Goal: Task Accomplishment & Management: Manage account settings

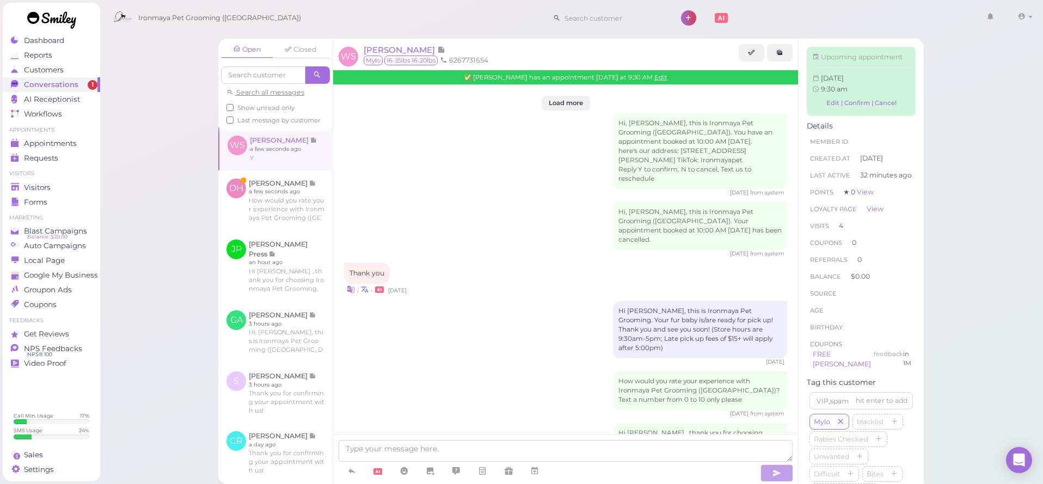
scroll to position [1759, 0]
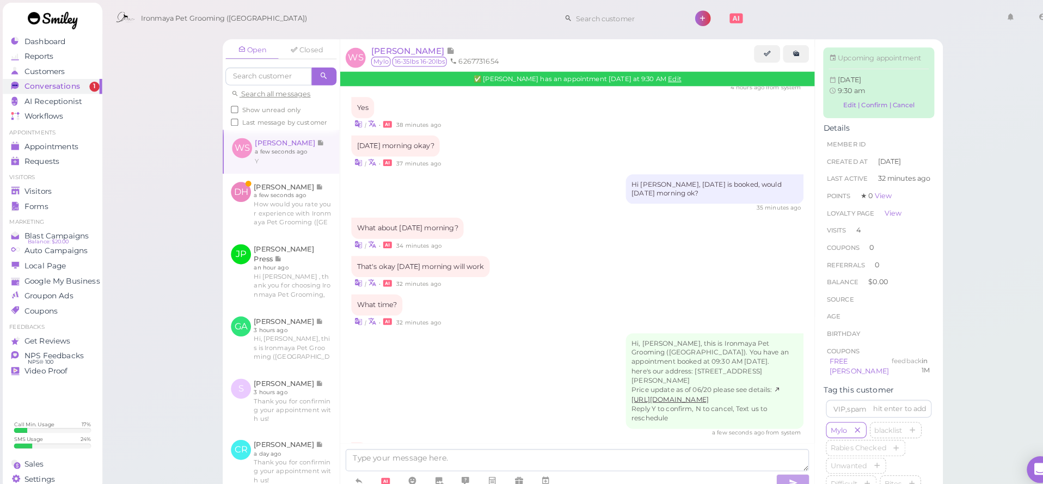
click at [422, 54] on span "Wendy Schonhardt" at bounding box center [400, 50] width 73 height 10
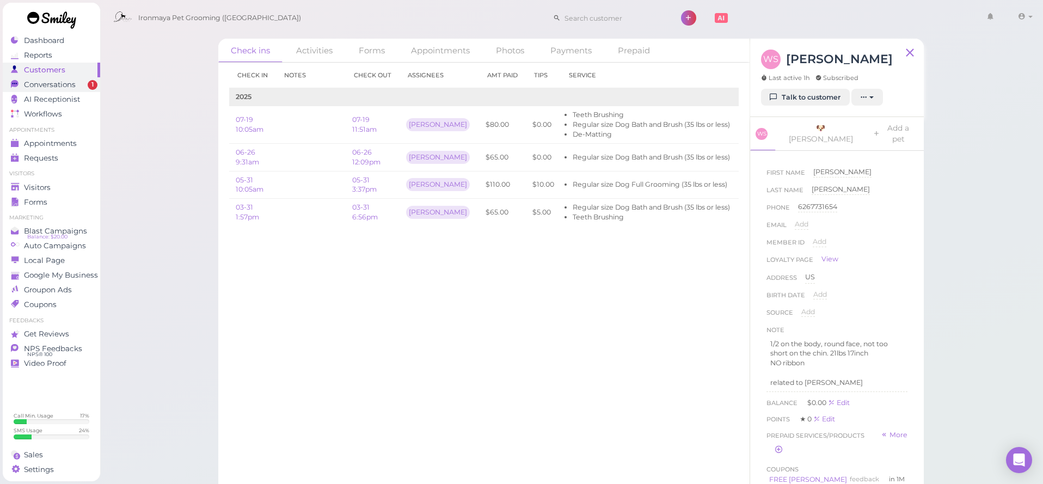
click at [47, 83] on span "Conversations" at bounding box center [50, 84] width 52 height 9
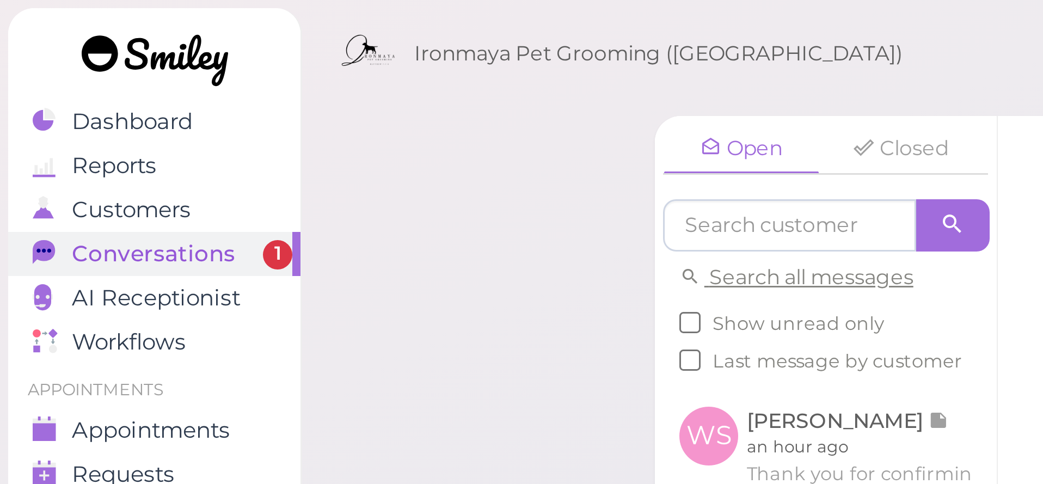
click at [54, 85] on span "Conversations" at bounding box center [51, 84] width 54 height 9
click at [54, 83] on span "Conversations" at bounding box center [51, 84] width 54 height 9
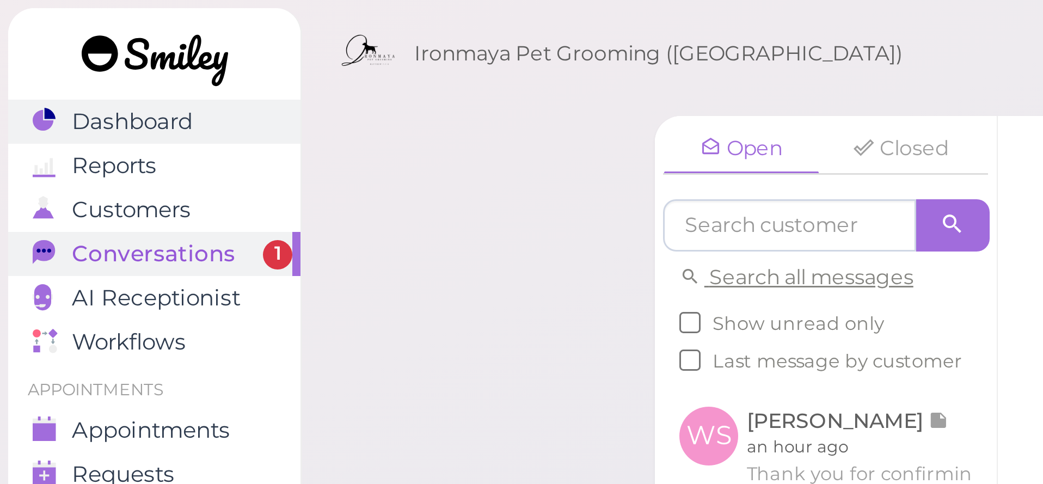
click at [40, 41] on span "Dashboard" at bounding box center [44, 40] width 40 height 9
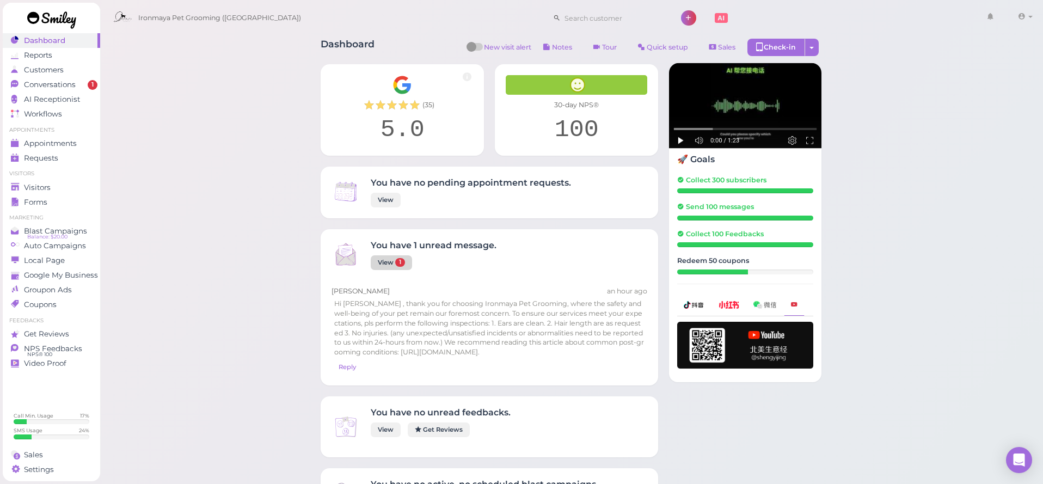
click at [391, 264] on link "View 1" at bounding box center [391, 262] width 41 height 15
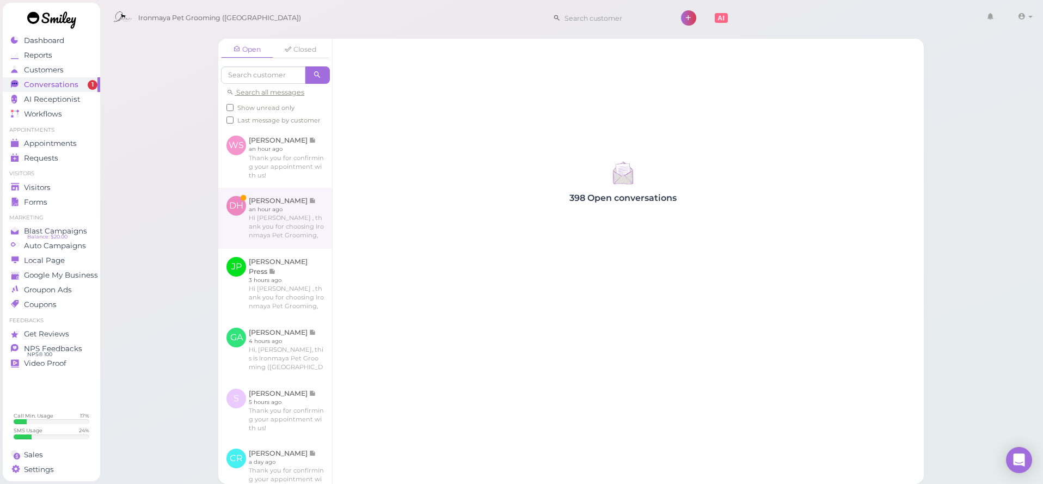
click at [259, 232] on link at bounding box center [275, 218] width 114 height 61
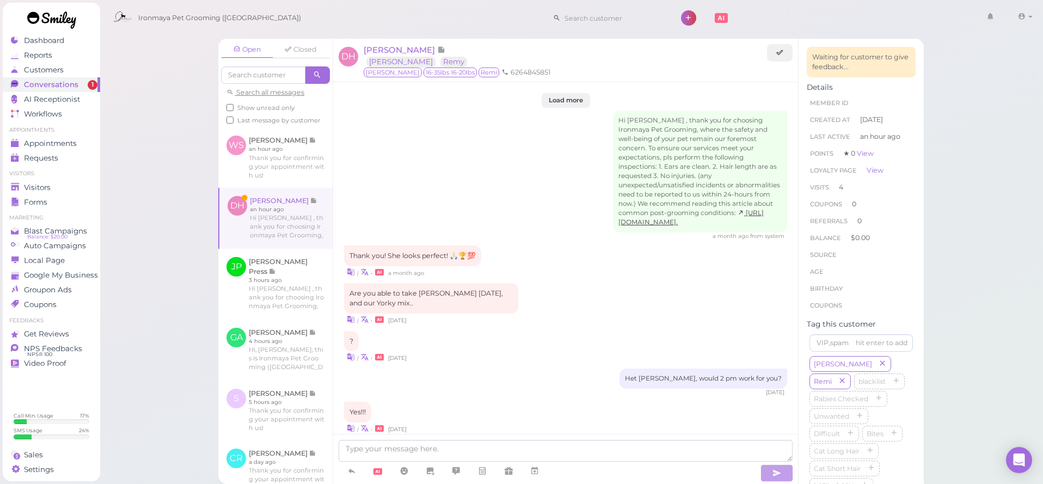
scroll to position [1257, 0]
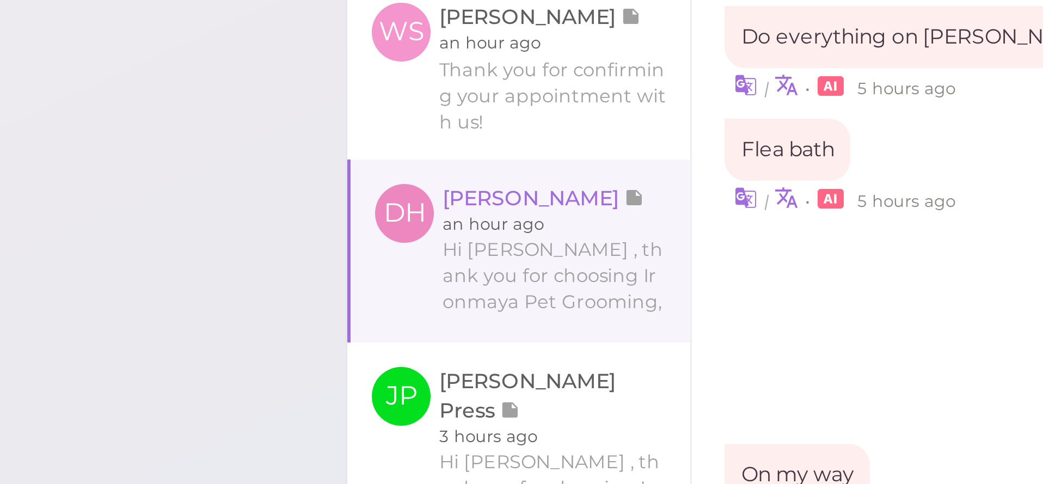
click at [100, 67] on div "Open Closed Search all messages Show unread only Last message by customer WS We…" at bounding box center [572, 242] width 944 height 484
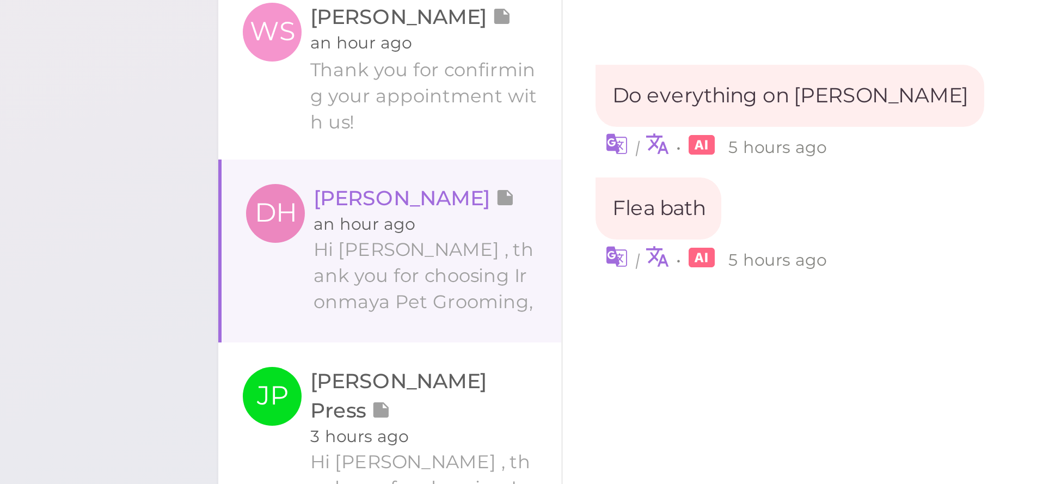
scroll to position [87, 0]
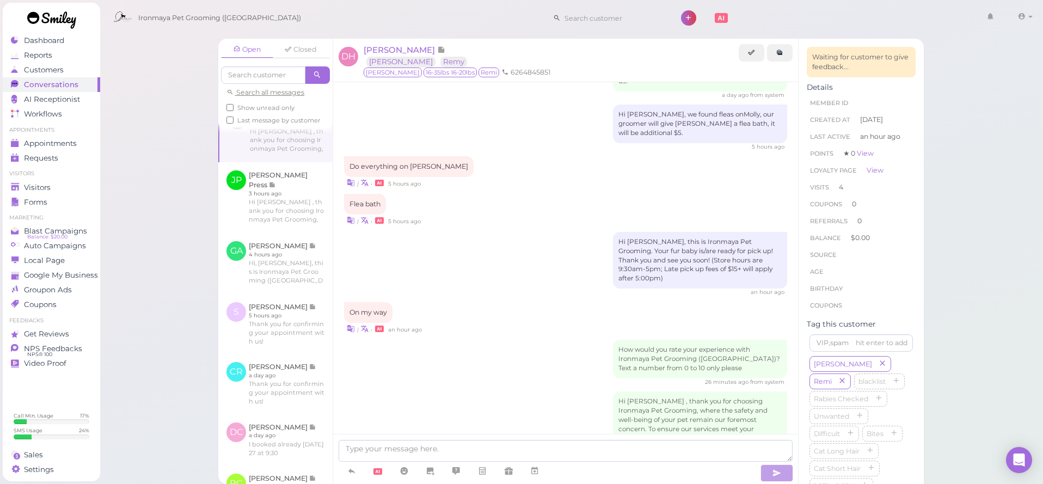
click at [465, 232] on div "Hi Darlene, this is Ironmaya Pet Grooming. Your fur baby is/are ready for pick …" at bounding box center [565, 264] width 443 height 65
click at [44, 191] on span "Visitors" at bounding box center [37, 187] width 27 height 9
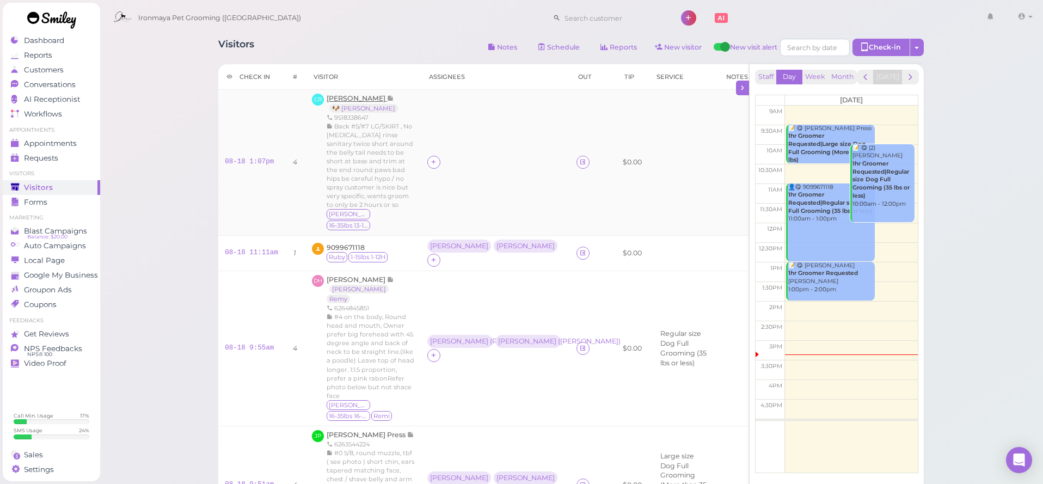
click at [387, 100] on span "Christine Robertson" at bounding box center [357, 98] width 60 height 8
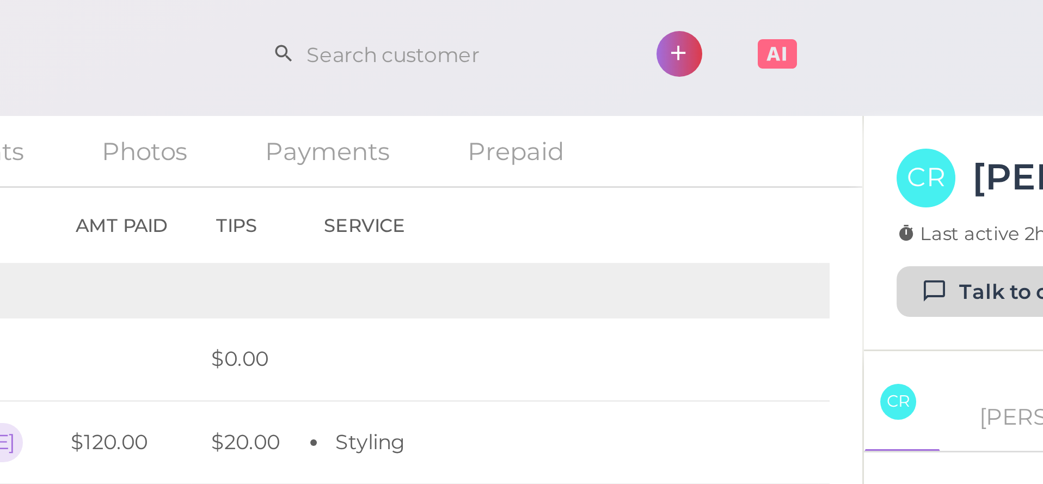
click at [770, 94] on icon at bounding box center [773, 97] width 7 height 8
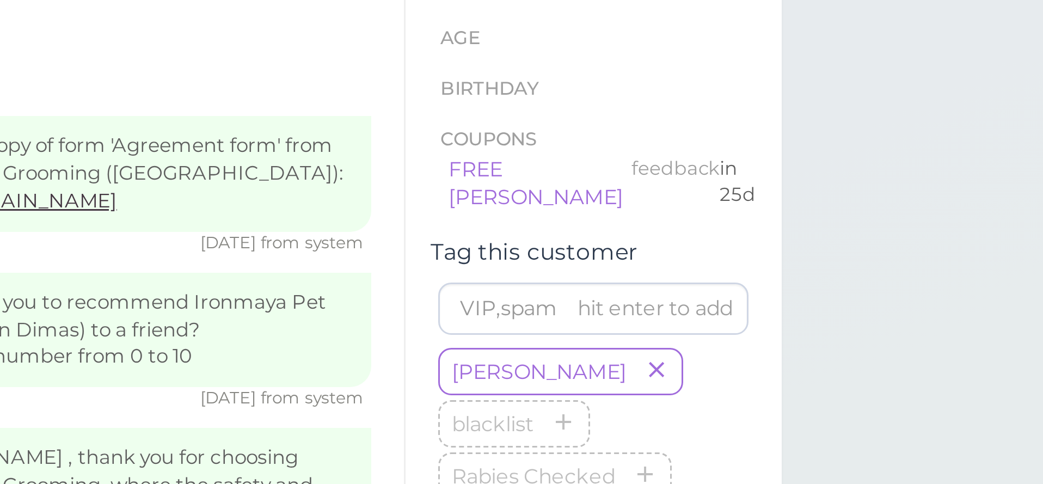
scroll to position [1737, 0]
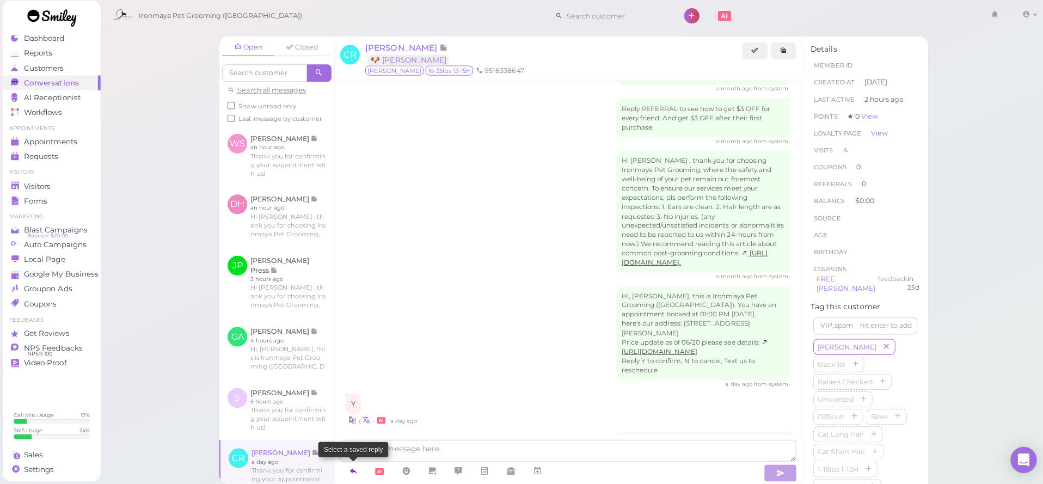
click at [347, 469] on icon at bounding box center [351, 470] width 9 height 11
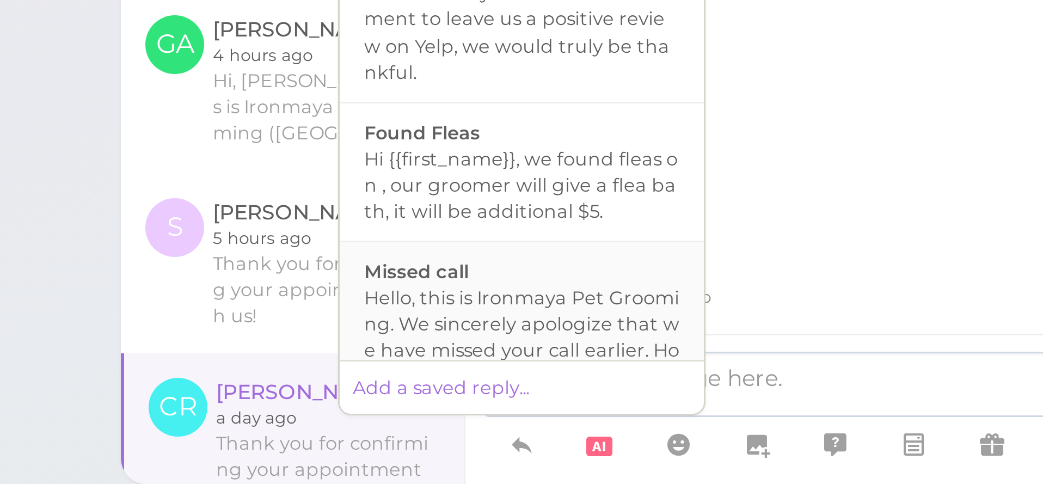
scroll to position [238, 0]
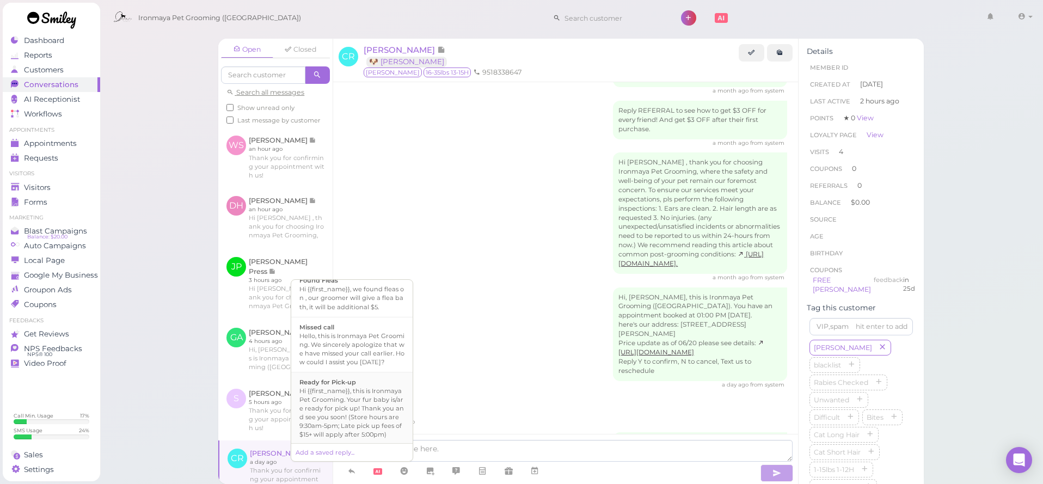
click at [369, 387] on div "Hi {{first_name}}, this is Ironmaya Pet Grooming. Your fur baby is/are ready fo…" at bounding box center [351, 413] width 105 height 52
type textarea "Hi {{first_name}}, this is Ironmaya Pet Grooming. Your fur baby is/are ready fo…"
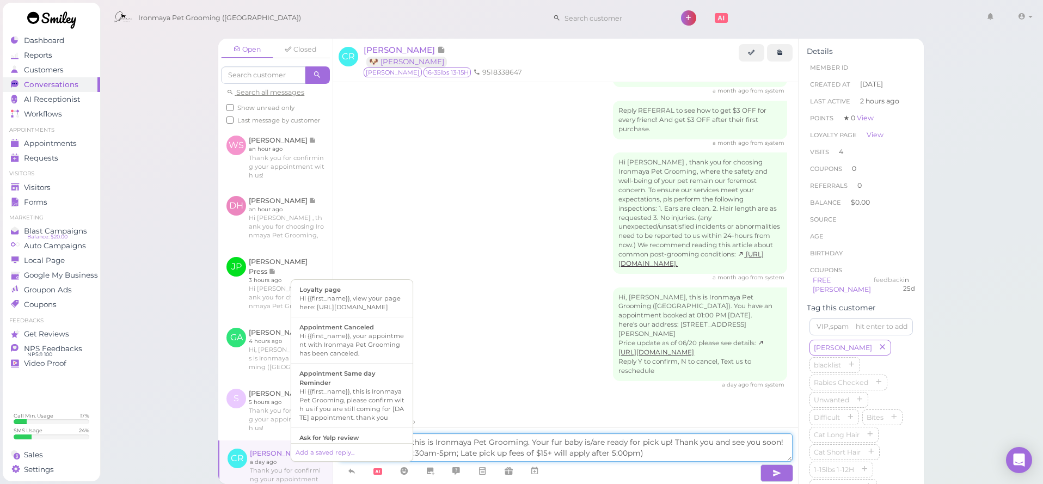
click at [491, 444] on textarea "Hi {{first_name}}, this is Ironmaya Pet Grooming. Your fur baby is/are ready fo…" at bounding box center [566, 447] width 454 height 28
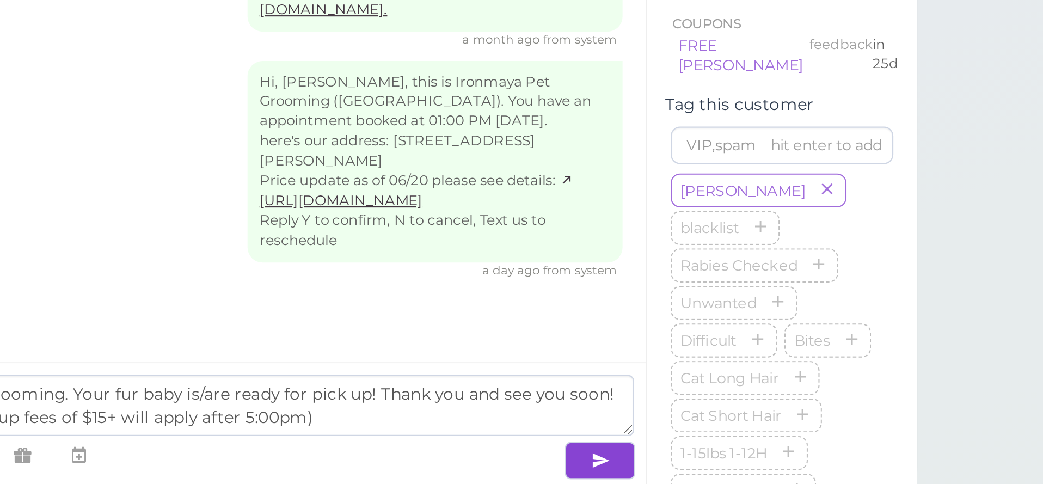
click at [761, 464] on button "button" at bounding box center [777, 472] width 33 height 17
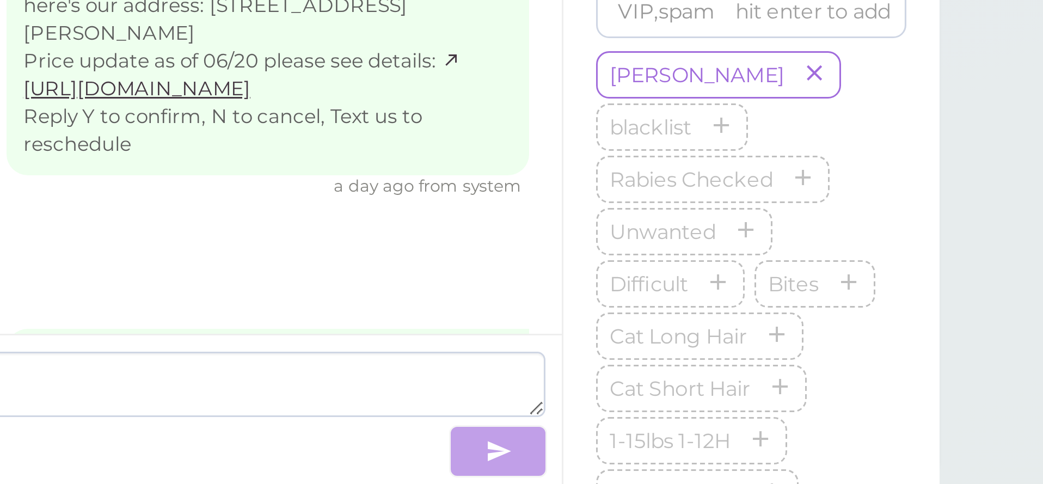
scroll to position [1788, 0]
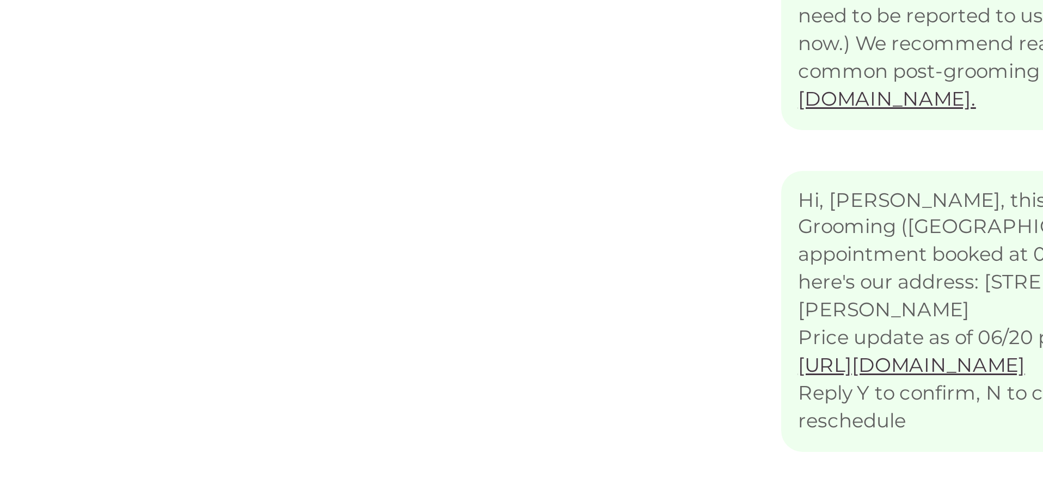
click at [344, 223] on div "a month ago from system" at bounding box center [565, 227] width 443 height 8
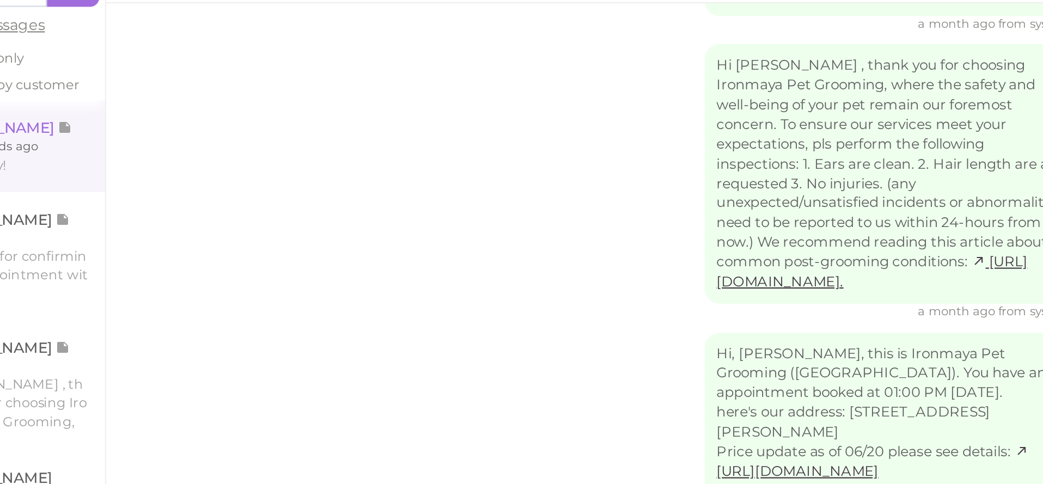
scroll to position [1833, 0]
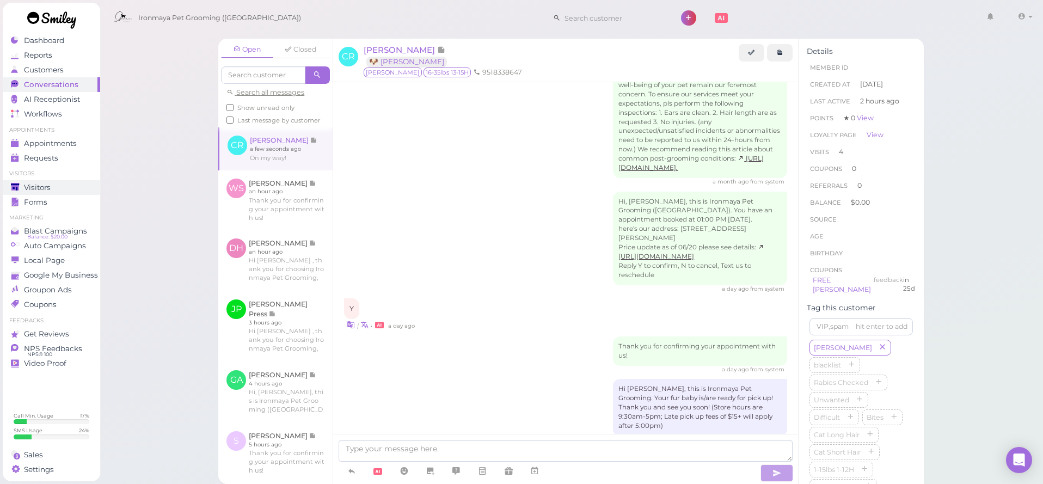
click at [63, 196] on link "Forms" at bounding box center [51, 202] width 97 height 15
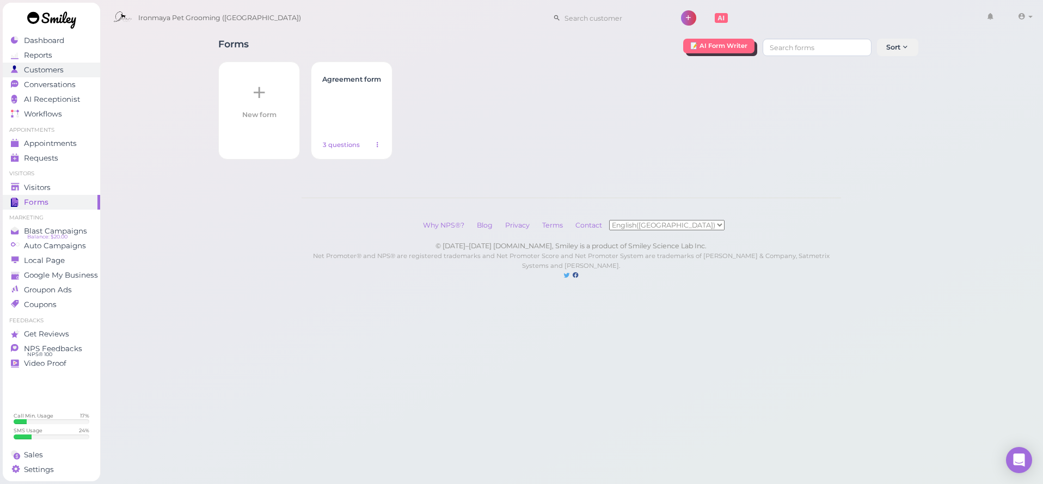
click at [45, 69] on span "Customers" at bounding box center [44, 69] width 40 height 9
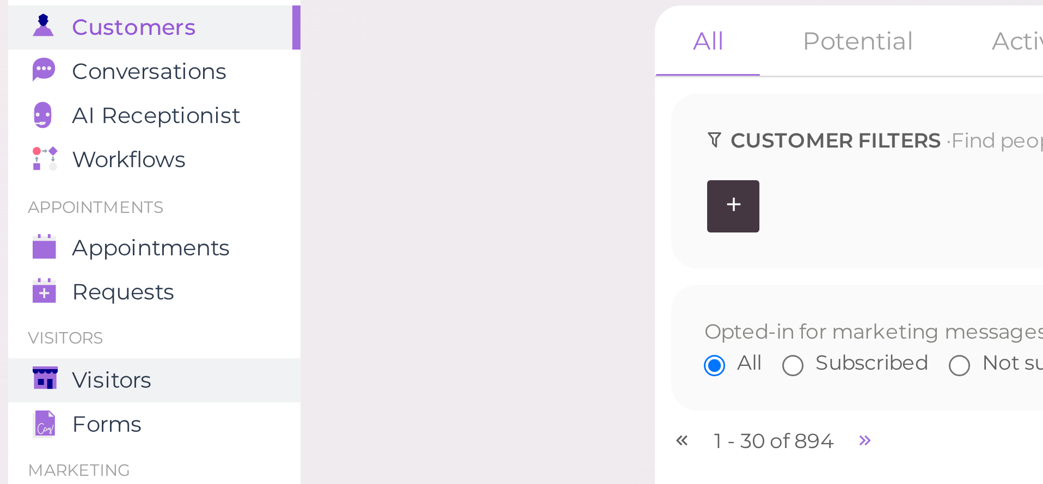
click at [36, 183] on span "Visitors" at bounding box center [37, 187] width 27 height 9
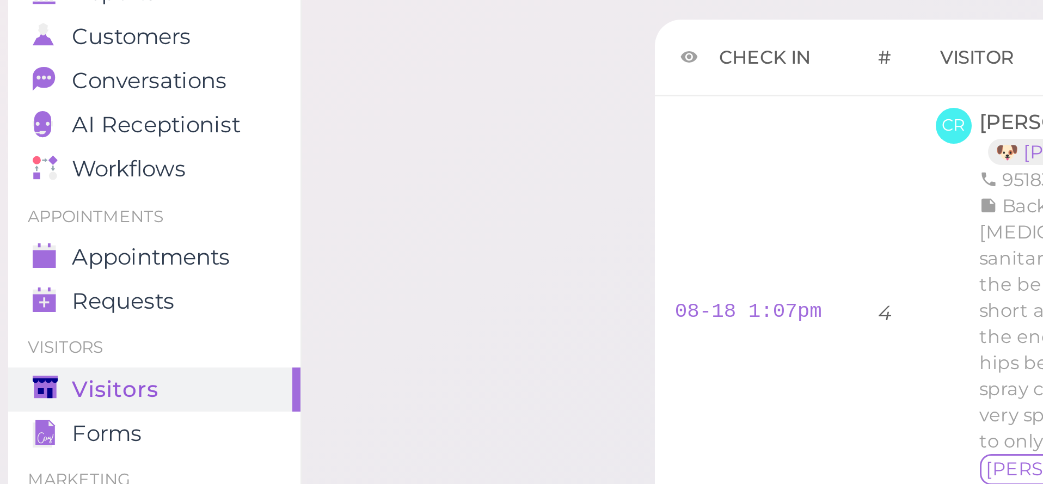
click at [19, 183] on polygon at bounding box center [15, 187] width 8 height 8
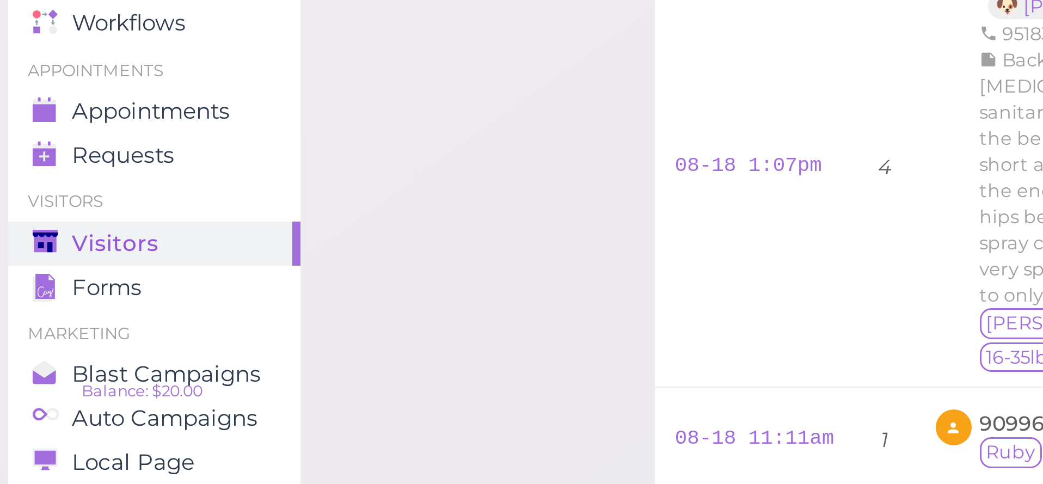
click at [50, 183] on span "Visitors" at bounding box center [38, 187] width 29 height 9
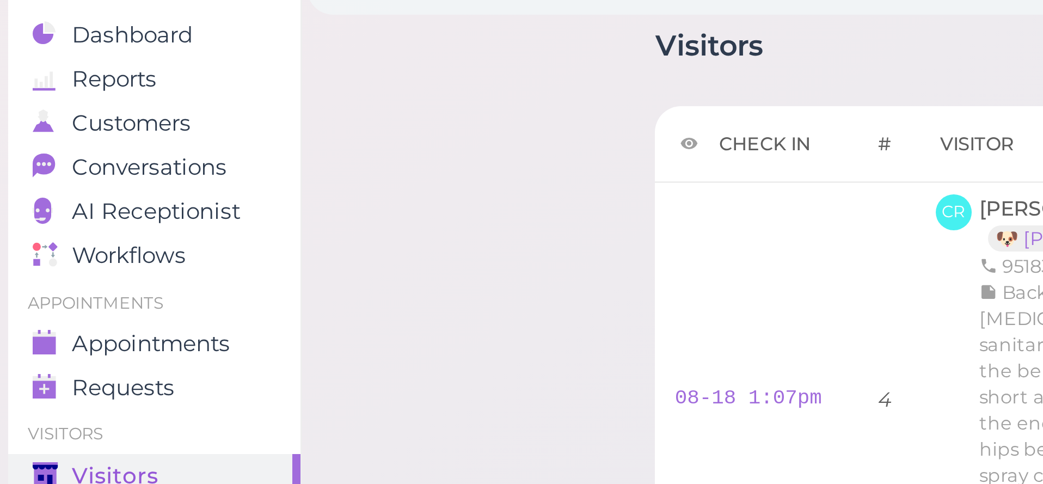
click at [207, 65] on div "Visitors Notes Schedule Reports New visitor New visit alert Check-in Customer c…" at bounding box center [571, 317] width 733 height 574
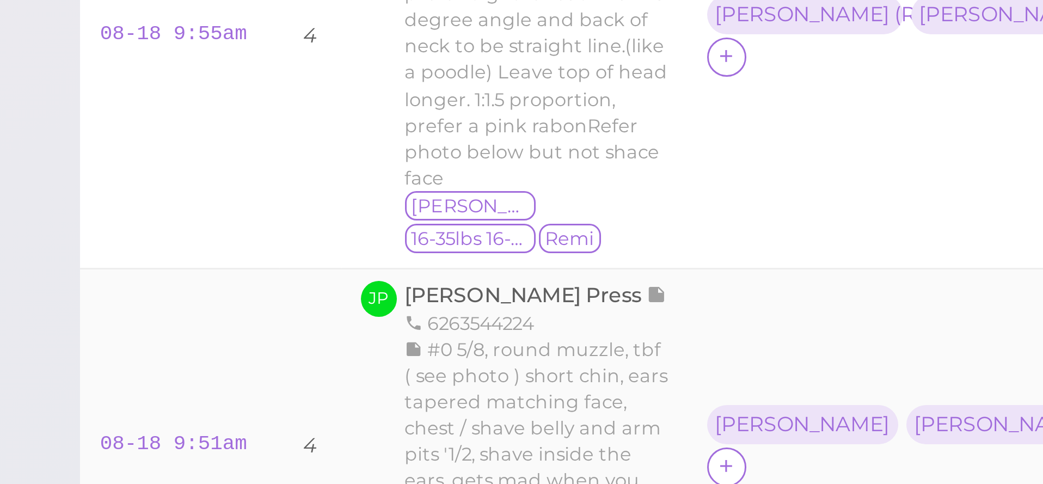
scroll to position [89, 0]
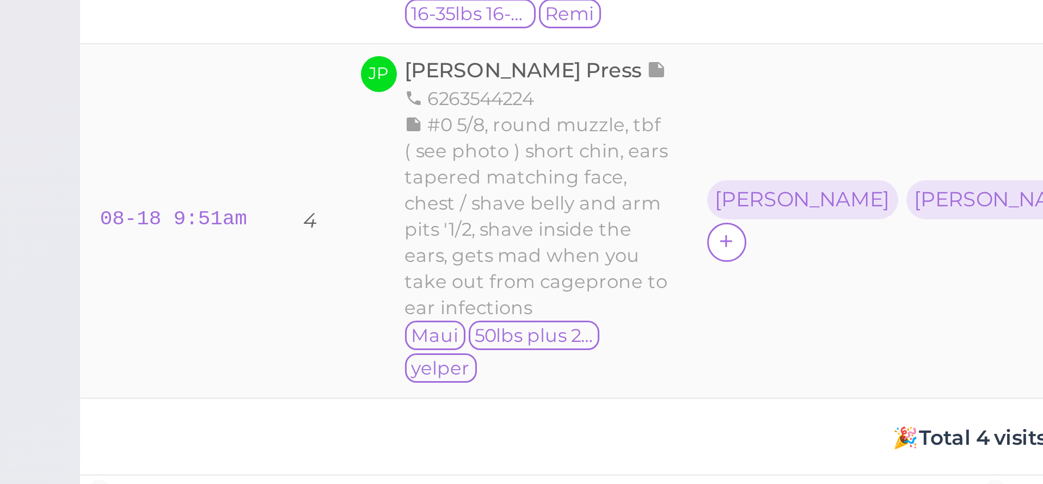
click at [579, 392] on icon at bounding box center [582, 396] width 7 height 8
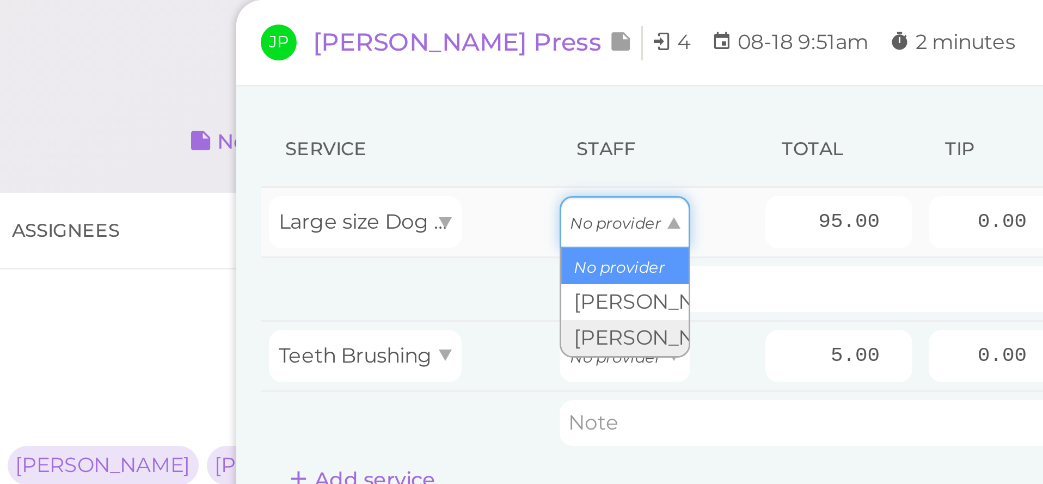
click at [512, 74] on tr "Large size Dog Full Grooming (More than 35 lbs) No provider 95.00 0.00 0.00 0 1…" at bounding box center [715, 74] width 406 height 23
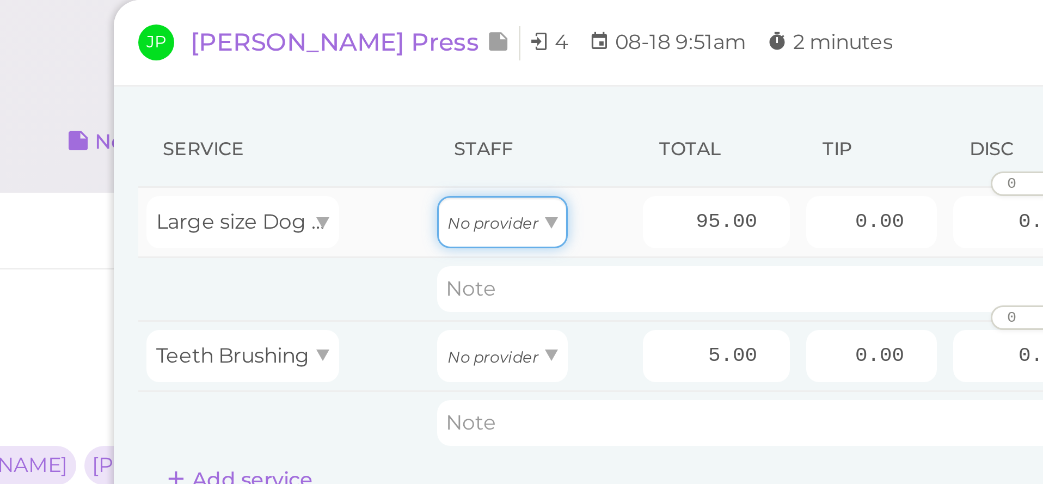
click at [647, 75] on span at bounding box center [649, 74] width 4 height 4
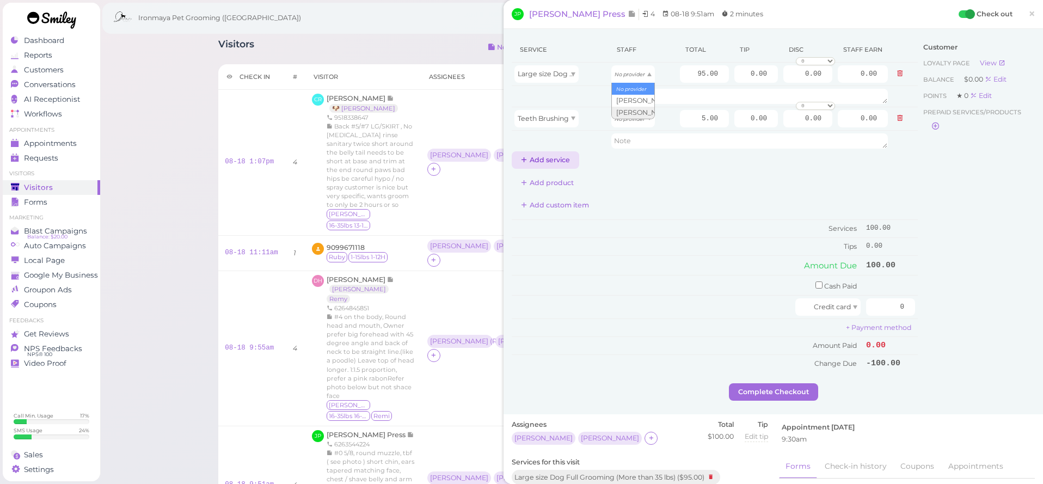
click at [512, 55] on div "Service Staff Total Tip Disc Staff earn Large size Dog Full Grooming (More than…" at bounding box center [715, 204] width 406 height 335
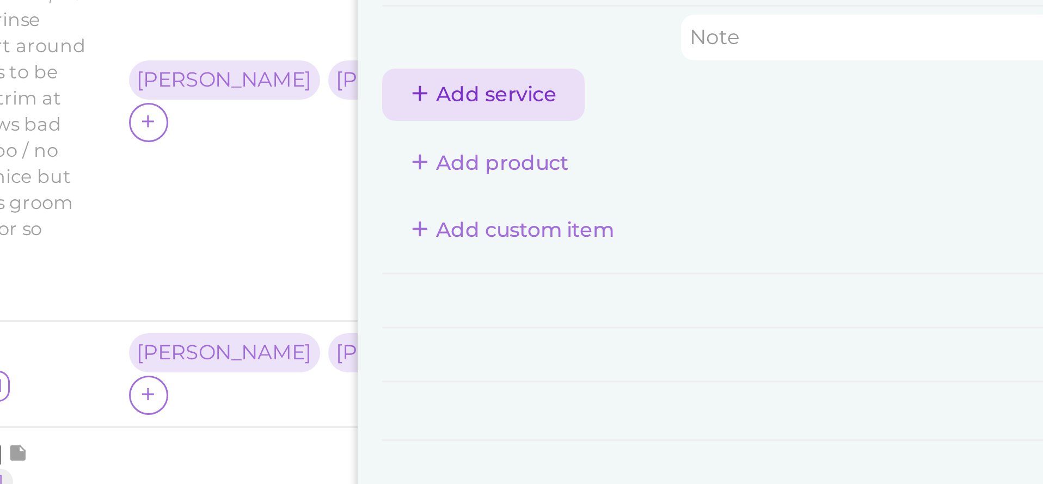
click at [512, 151] on button "Add service" at bounding box center [546, 159] width 68 height 17
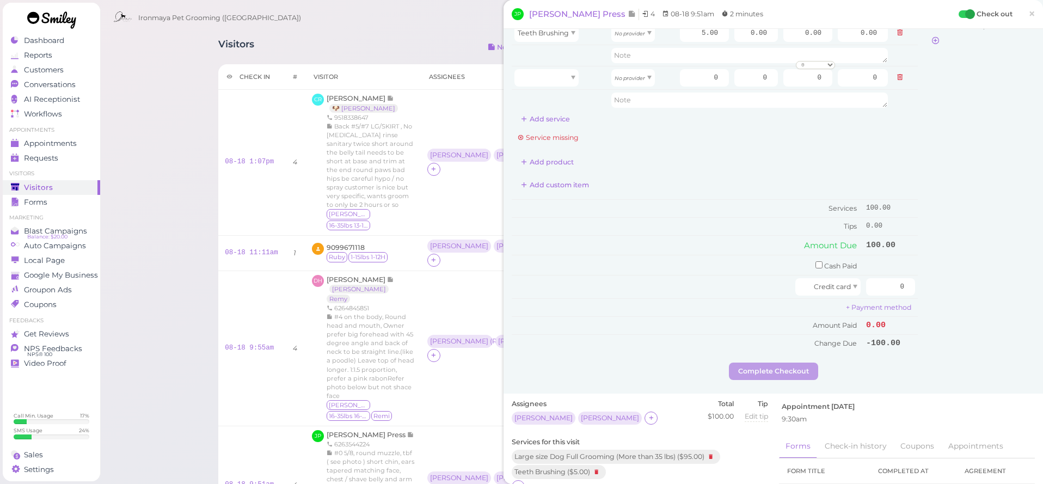
scroll to position [307, 0]
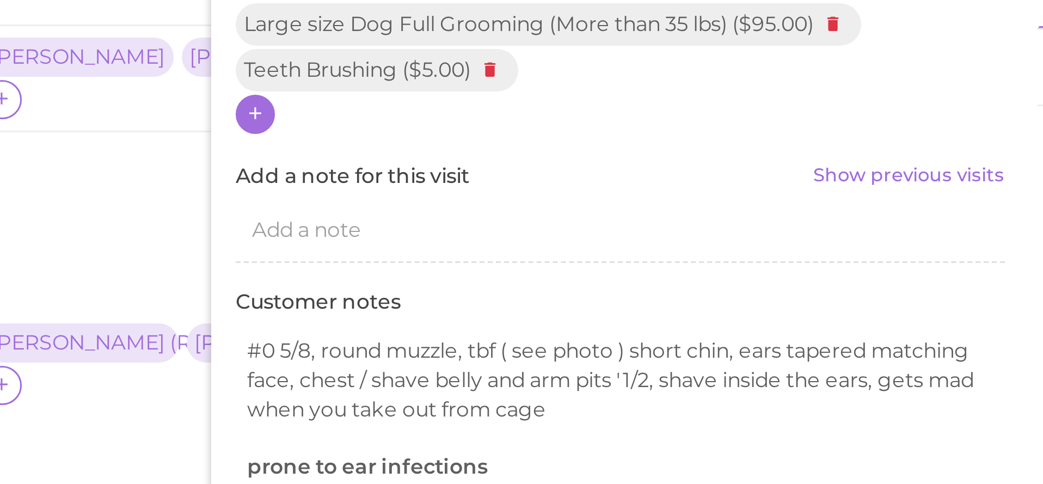
click at [512, 259] on div at bounding box center [518, 265] width 13 height 13
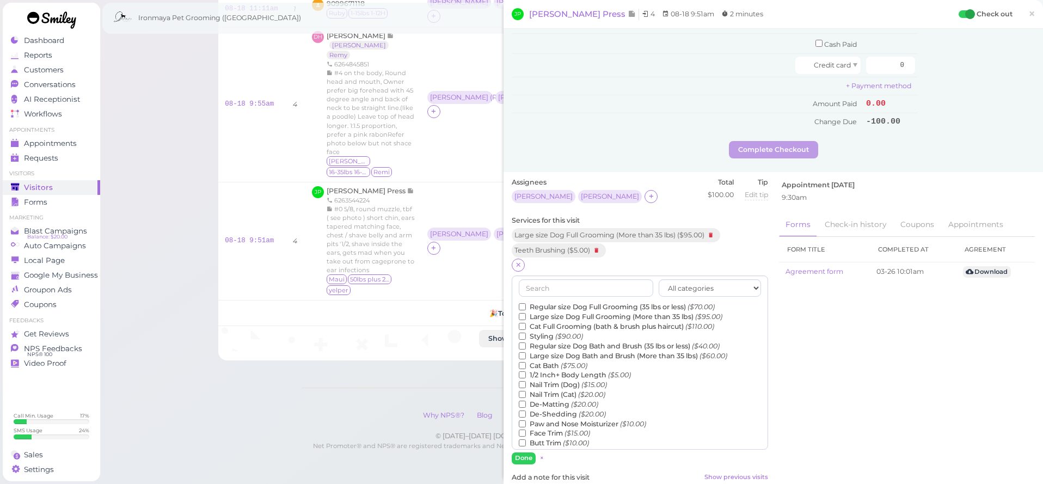
scroll to position [186, 0]
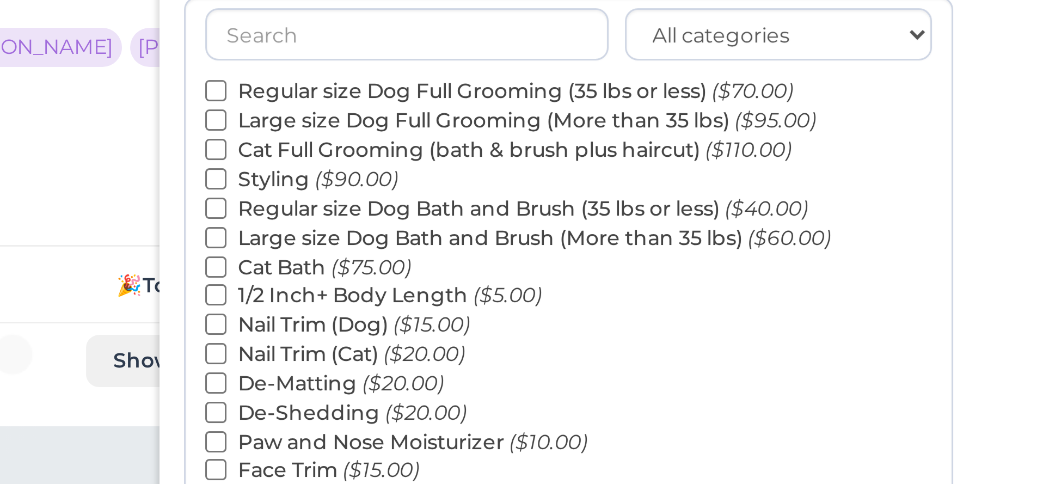
click at [519, 351] on label "Large size Dog Bath and Brush (More than 35 lbs) ($60.00)" at bounding box center [623, 356] width 209 height 10
click at [519, 352] on input "Large size Dog Bath and Brush (More than 35 lbs) ($60.00)" at bounding box center [522, 355] width 7 height 7
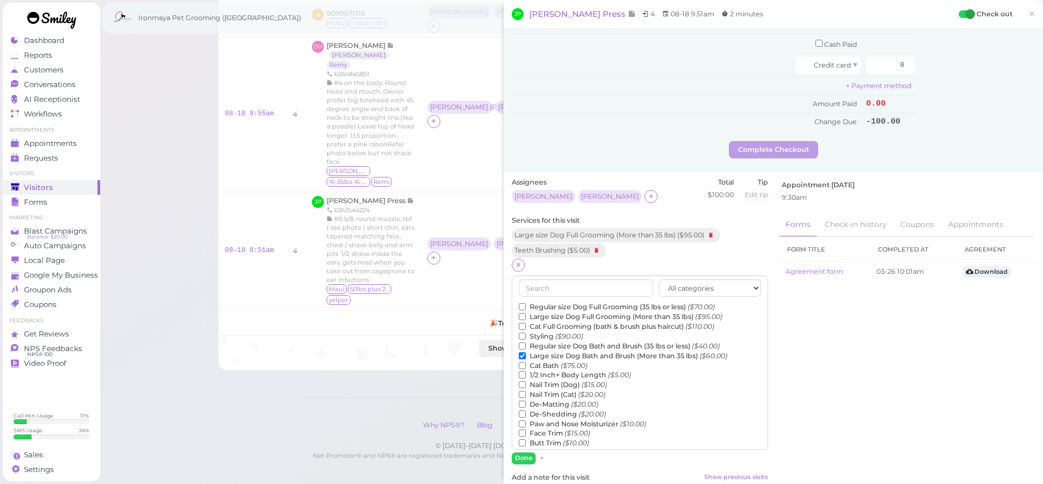
scroll to position [243, 0]
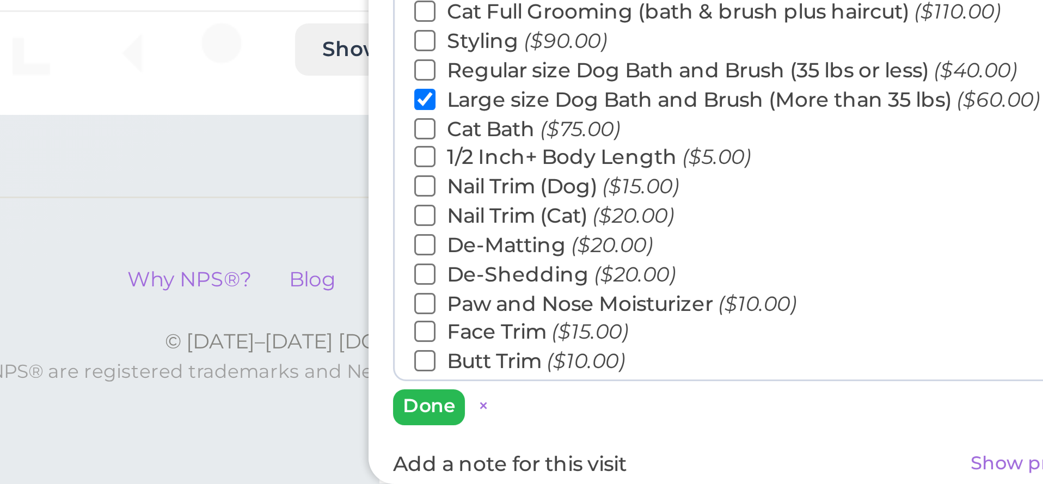
click at [512, 452] on button "Done" at bounding box center [524, 457] width 24 height 11
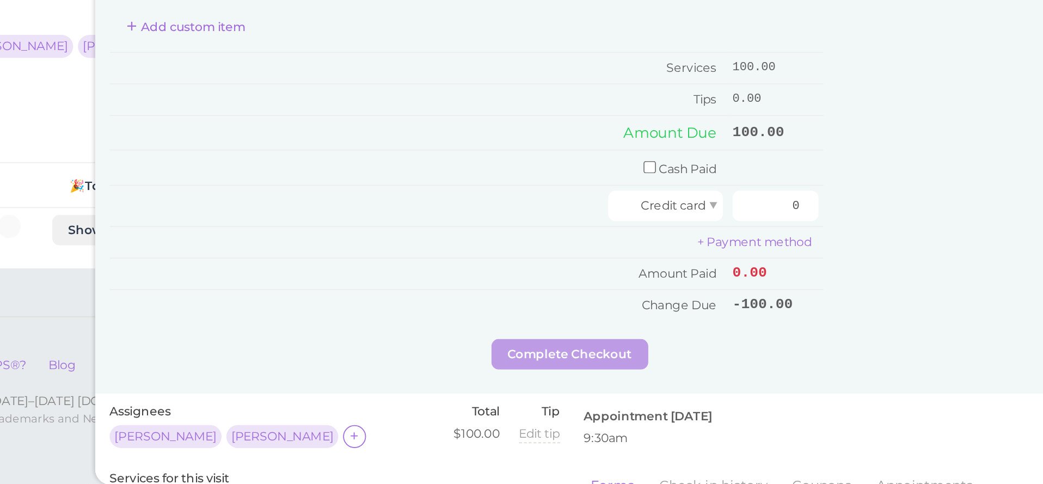
scroll to position [244, 0]
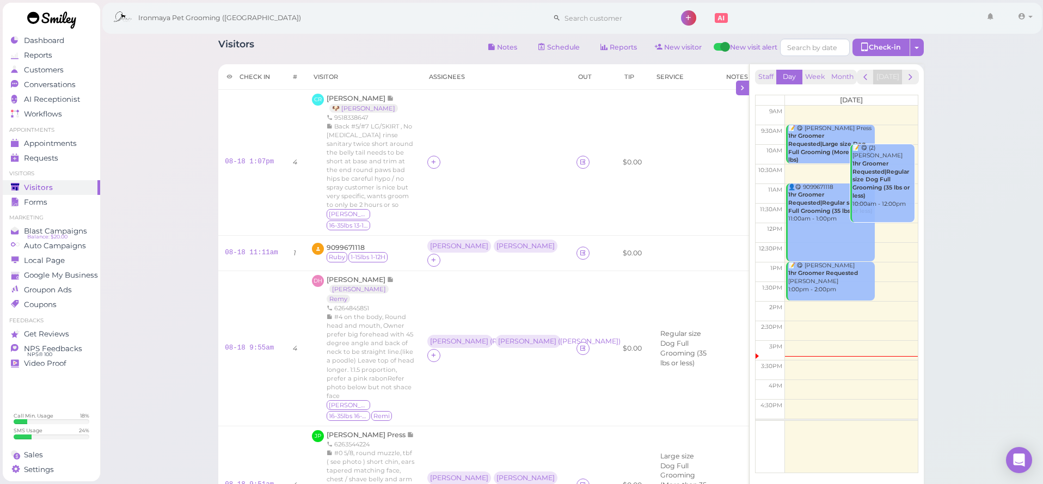
scroll to position [11, 0]
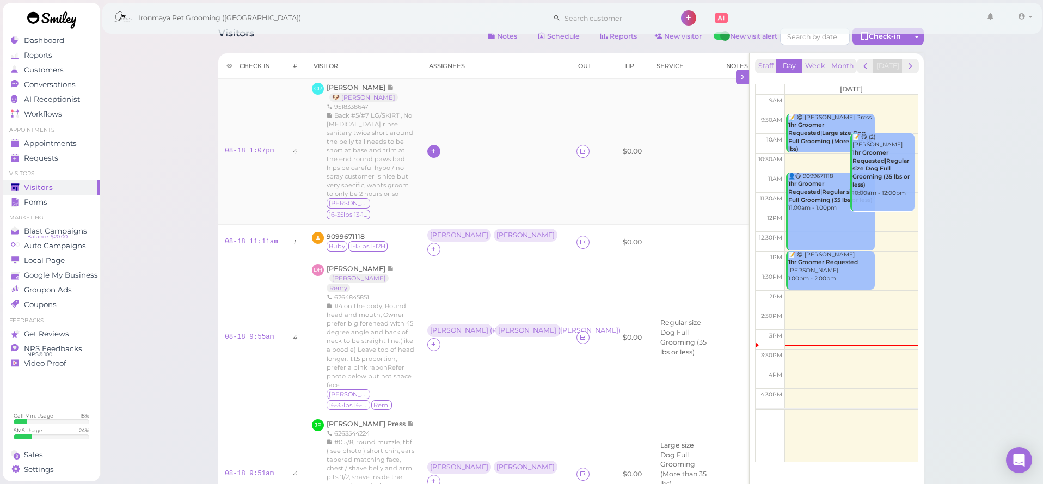
click at [430, 153] on icon at bounding box center [433, 151] width 7 height 8
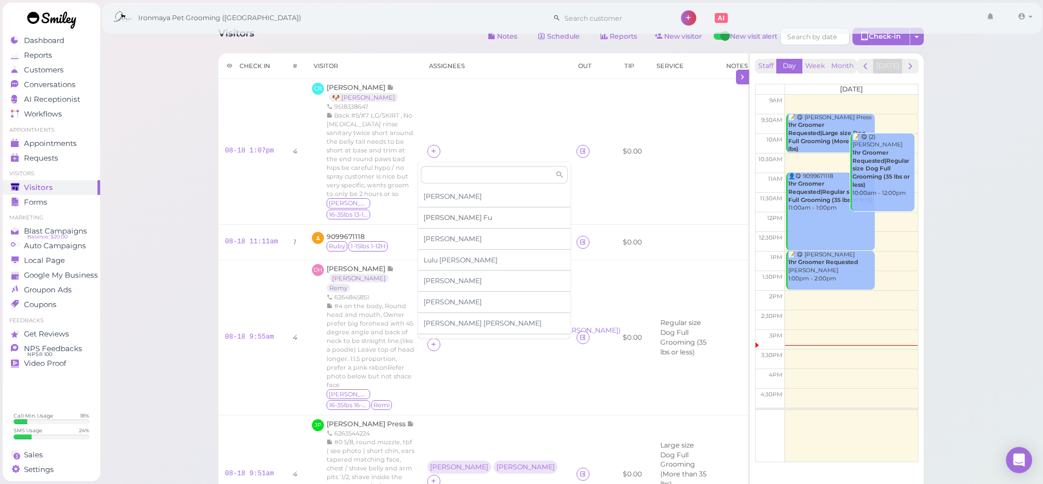
scroll to position [3, 0]
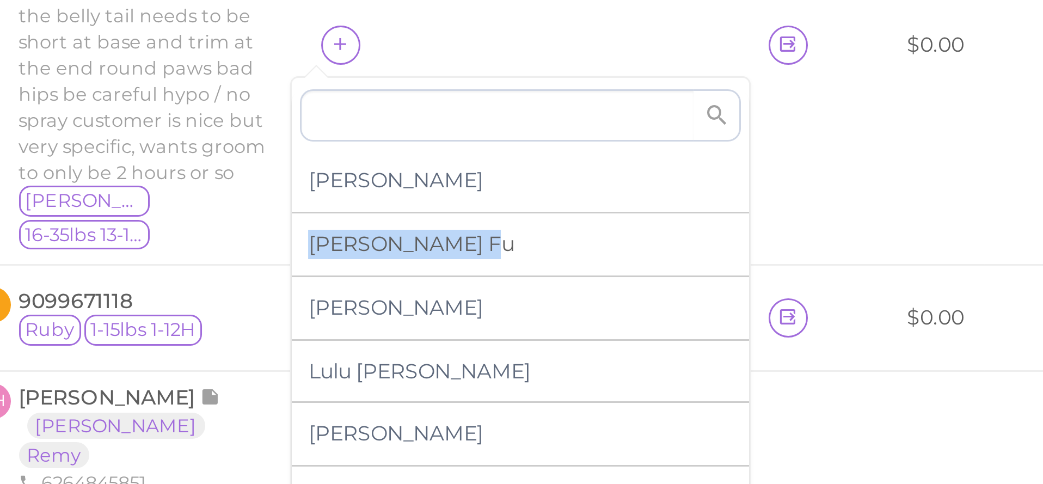
click at [418, 215] on div "Ida Fu" at bounding box center [494, 225] width 152 height 21
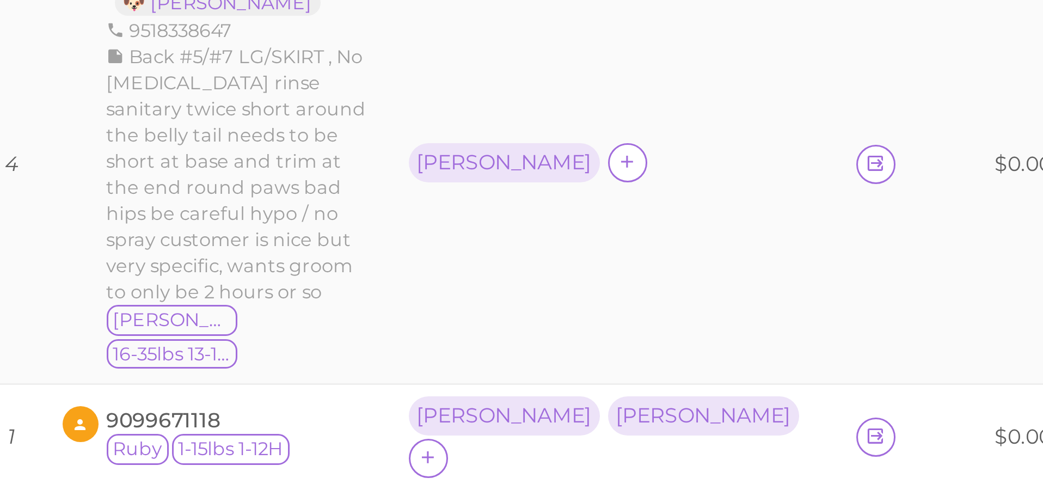
scroll to position [0, 0]
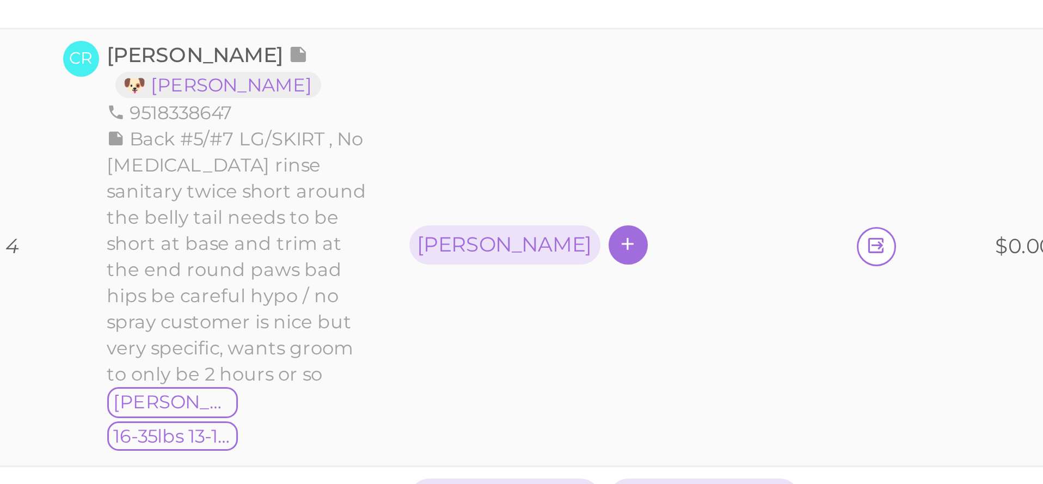
click at [494, 155] on div at bounding box center [500, 161] width 13 height 13
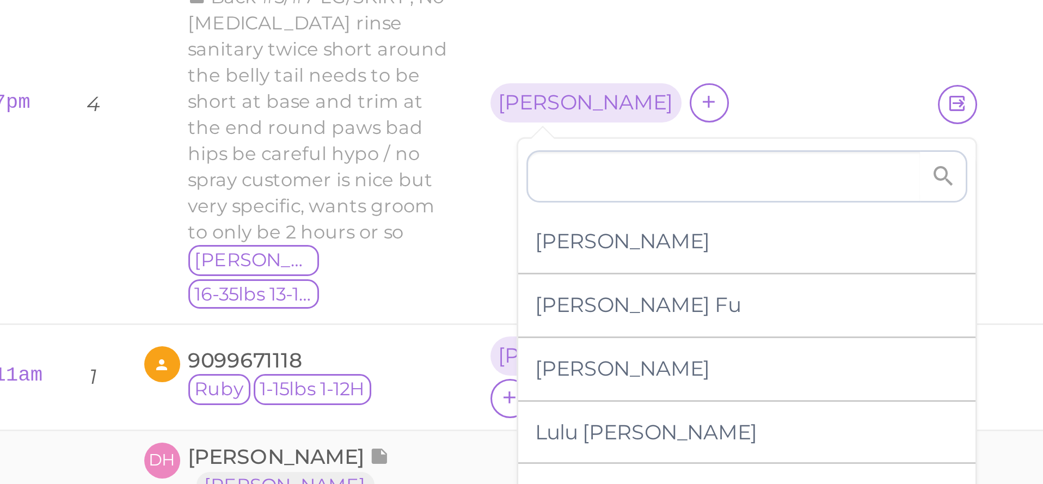
scroll to position [20, 0]
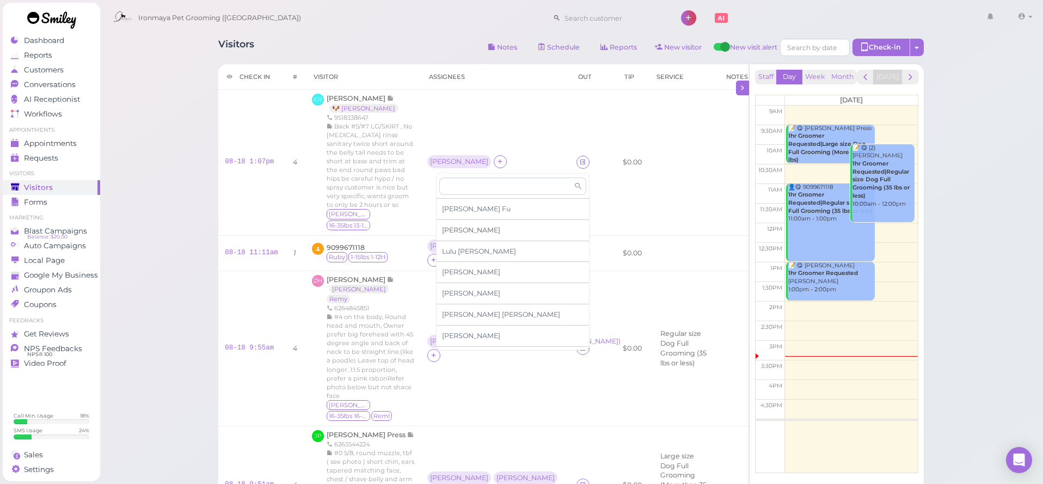
click at [460, 230] on span "[PERSON_NAME]" at bounding box center [471, 230] width 58 height 8
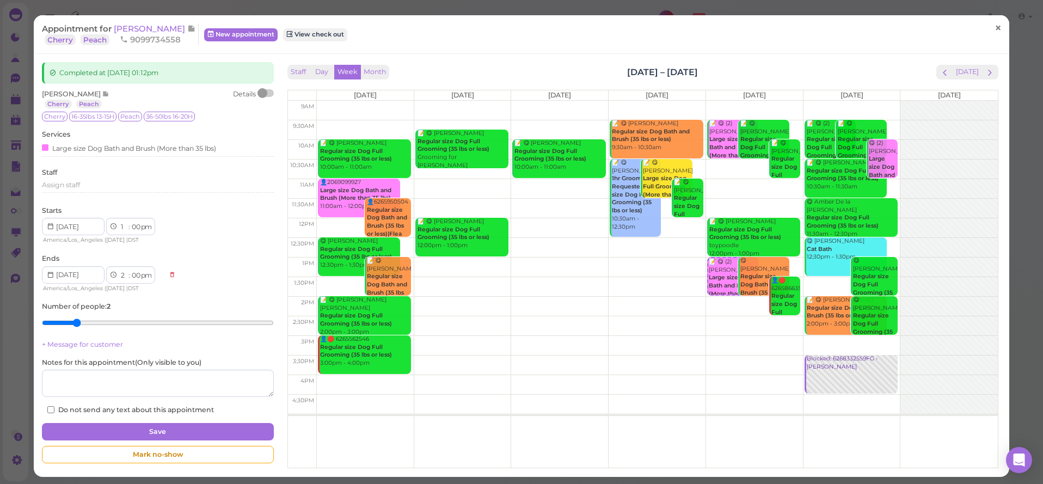
click at [997, 28] on span "×" at bounding box center [998, 28] width 7 height 15
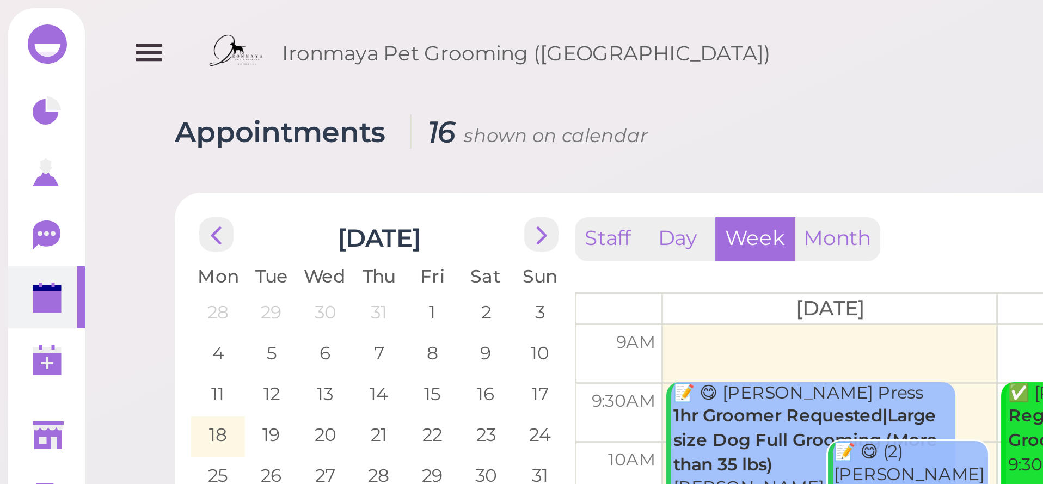
drag, startPoint x: 48, startPoint y: 20, endPoint x: 16, endPoint y: 7, distance: 34.9
click at [16, 7] on div "Dashboard Reports Customers Conversations 0 AI Receptionist" at bounding box center [521, 238] width 1043 height 477
click at [51, 19] on icon "button" at bounding box center [49, 18] width 11 height 14
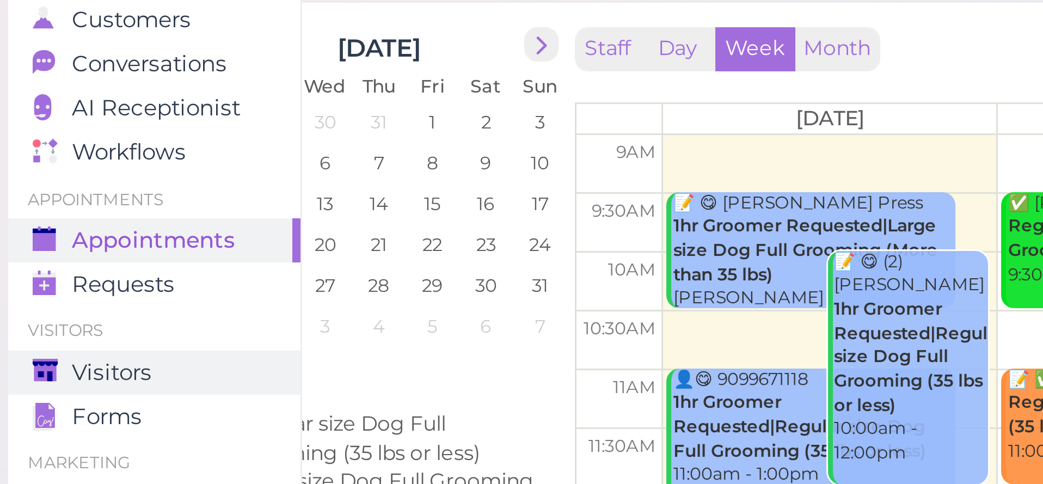
click at [40, 183] on span "Visitors" at bounding box center [37, 187] width 27 height 9
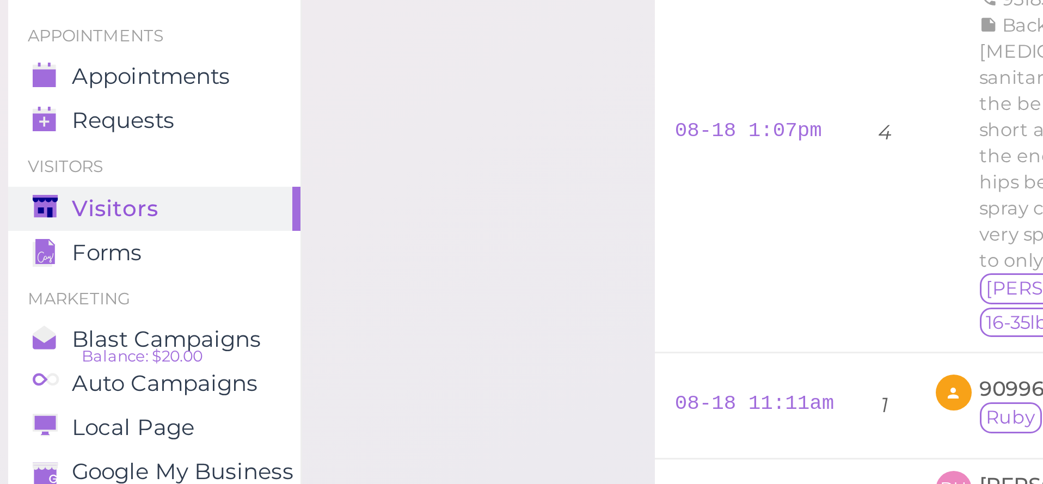
scroll to position [145, 0]
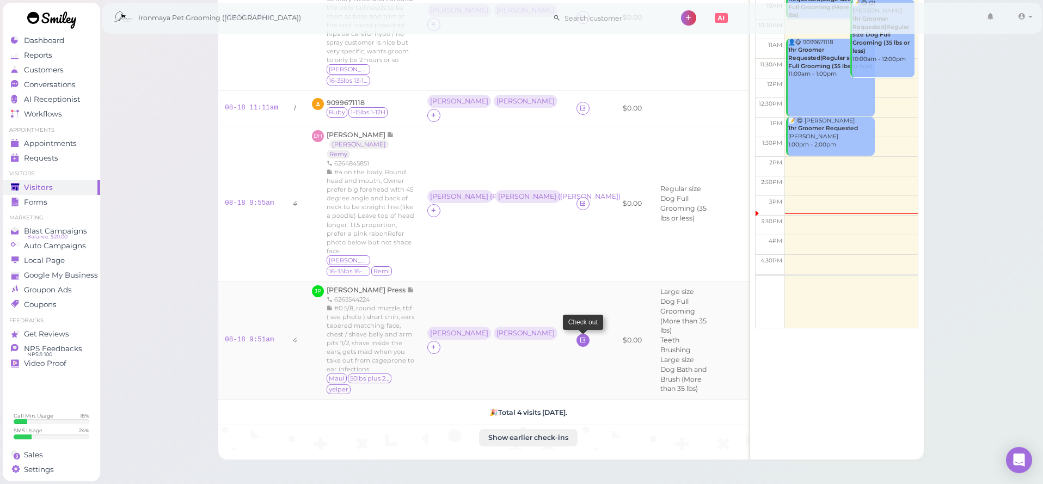
click at [570, 281] on td at bounding box center [585, 340] width 30 height 119
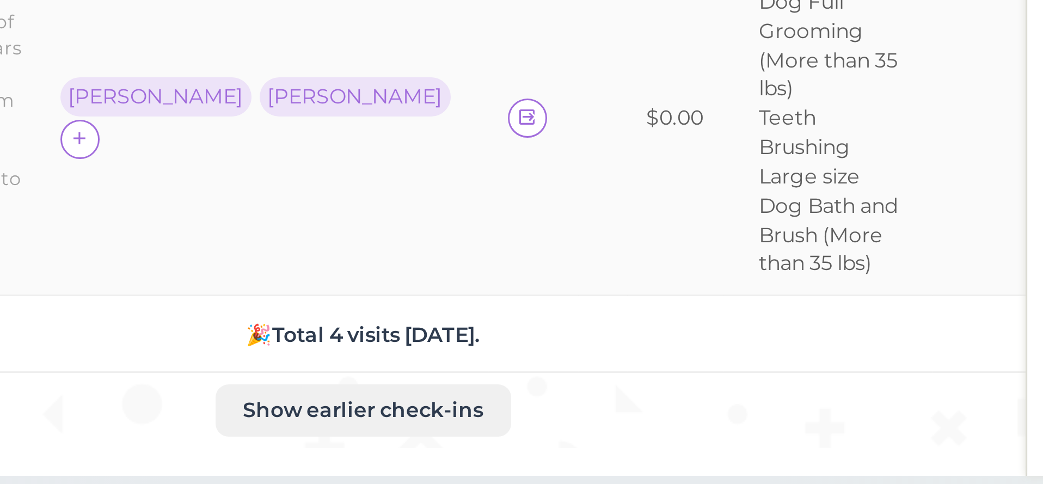
scroll to position [243, 0]
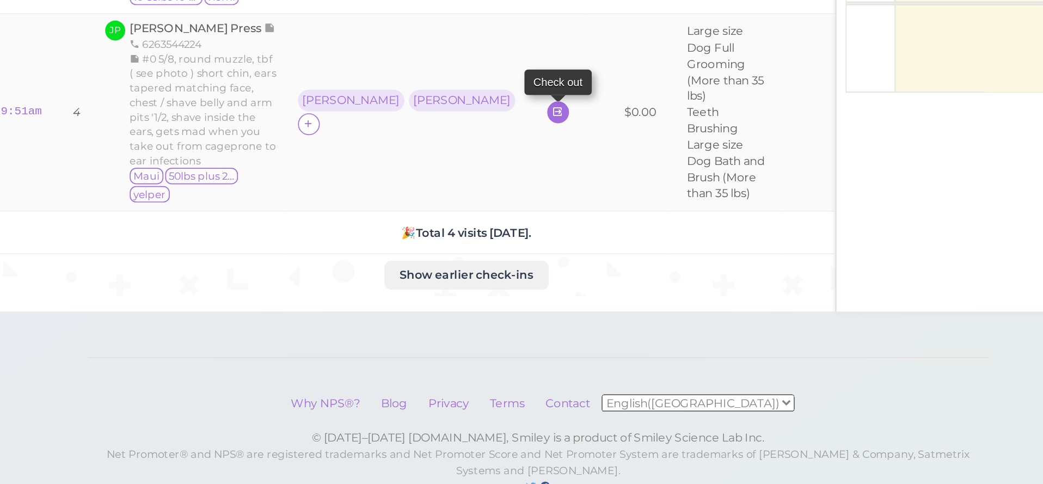
click at [579, 237] on icon at bounding box center [582, 241] width 7 height 8
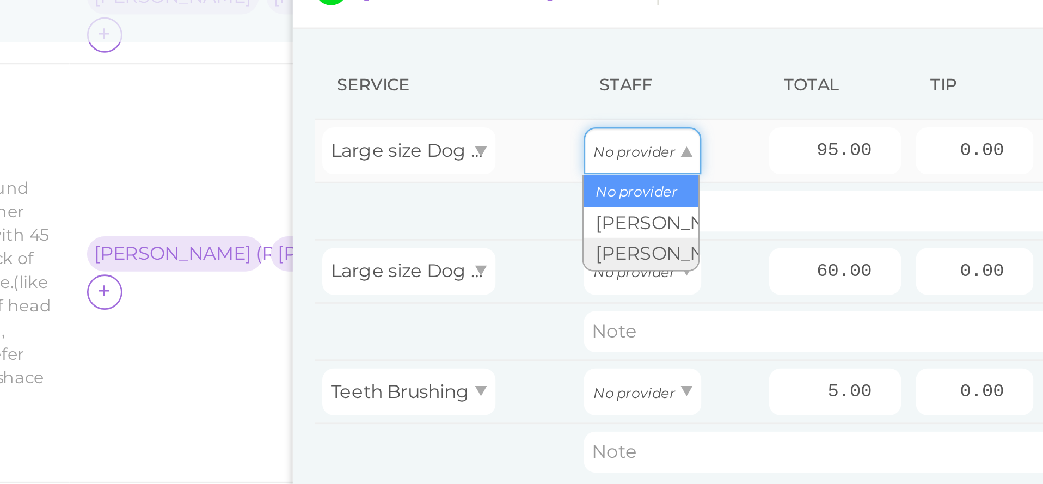
click at [611, 65] on div "No provider" at bounding box center [633, 73] width 44 height 17
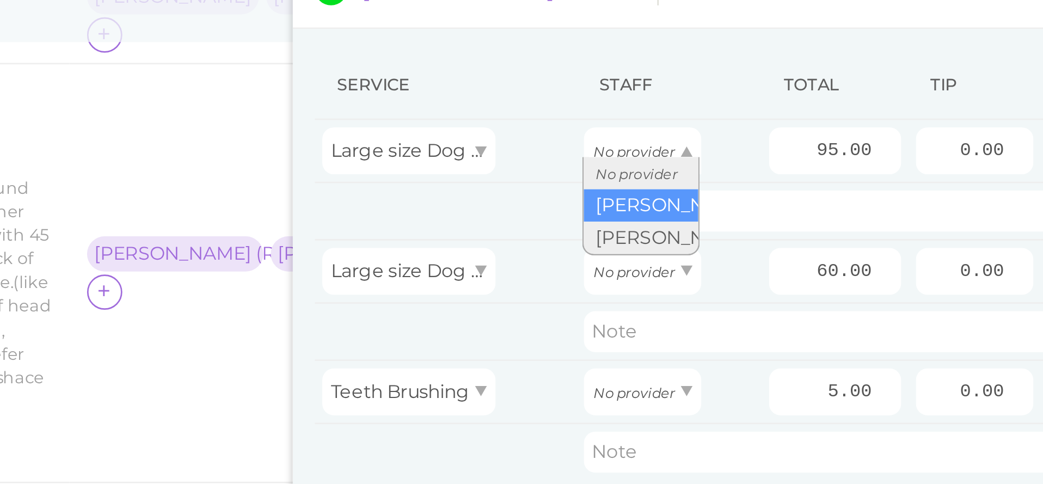
click at [208, 73] on body "Dashboard Reports Customers Conversations 0" at bounding box center [521, 139] width 1043 height 736
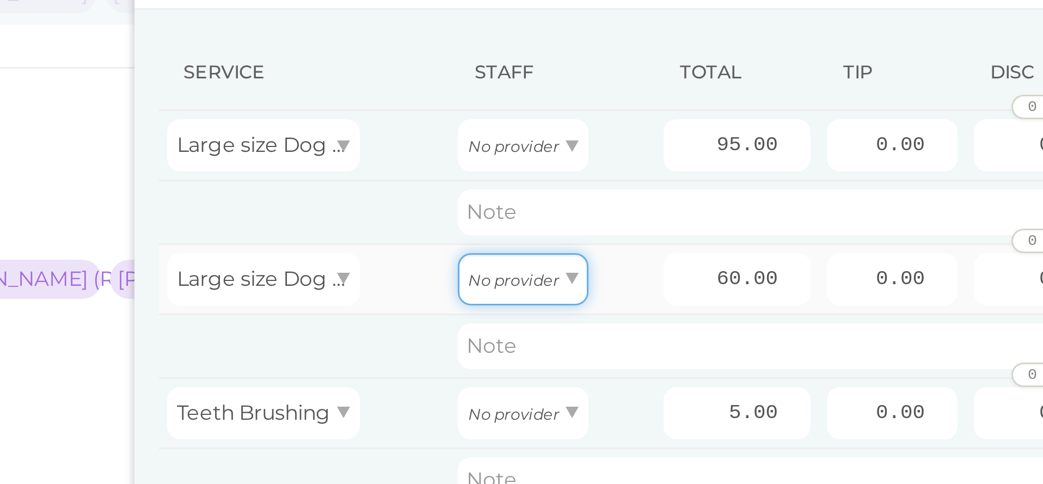
click at [615, 114] on span "No provider" at bounding box center [630, 118] width 30 height 8
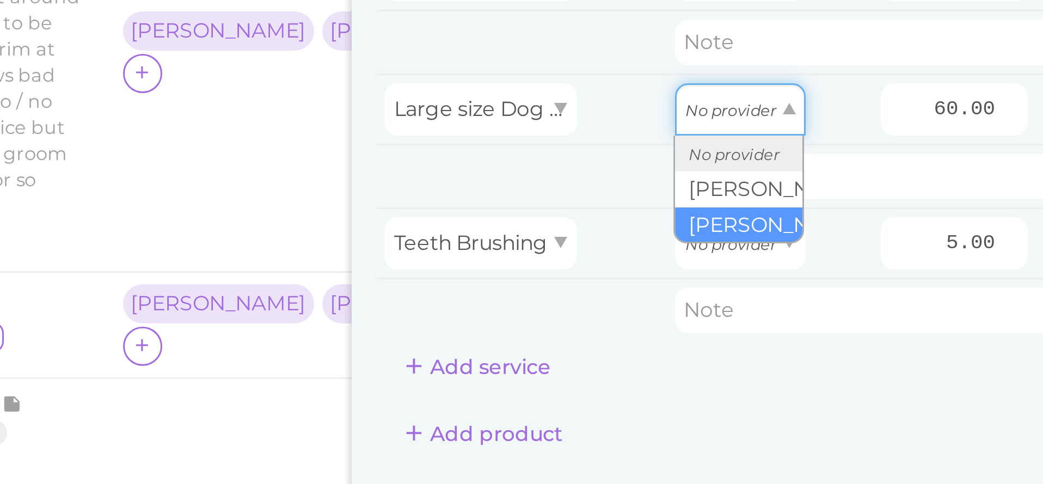
scroll to position [0, 0]
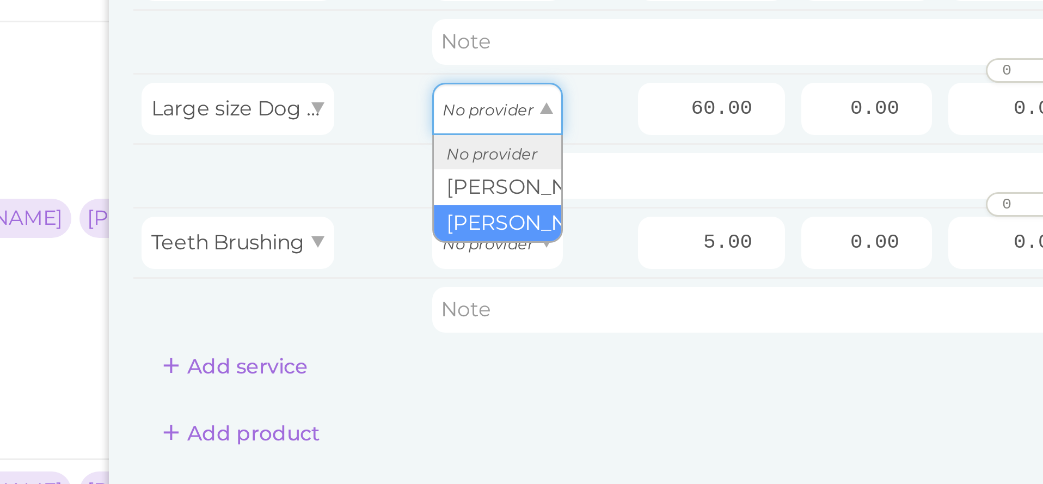
type input "25.80"
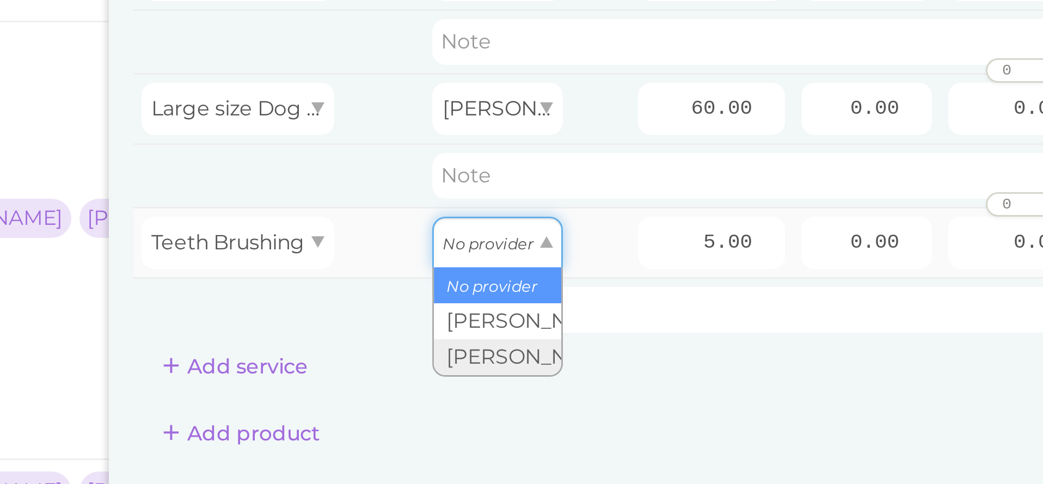
click at [615, 161] on icon "No provider" at bounding box center [630, 164] width 30 height 6
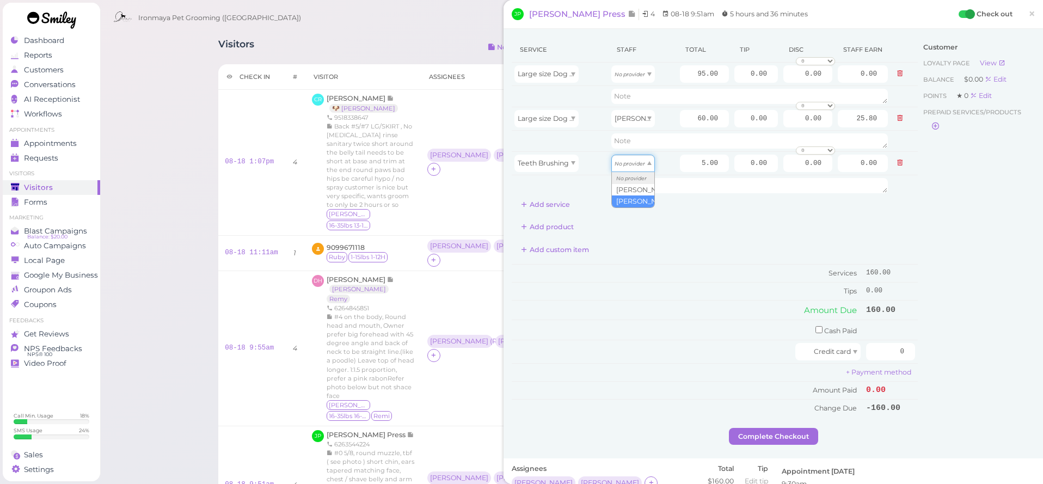
type input "2.15"
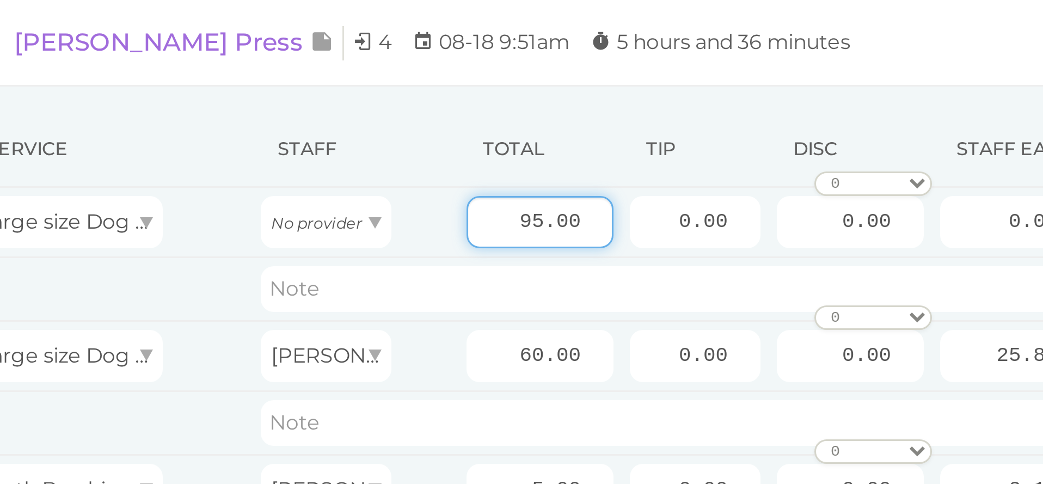
drag, startPoint x: 2, startPoint y: 33, endPoint x: 13, endPoint y: 36, distance: 11.0
click at [504, 36] on div "Service Staff Total Tip Disc Staff earn Large size Dog Full Grooming (More than…" at bounding box center [774, 244] width 540 height 430
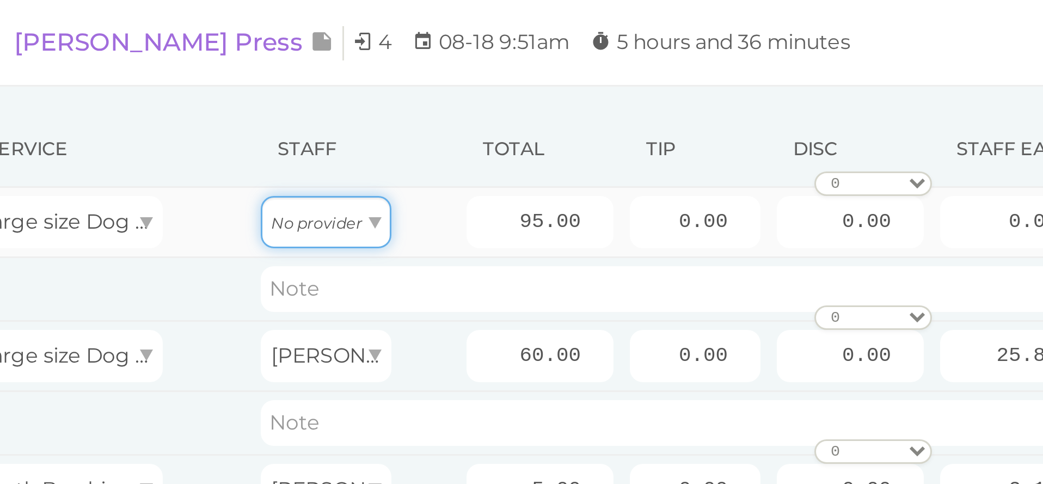
click at [647, 73] on span at bounding box center [649, 74] width 4 height 4
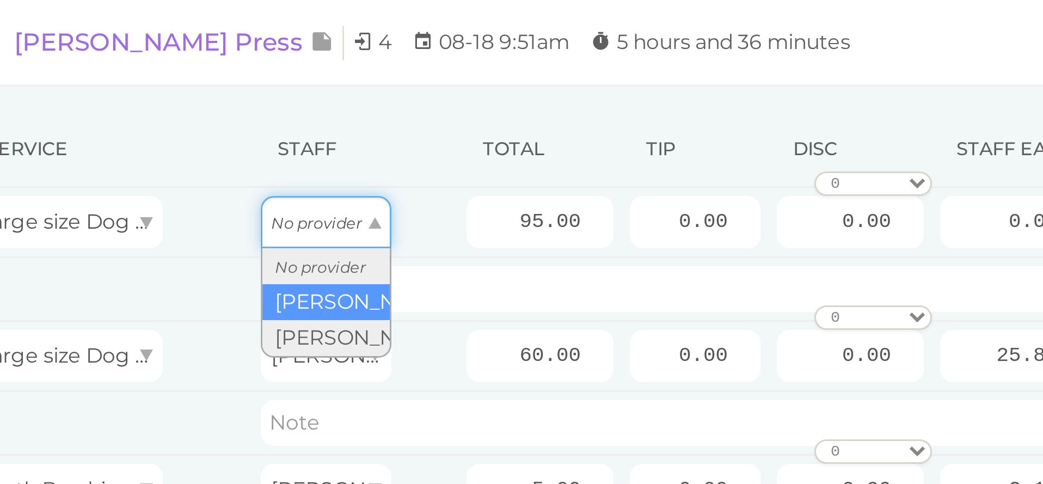
type input "42.75"
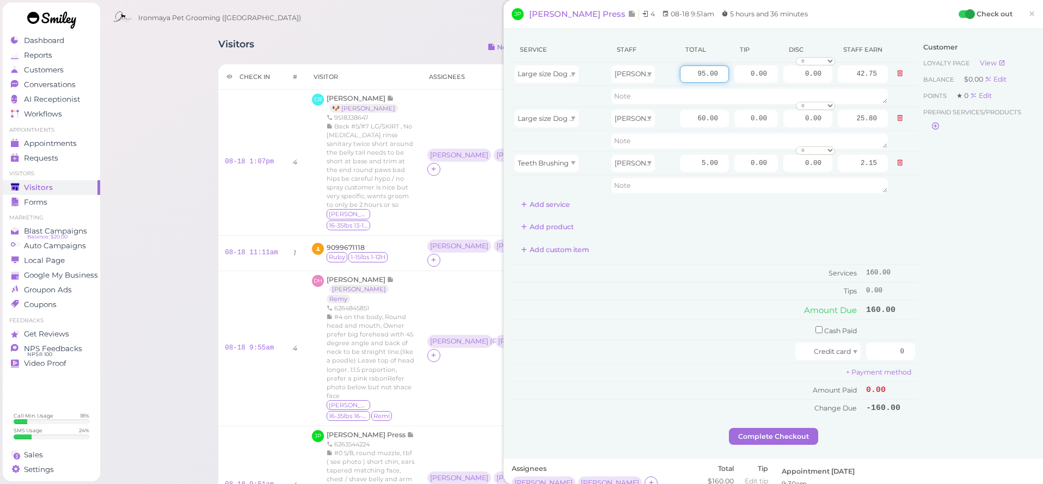
drag, startPoint x: 173, startPoint y: 75, endPoint x: 739, endPoint y: 218, distance: 584.4
click at [739, 218] on div "Service Staff Total Tip Disc Staff earn Large size Dog Full Grooming (More than…" at bounding box center [715, 227] width 406 height 380
type input "77.5"
type input "34.88"
drag, startPoint x: 693, startPoint y: 117, endPoint x: 781, endPoint y: 125, distance: 88.6
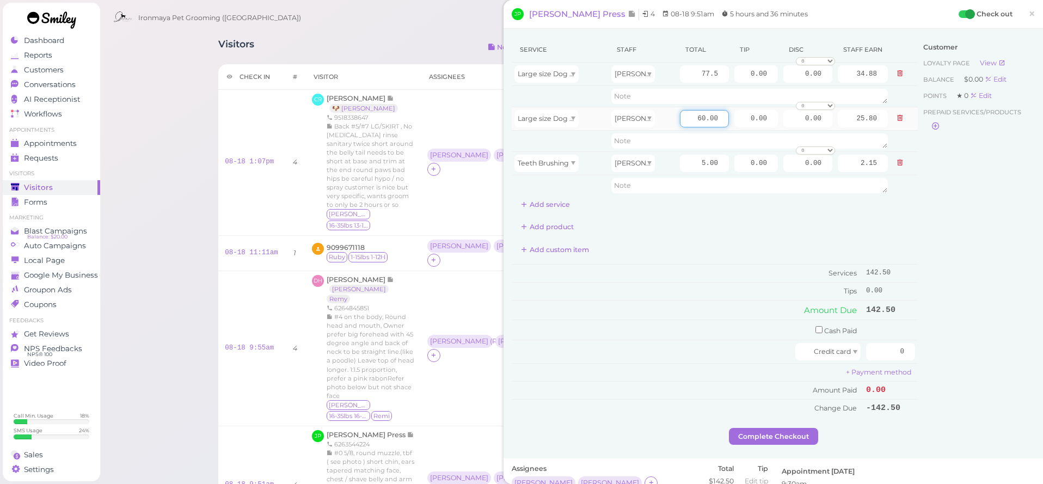
click at [781, 125] on tr "Large size Dog Bath and Brush (More than 35 lbs) Ida 60.00 0.00 0.00 0 10% off …" at bounding box center [715, 118] width 406 height 23
type input "77.5"
type input "33.33"
click at [728, 198] on div "Service Staff Total Tip Disc Staff earn Large size Dog Full Grooming (More than…" at bounding box center [715, 125] width 406 height 176
drag, startPoint x: 690, startPoint y: 160, endPoint x: 769, endPoint y: 163, distance: 79.0
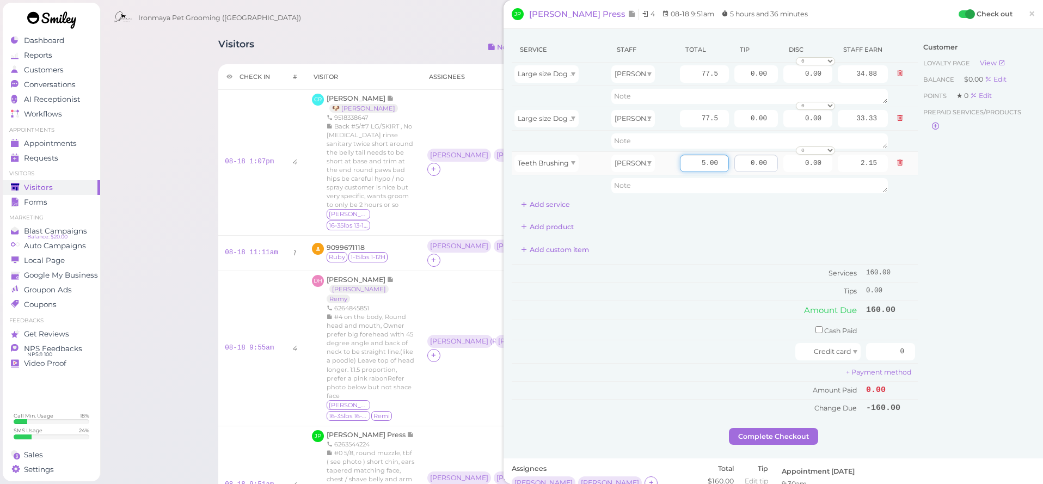
click at [769, 163] on input "0.00" at bounding box center [756, 163] width 44 height 17
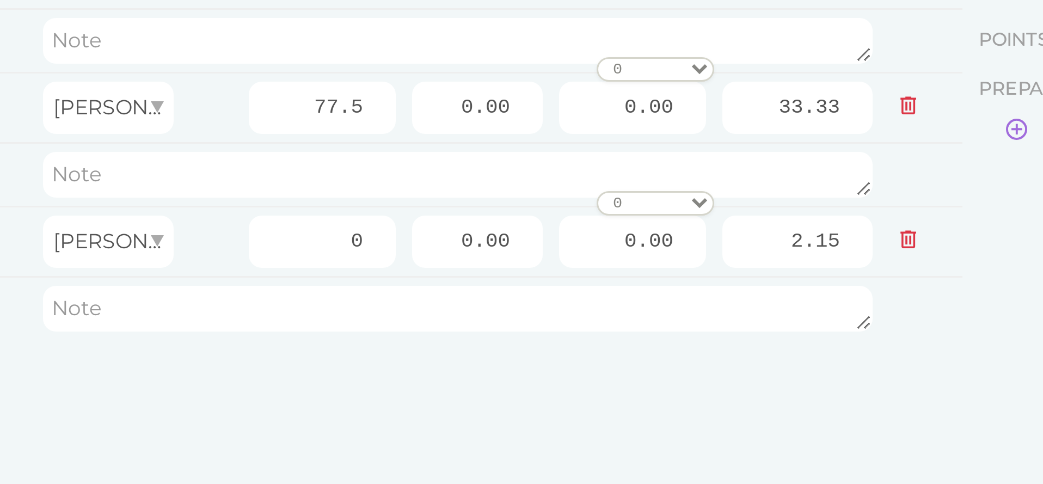
click at [512, 123] on div "Service Staff Total Tip Disc Staff earn Large size Dog Full Grooming (More than…" at bounding box center [715, 125] width 406 height 176
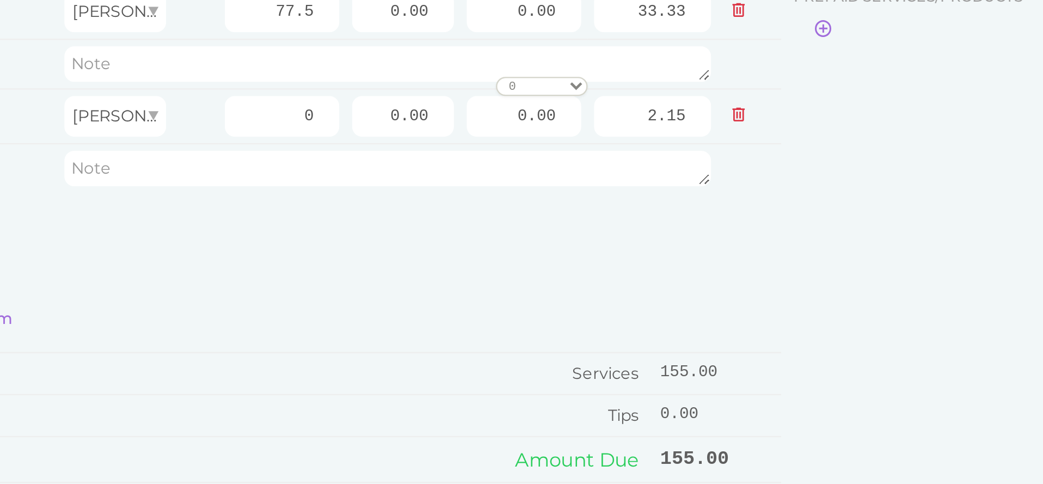
click at [512, 102] on div "Service Staff Total Tip Disc Staff earn Large size Dog Full Grooming (More than…" at bounding box center [715, 227] width 406 height 380
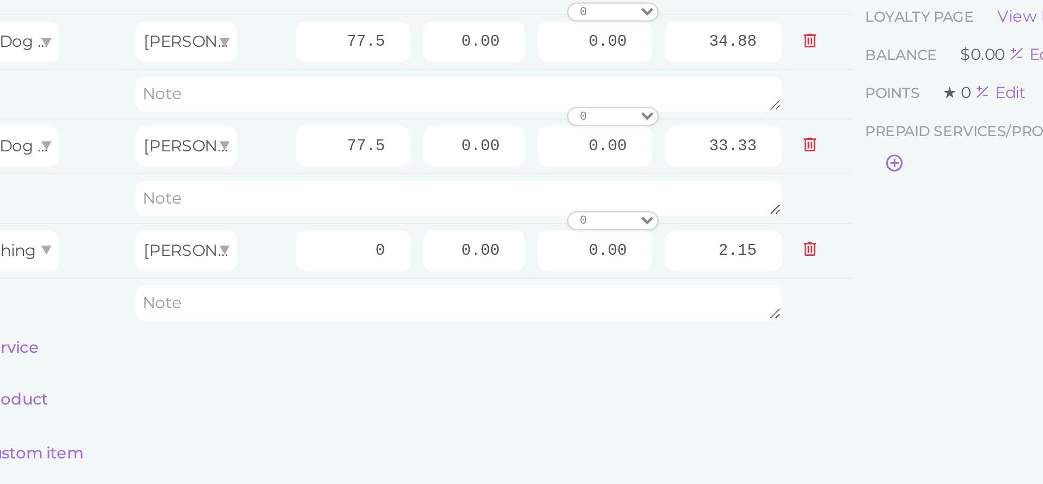
click at [512, 150] on div "Service Staff Total Tip Disc Staff earn Large size Dog Full Grooming (More than…" at bounding box center [715, 125] width 406 height 176
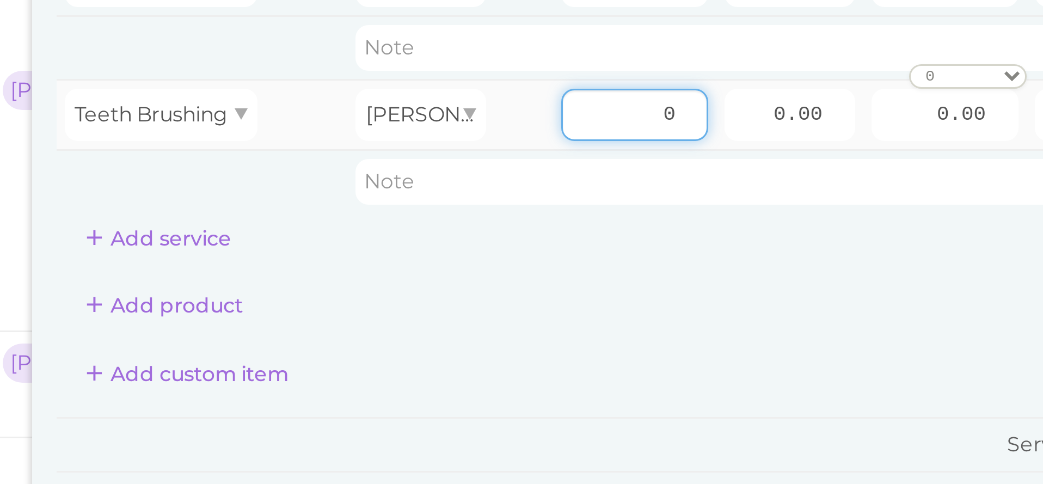
click at [604, 121] on tbody "Large size Dog Full Grooming (More than 35 lbs) Isaac 77.5 0.00 0.00 0 10% off …" at bounding box center [715, 129] width 406 height 133
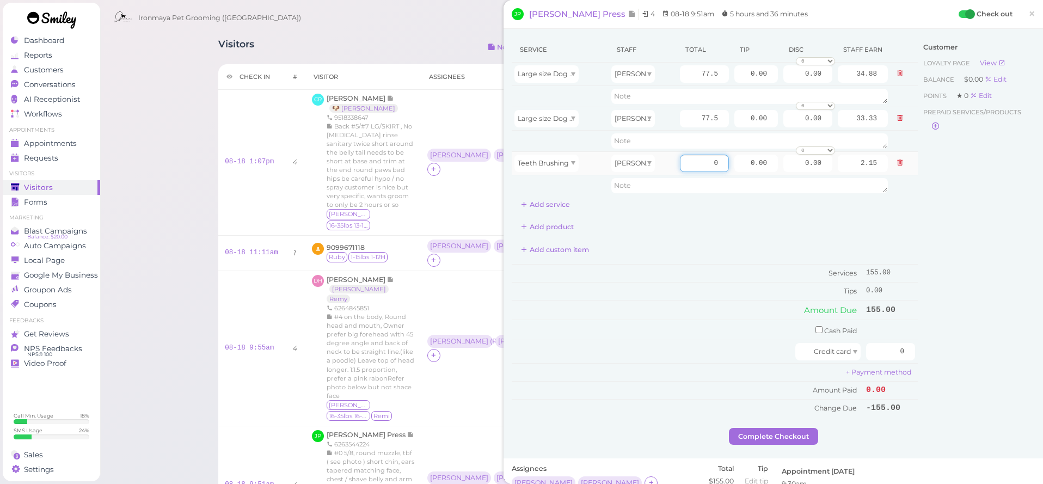
click at [708, 162] on input "0" at bounding box center [704, 163] width 49 height 17
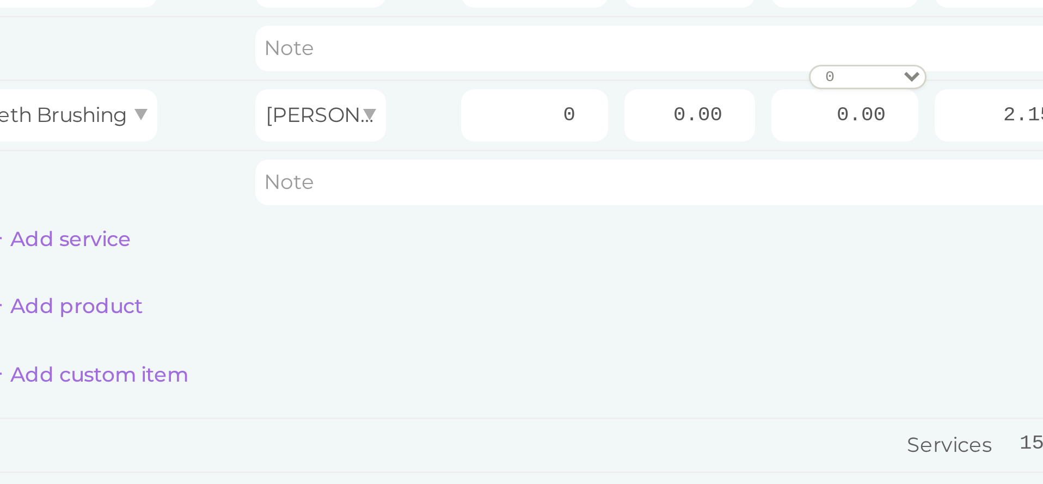
click at [512, 74] on div "Service Staff Total Tip Disc Staff earn Large size Dog Full Grooming (More than…" at bounding box center [715, 125] width 406 height 176
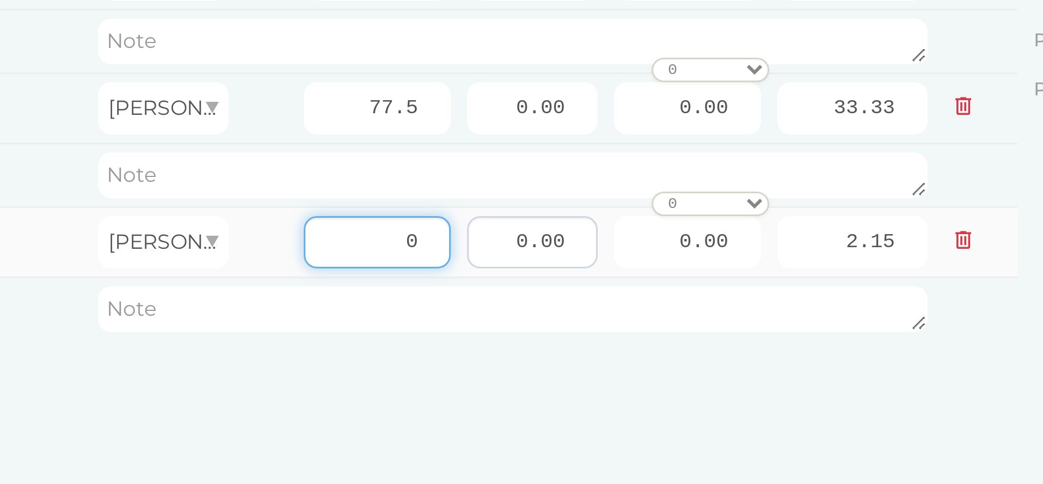
drag, startPoint x: 185, startPoint y: 39, endPoint x: 232, endPoint y: 43, distance: 48.1
click at [512, 63] on tbody "Large size Dog Full Grooming (More than 35 lbs) Isaac 77.5 0.00 0.00 0 10% off …" at bounding box center [715, 129] width 406 height 133
type input "5"
click at [512, 113] on div "Service Staff Total Tip Disc Staff earn Large size Dog Full Grooming (More than…" at bounding box center [715, 125] width 406 height 176
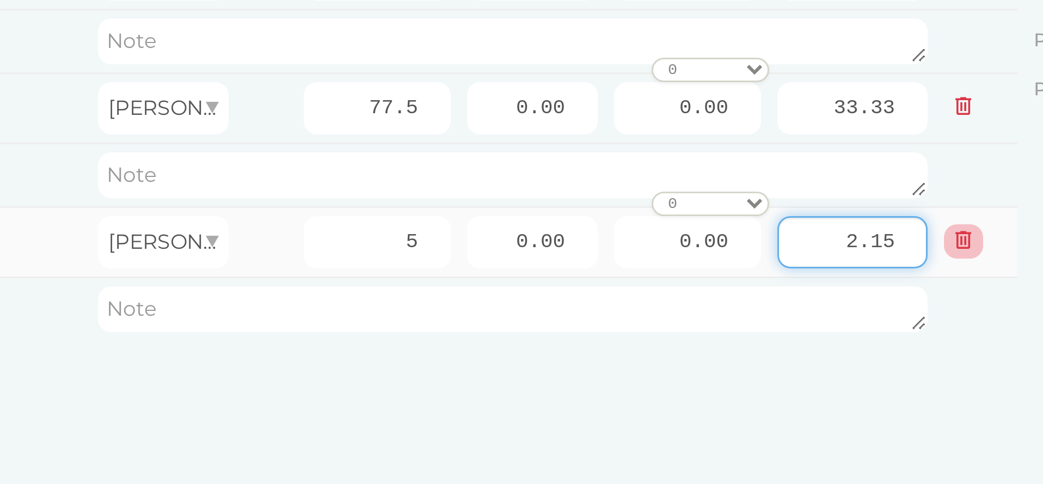
drag, startPoint x: 278, startPoint y: 79, endPoint x: 320, endPoint y: 77, distance: 42.0
click at [512, 151] on tr "Teeth Brushing Ida 5 0.00 0.00 0 10% off 15% off 20% off 25% off 30% off 50% of…" at bounding box center [715, 162] width 406 height 23
type input "0"
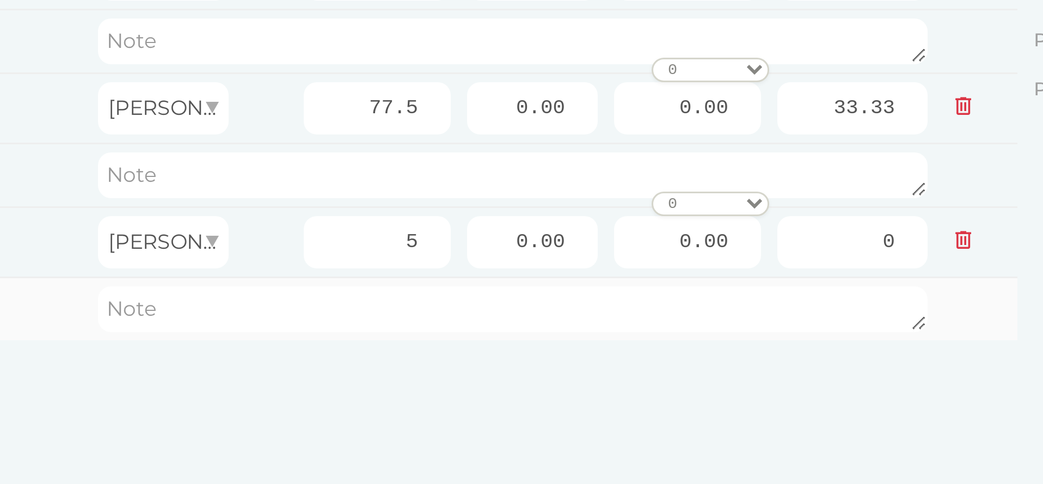
click at [891, 175] on td at bounding box center [904, 185] width 27 height 21
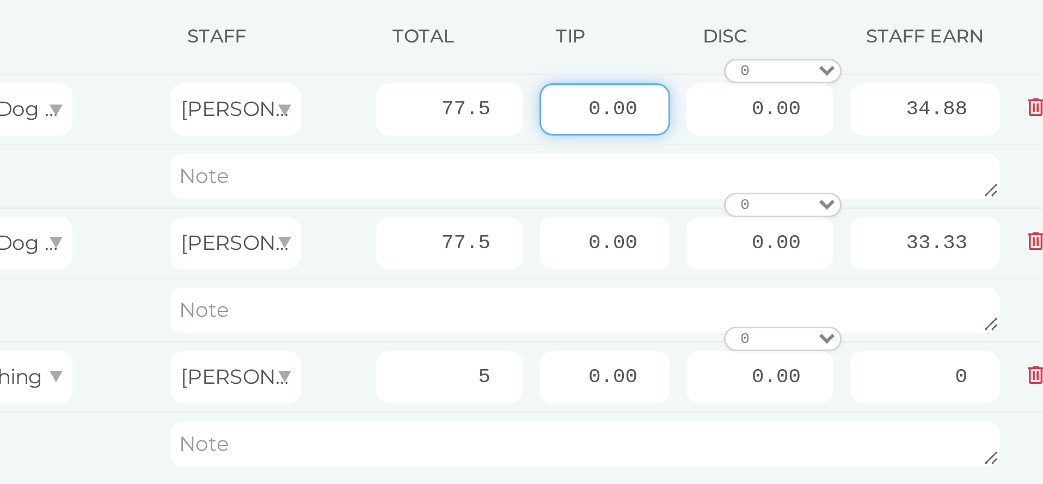
drag, startPoint x: 198, startPoint y: 33, endPoint x: 192, endPoint y: 42, distance: 11.0
click at [734, 65] on input "0.00" at bounding box center [756, 73] width 44 height 17
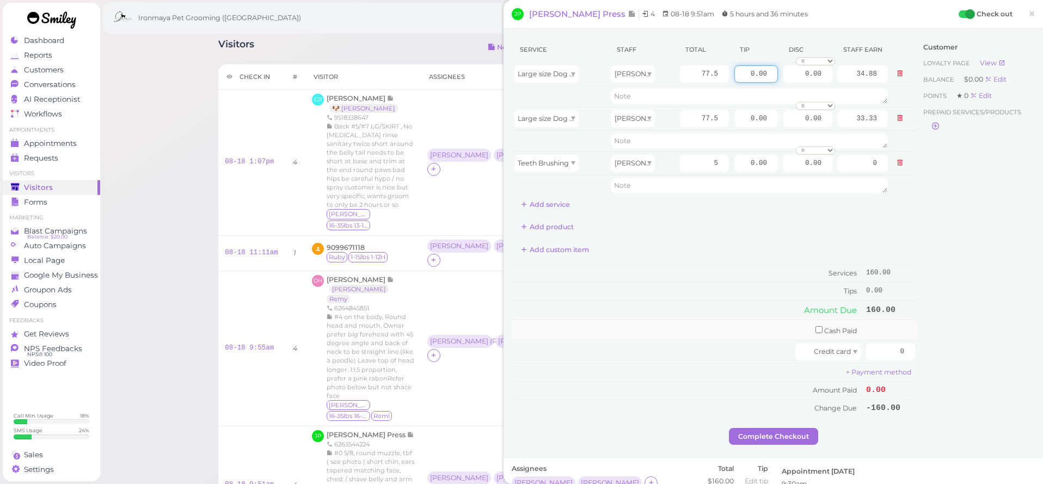
drag, startPoint x: 172, startPoint y: 71, endPoint x: 247, endPoint y: 87, distance: 76.1
click at [512, 92] on div "Service Staff Total Tip Disc Staff earn Large size Dog Full Grooming (More than…" at bounding box center [715, 227] width 406 height 380
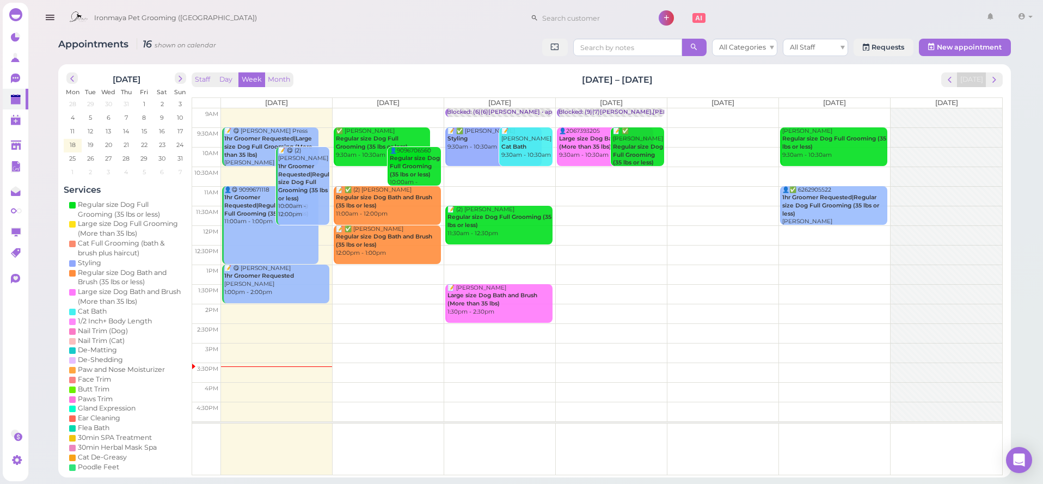
click at [52, 20] on icon "button" at bounding box center [49, 18] width 11 height 14
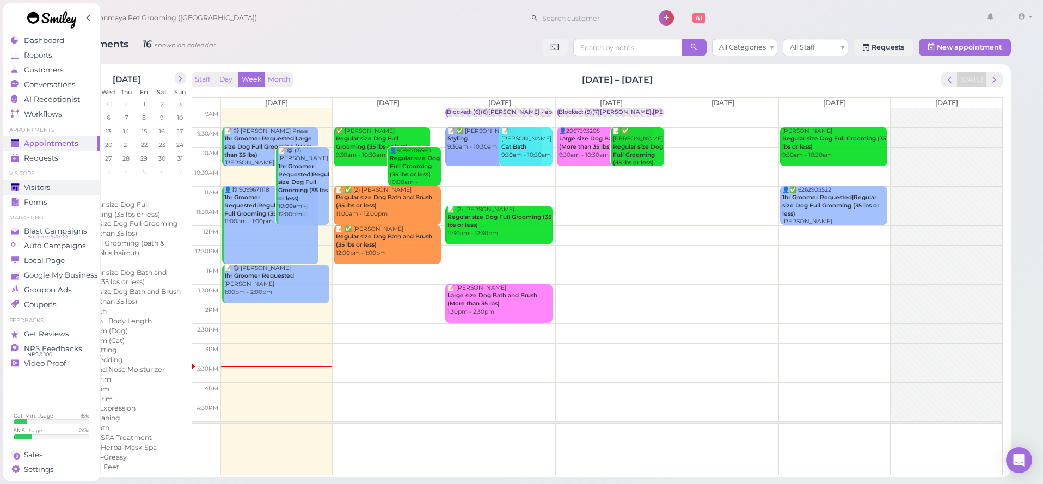
click at [50, 190] on span "Visitors" at bounding box center [37, 187] width 27 height 9
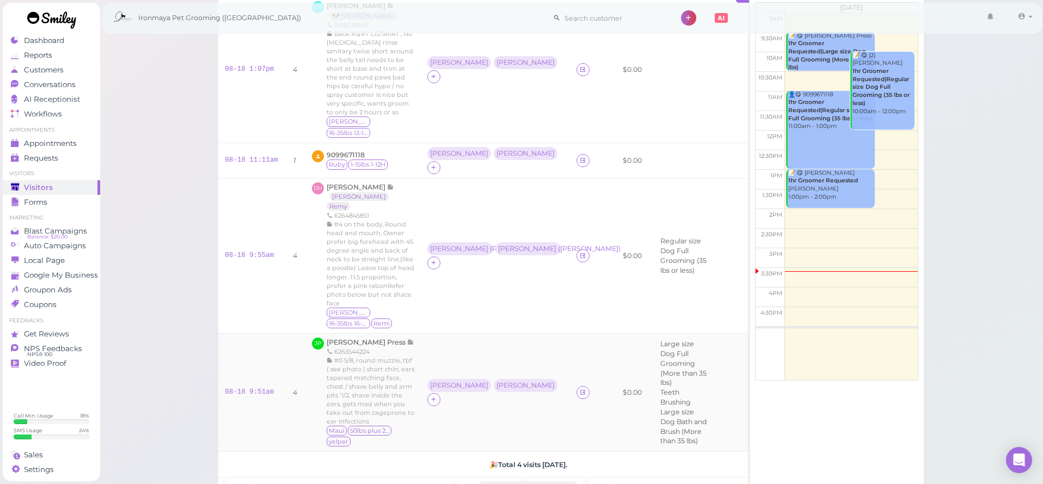
scroll to position [244, 0]
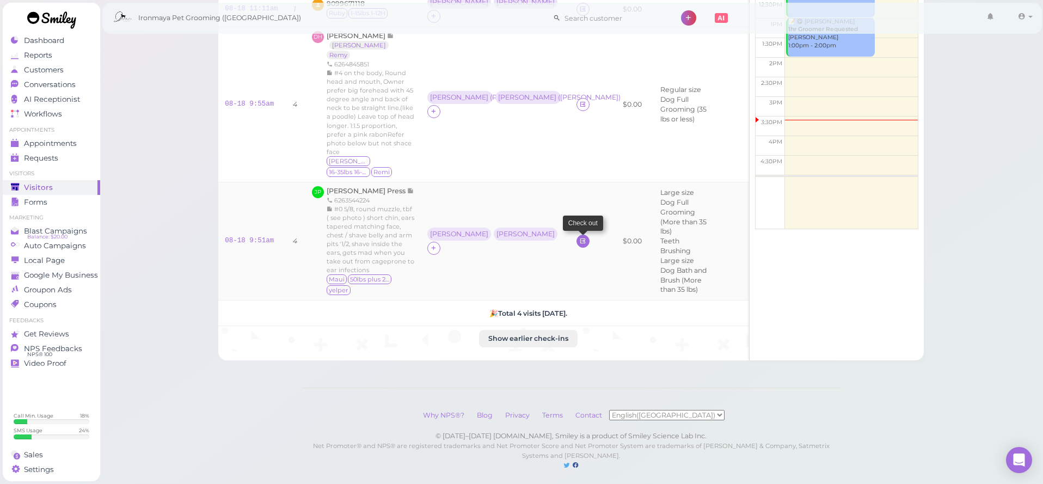
click at [577, 235] on link at bounding box center [583, 241] width 13 height 13
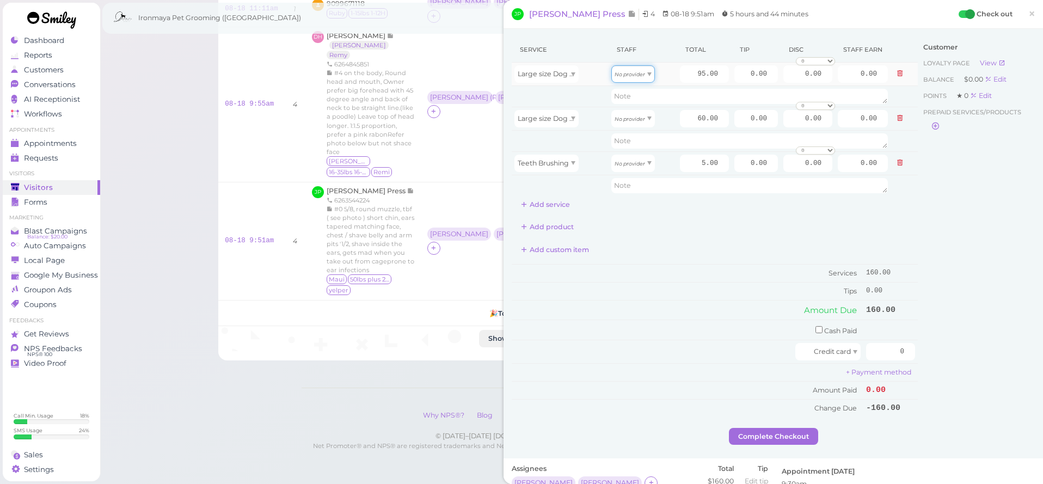
click at [635, 75] on icon "No provider" at bounding box center [630, 74] width 30 height 6
type input "40.85"
click at [633, 119] on icon "No provider" at bounding box center [630, 119] width 30 height 6
type input "27.00"
click at [636, 166] on icon "No provider" at bounding box center [630, 164] width 30 height 6
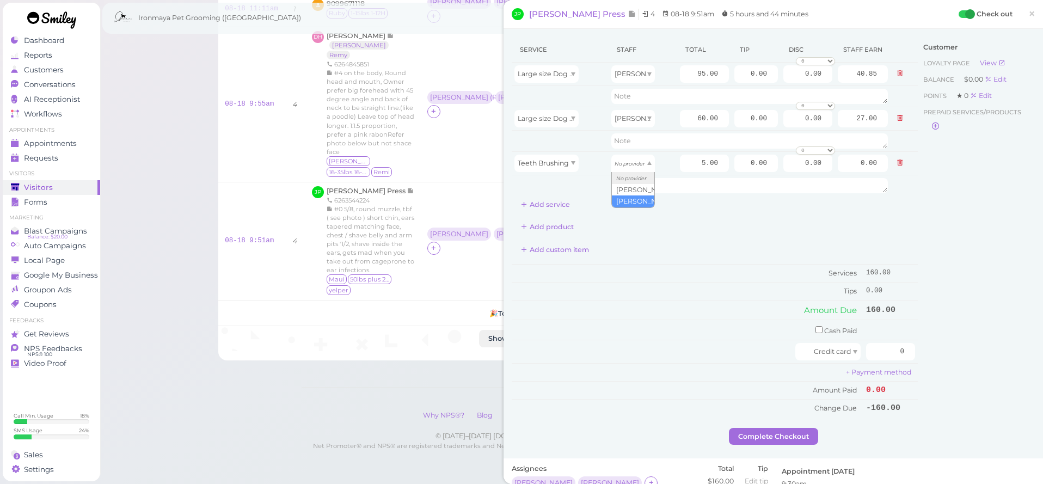
click at [654, 210] on div "Service Staff Total Tip Disc Staff earn Large size Dog Full Grooming (More than…" at bounding box center [715, 125] width 406 height 176
click at [1027, 16] on link "×" at bounding box center [1032, 15] width 20 height 26
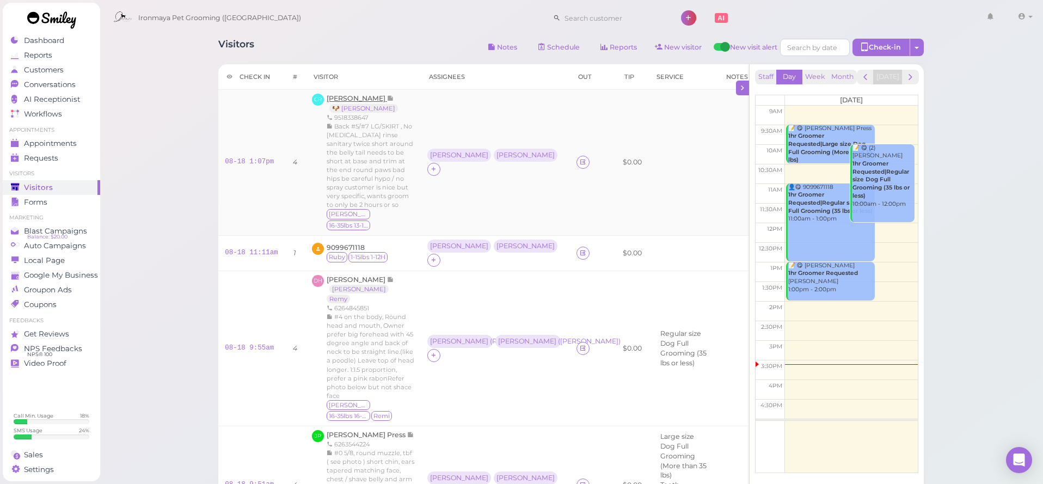
click at [387, 97] on span "Christine Robertson" at bounding box center [357, 98] width 60 height 8
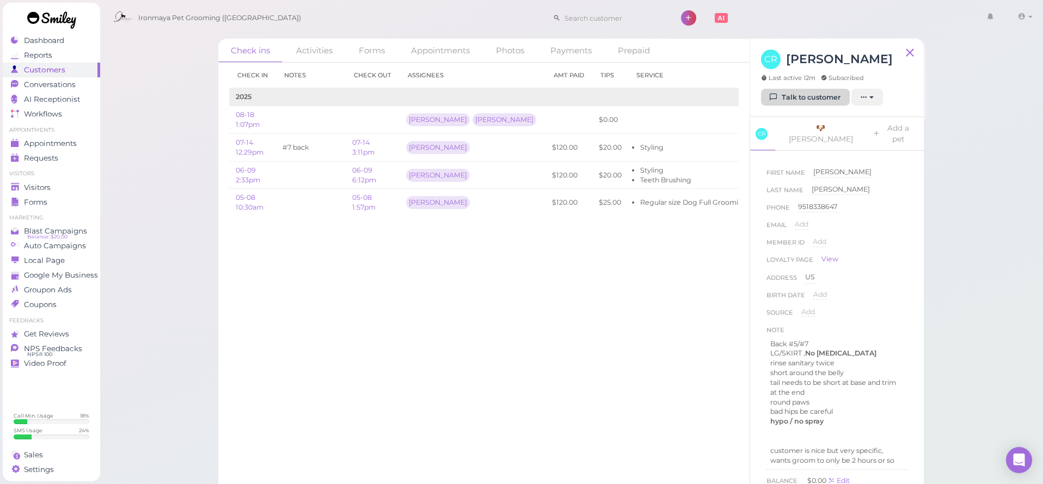
click at [832, 100] on link "Talk to customer" at bounding box center [805, 97] width 89 height 17
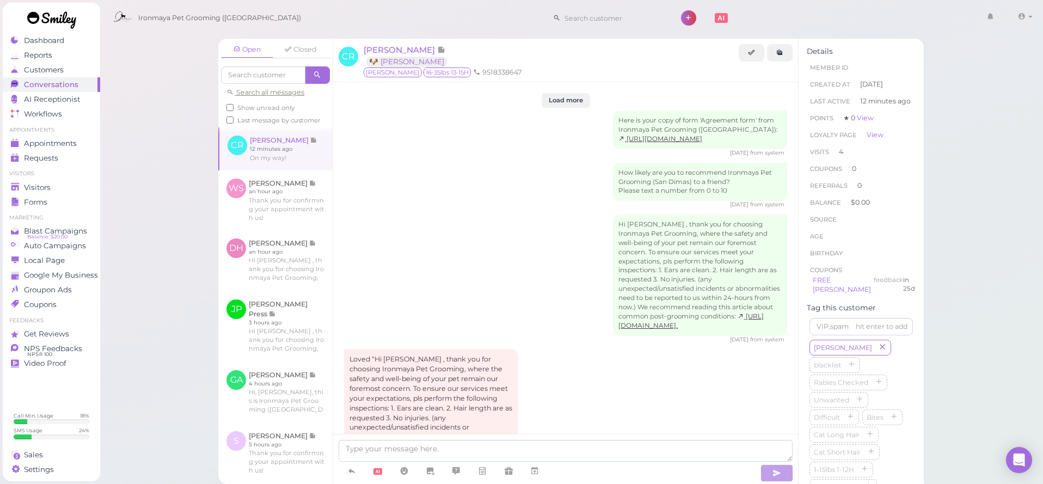
scroll to position [1682, 0]
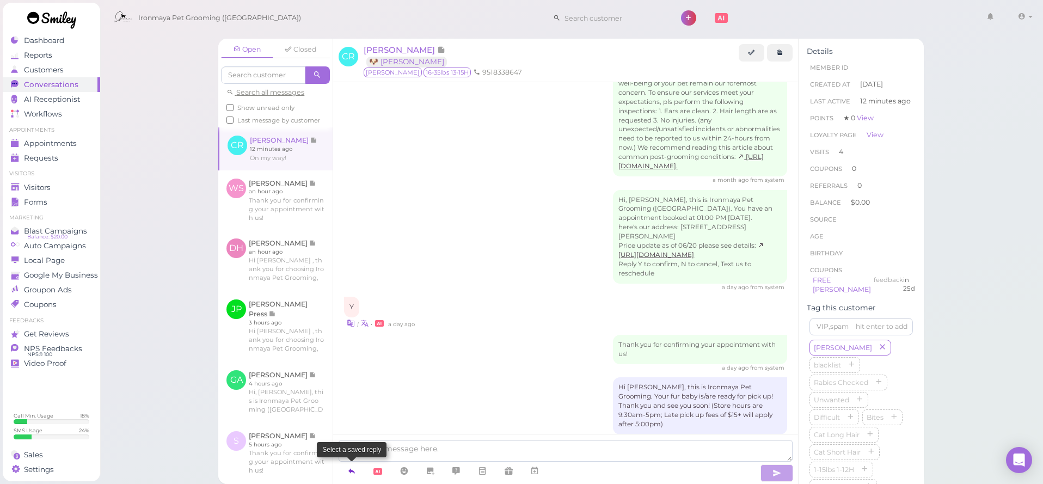
click at [353, 469] on icon at bounding box center [351, 470] width 9 height 11
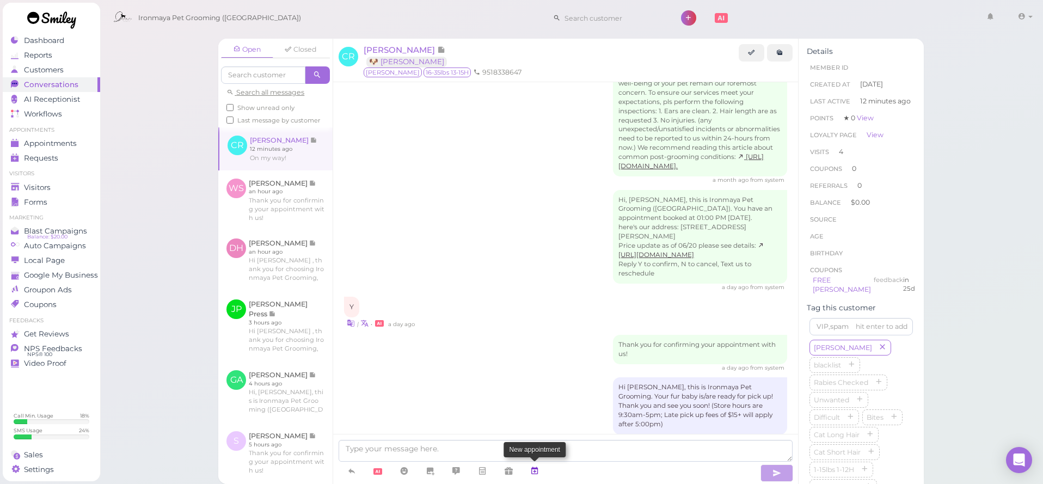
click at [540, 470] on link at bounding box center [535, 471] width 26 height 19
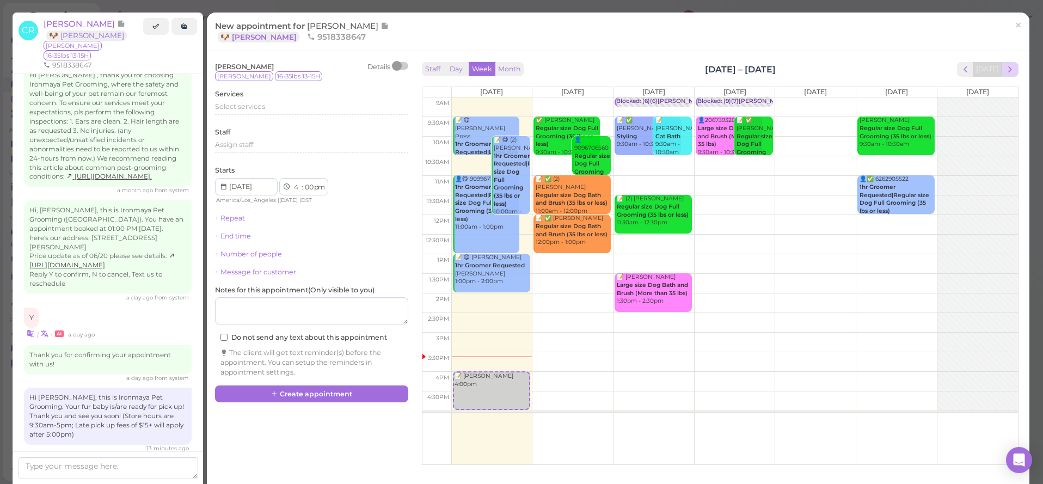
click at [1010, 73] on span "next" at bounding box center [1010, 69] width 10 height 10
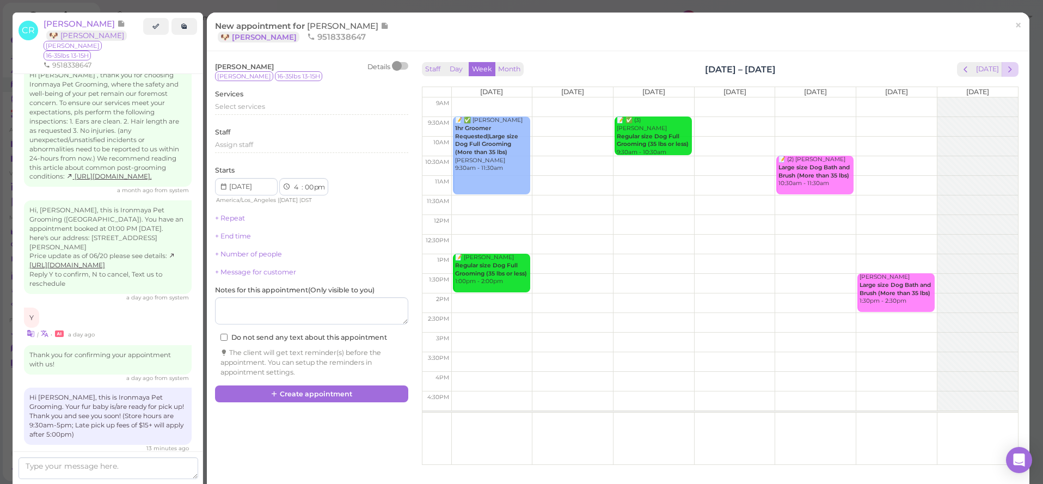
click at [1011, 72] on span "next" at bounding box center [1010, 69] width 10 height 10
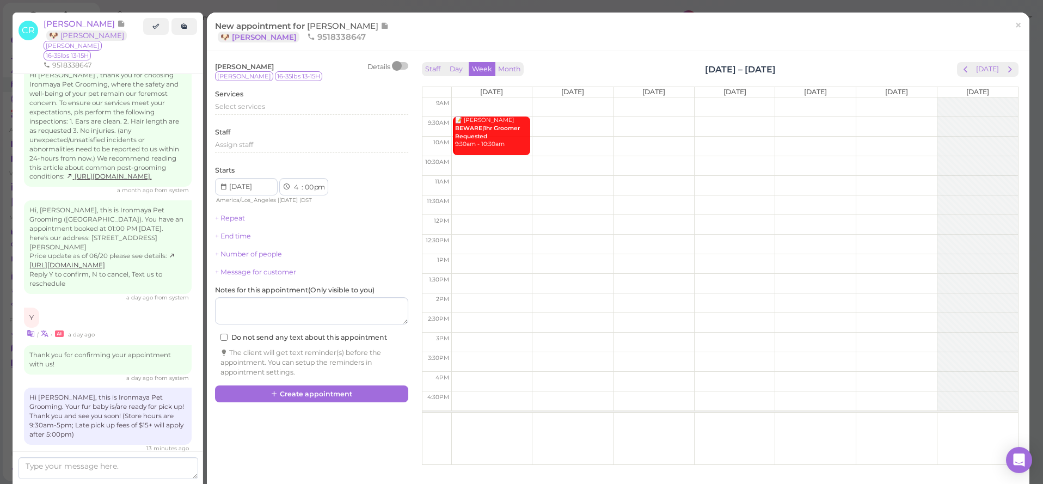
click at [1011, 72] on span "next" at bounding box center [1010, 69] width 10 height 10
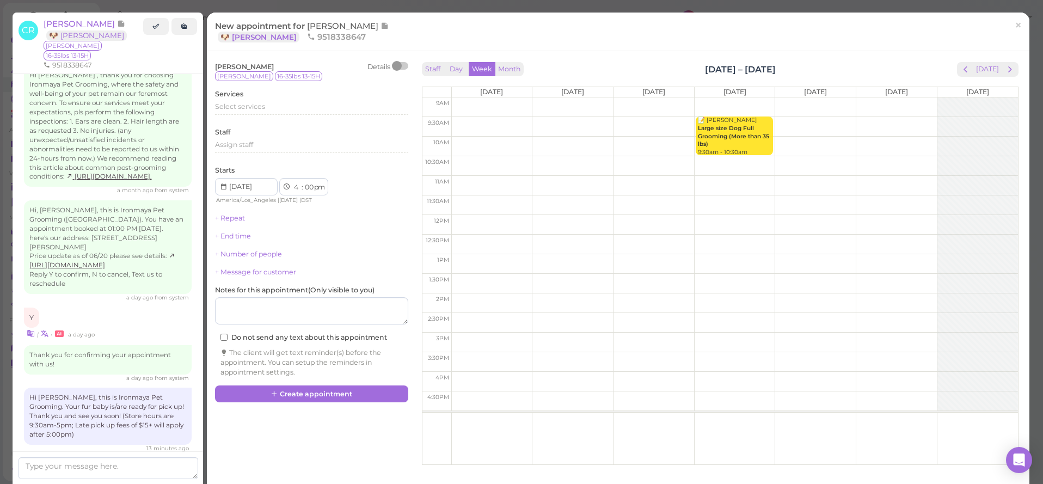
click at [1011, 72] on span "next" at bounding box center [1010, 69] width 10 height 10
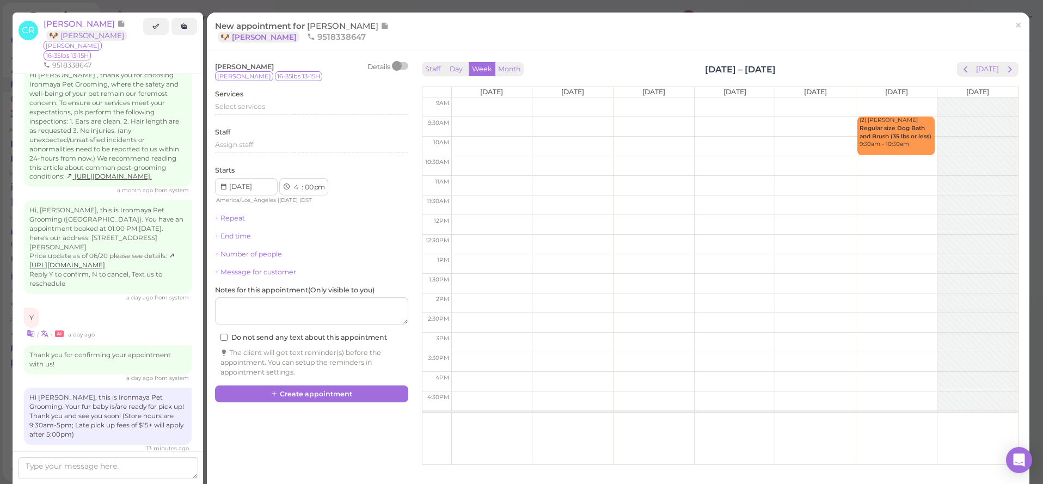
click at [1011, 72] on span "next" at bounding box center [1010, 69] width 10 height 10
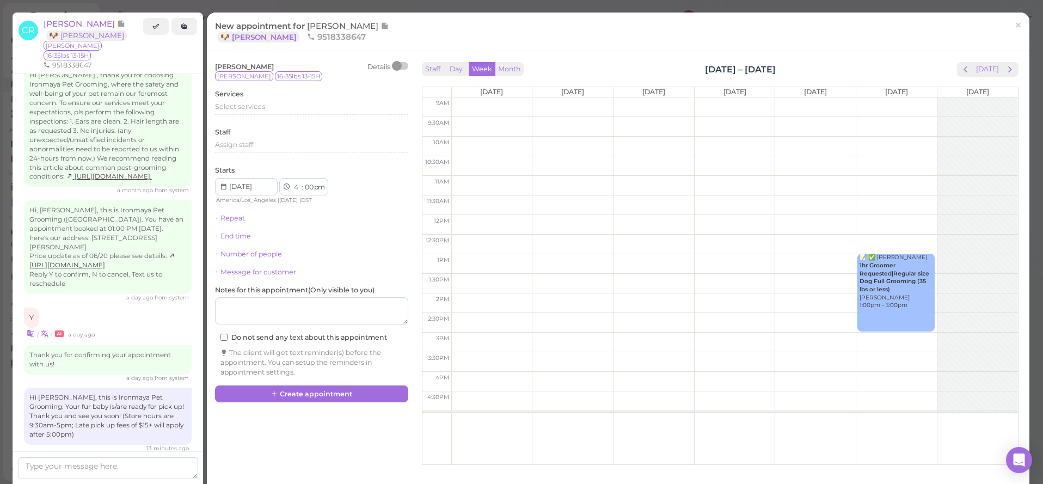
click at [1011, 72] on span "next" at bounding box center [1010, 69] width 10 height 10
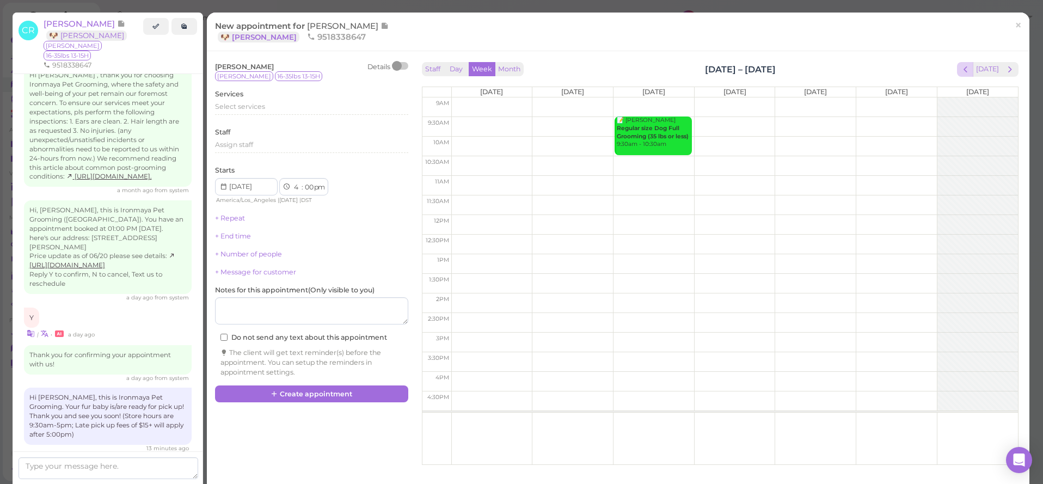
click at [971, 70] on span "prev" at bounding box center [965, 69] width 10 height 10
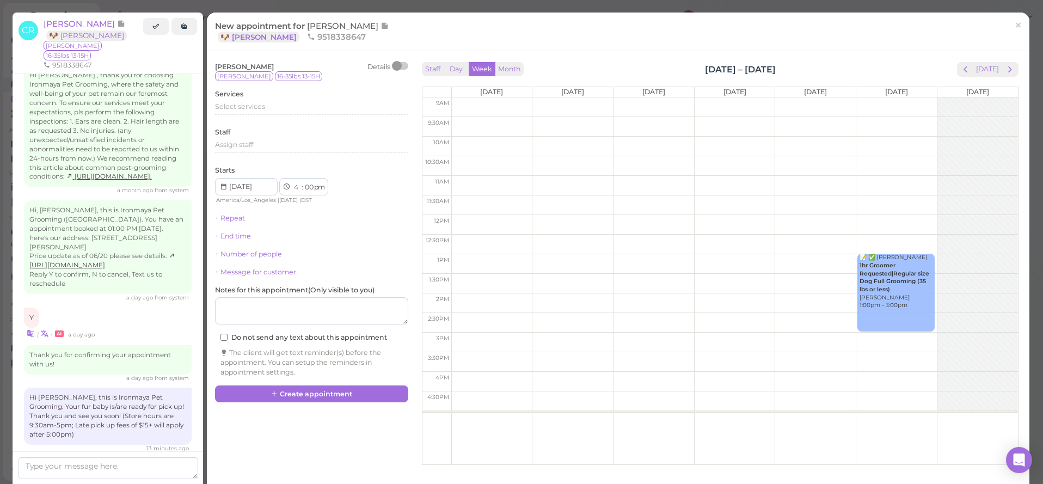
click at [480, 253] on td at bounding box center [734, 245] width 567 height 20
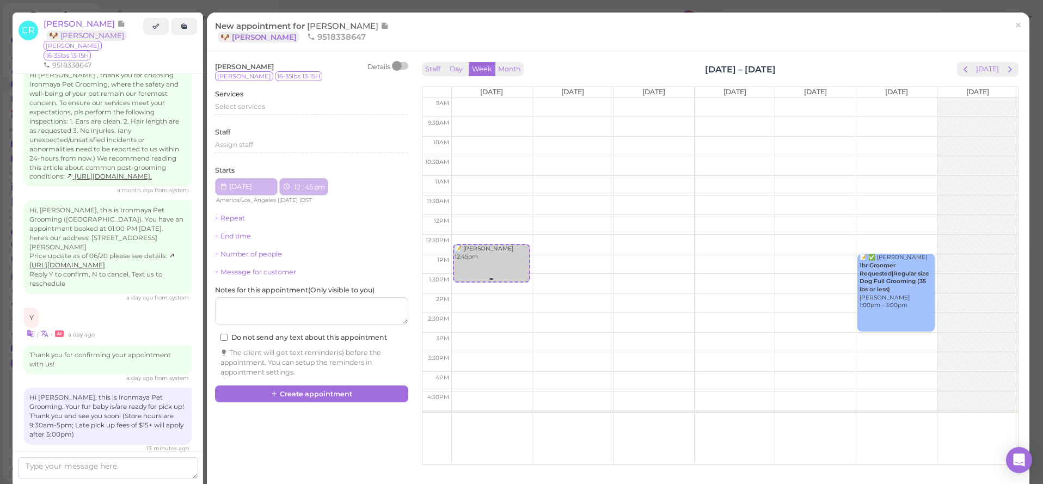
type input "2025-09-22"
select select "12"
select select "45"
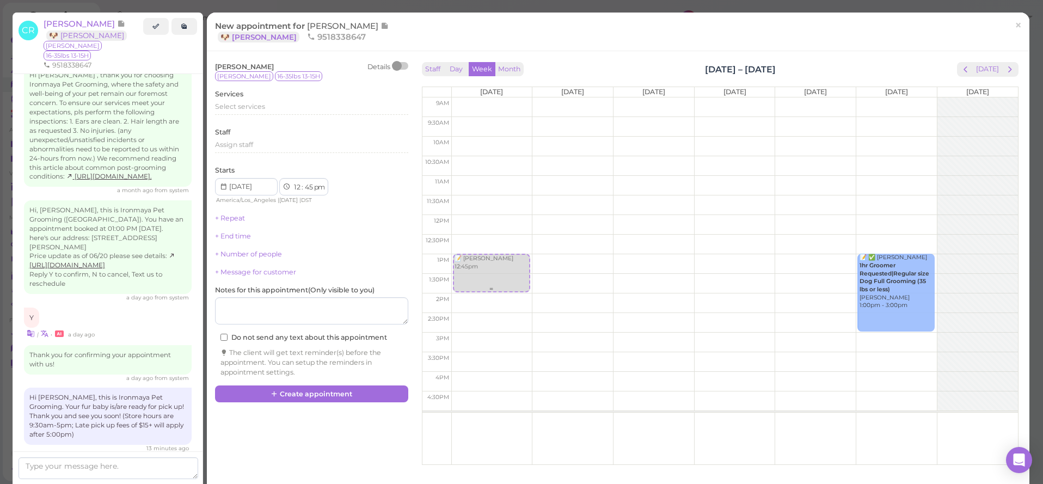
drag, startPoint x: 482, startPoint y: 259, endPoint x: 487, endPoint y: 264, distance: 6.6
click at [487, 97] on div "📝 Christine Robertson 12:45pm 📝 Christine Robertson 12:45pm" at bounding box center [492, 97] width 81 height 0
select select "1"
select select "00"
click at [259, 109] on span "Select services" at bounding box center [240, 106] width 50 height 8
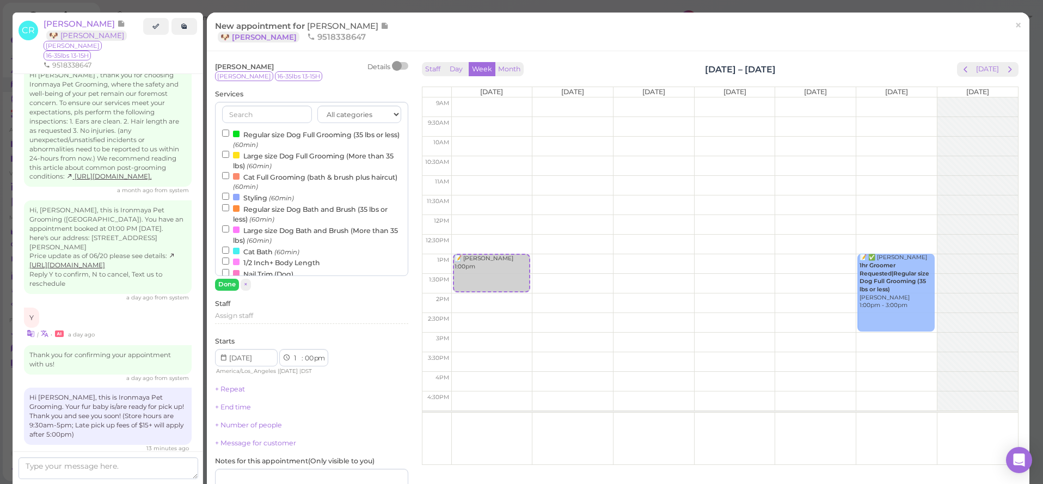
click at [259, 135] on label "Regular size Dog Full Grooming (35 lbs or less) (60min)" at bounding box center [311, 138] width 179 height 21
click at [229, 135] on input "Regular size Dog Full Grooming (35 lbs or less) (60min)" at bounding box center [225, 133] width 7 height 7
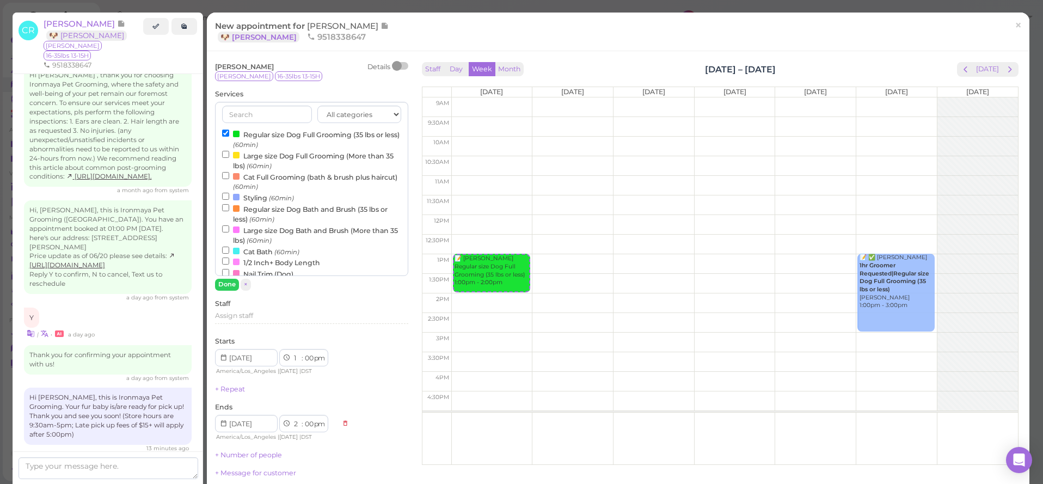
click at [257, 134] on label "Regular size Dog Full Grooming (35 lbs or less) (60min)" at bounding box center [311, 138] width 179 height 21
click at [229, 134] on input "Regular size Dog Full Grooming (35 lbs or less) (60min)" at bounding box center [225, 133] width 7 height 7
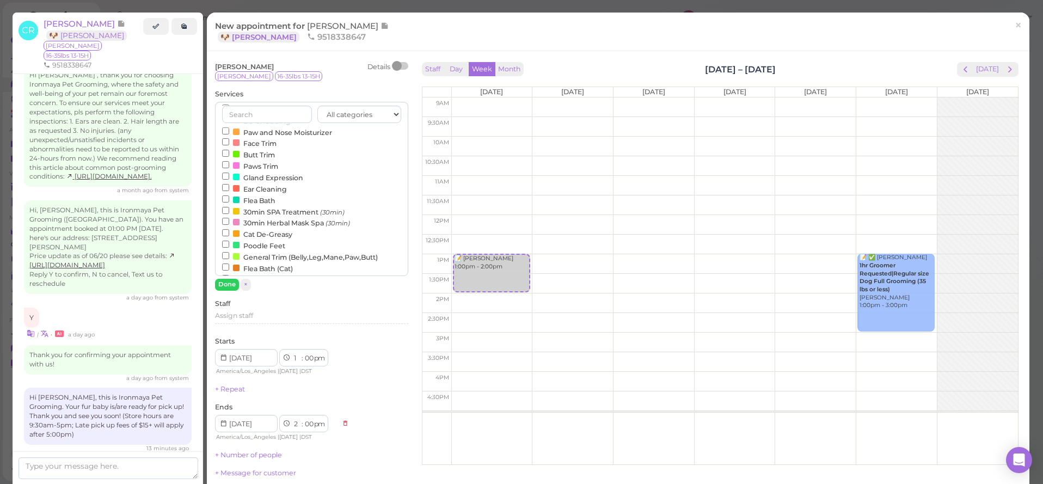
scroll to position [278, 0]
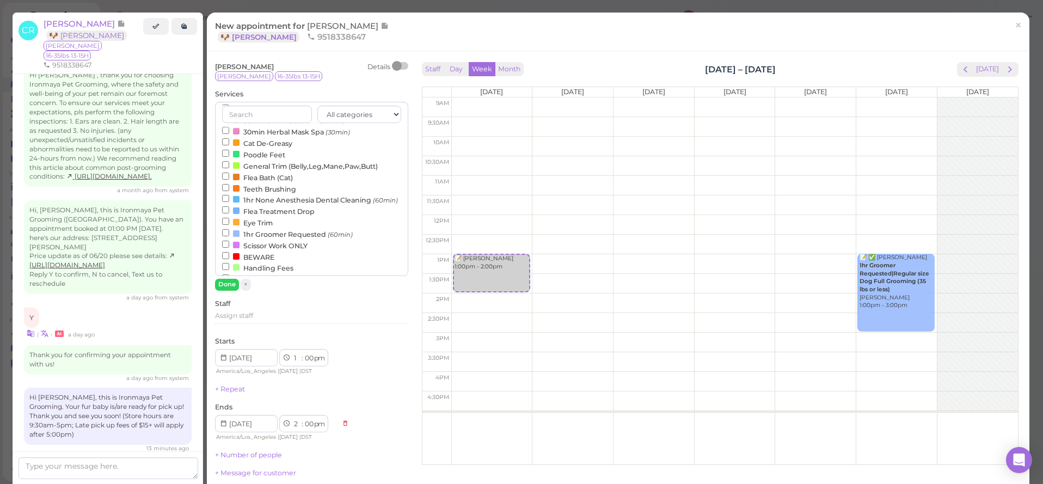
click at [258, 228] on label "1hr Groomer Requested (60min)" at bounding box center [287, 233] width 131 height 11
click at [229, 229] on input "1hr Groomer Requested (60min)" at bounding box center [225, 232] width 7 height 7
click at [231, 282] on button "Done" at bounding box center [227, 284] width 24 height 11
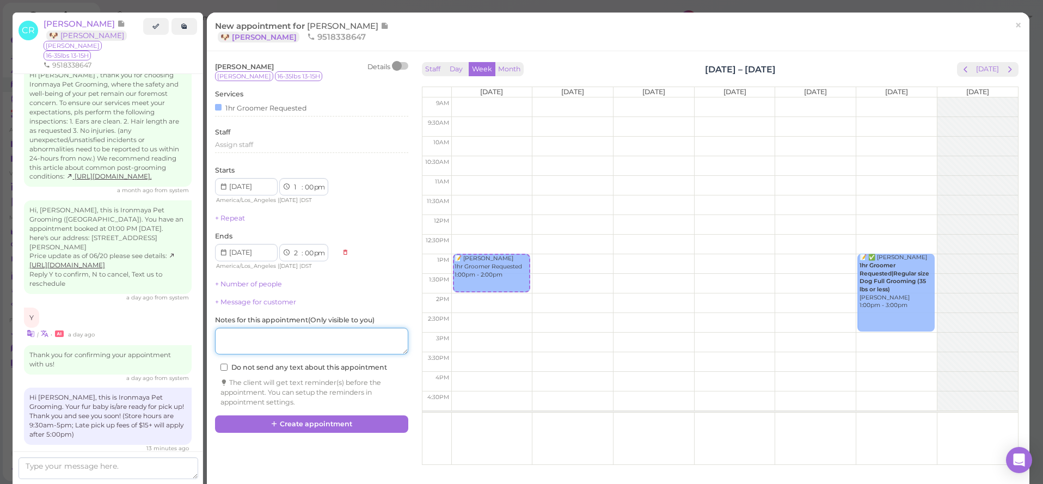
click at [278, 328] on textarea at bounding box center [311, 341] width 193 height 27
type textarea "Isaac"
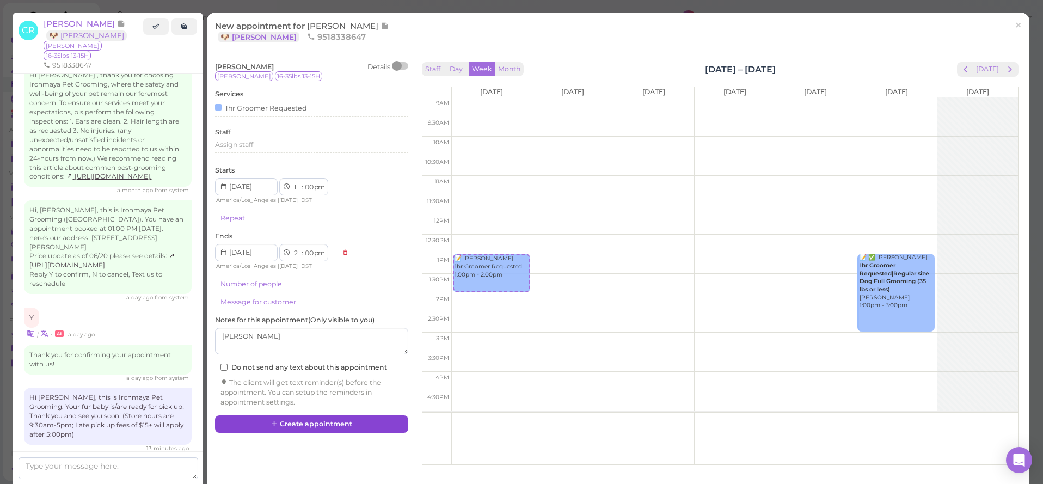
click at [300, 417] on button "Create appointment" at bounding box center [311, 423] width 193 height 17
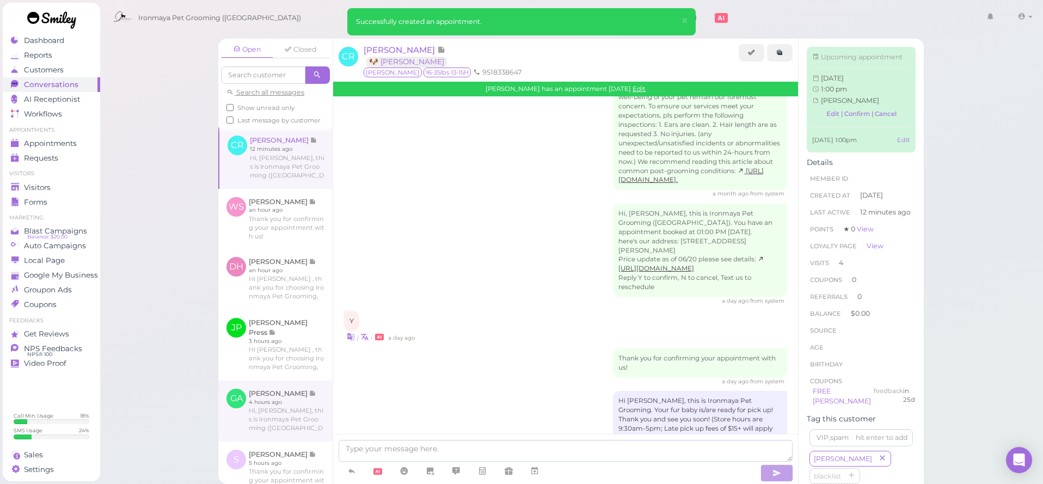
scroll to position [1790, 0]
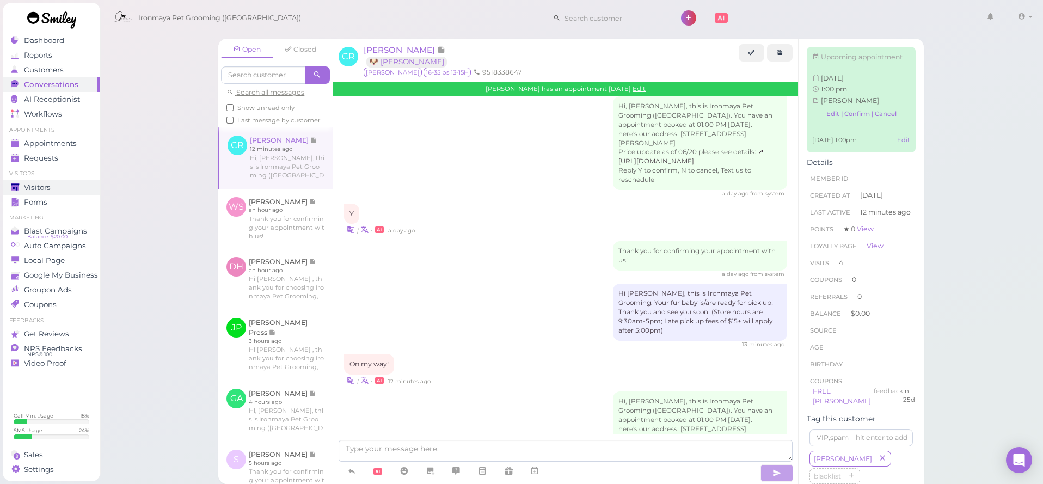
click at [31, 191] on span "Visitors" at bounding box center [37, 187] width 27 height 9
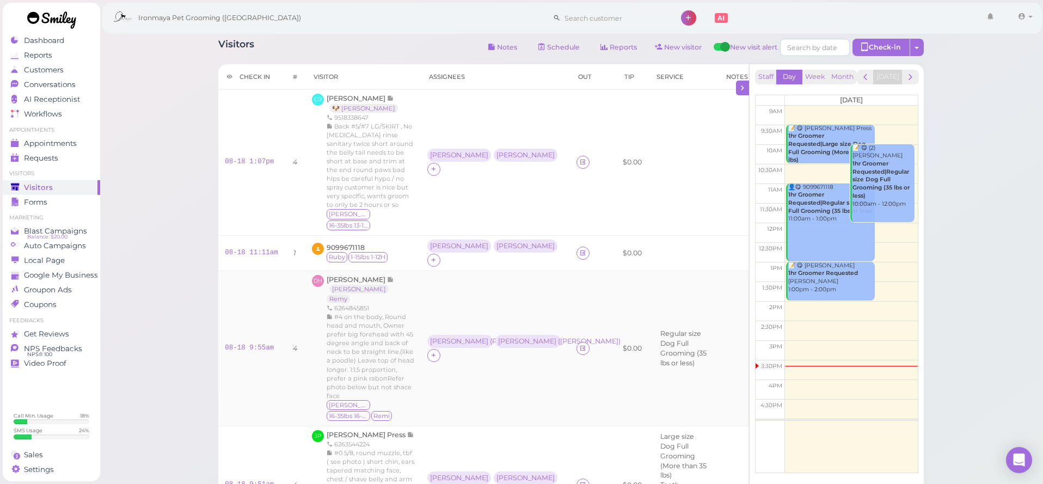
scroll to position [238, 0]
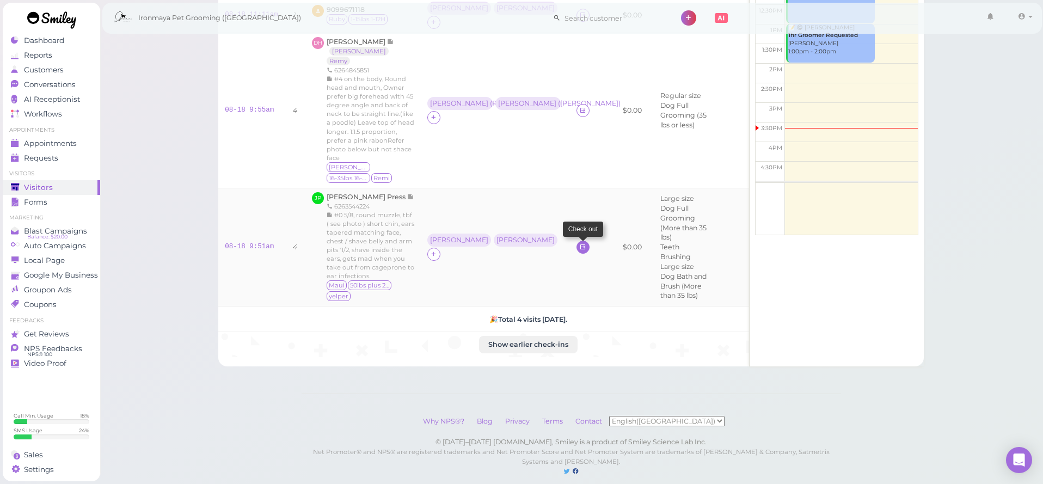
click at [579, 243] on icon at bounding box center [582, 247] width 7 height 8
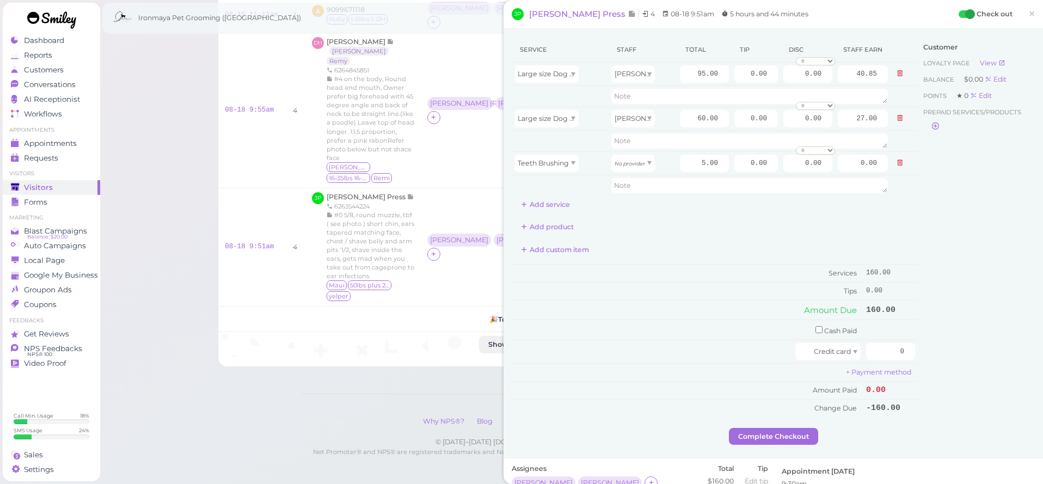
click at [712, 253] on div "Add custom item" at bounding box center [715, 249] width 406 height 17
drag, startPoint x: 694, startPoint y: 75, endPoint x: 738, endPoint y: 81, distance: 44.0
click at [738, 81] on tr "Large size Dog Full Grooming (More than 35 lbs) Ida 95.00 0.00 0.00 0 10% off 1…" at bounding box center [715, 74] width 406 height 23
type input "77.5"
type input "33.33"
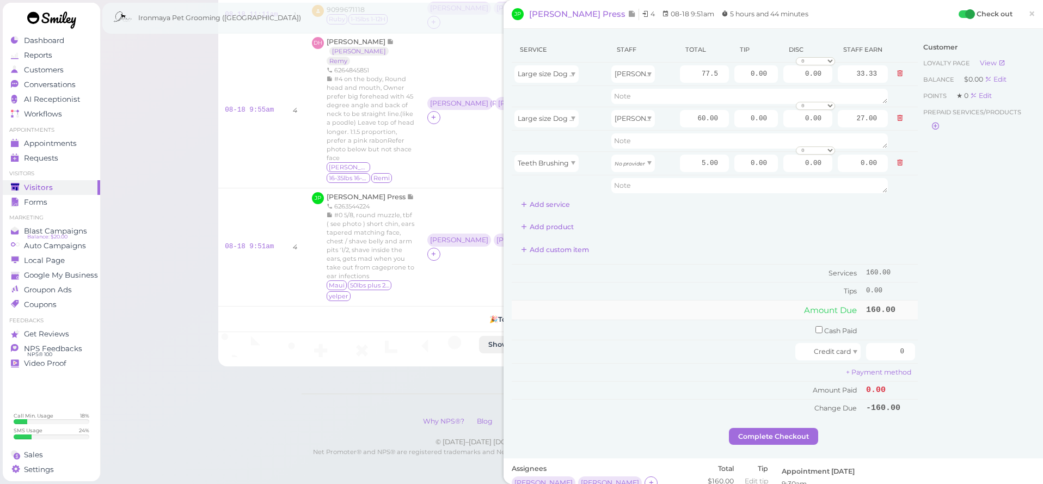
click at [701, 302] on td "Amount Due" at bounding box center [688, 310] width 352 height 20
drag, startPoint x: 691, startPoint y: 120, endPoint x: 795, endPoint y: 126, distance: 104.7
click at [795, 126] on tr "Large size Dog Bath and Brush (More than 35 lbs) Isaac 60.00 0.00 0.00 0 10% of…" at bounding box center [715, 118] width 406 height 23
type input "77.5"
type input "34.88"
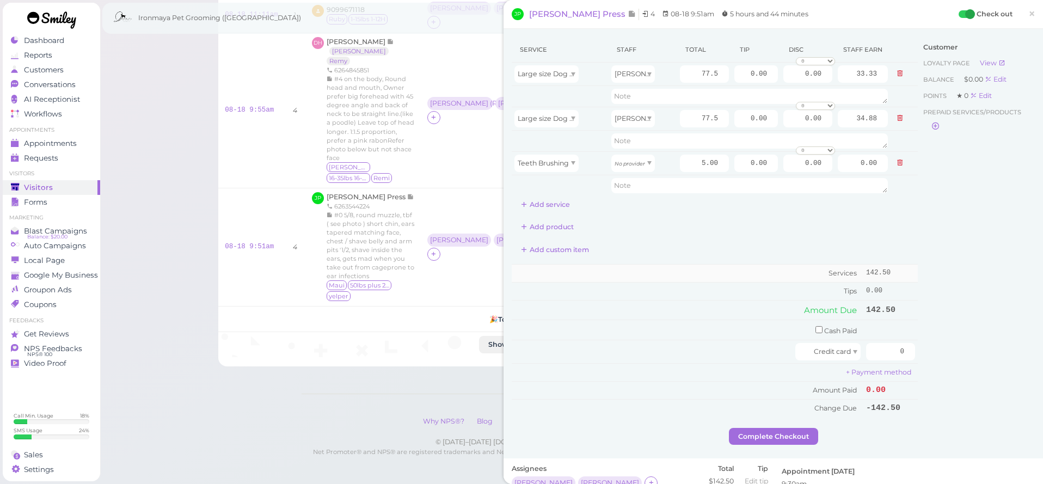
click at [804, 269] on td "Services" at bounding box center [688, 274] width 352 height 18
drag, startPoint x: 696, startPoint y: 161, endPoint x: 819, endPoint y: 182, distance: 125.0
click at [818, 182] on tbody "Large size Dog Full Grooming (More than 35 lbs) Ida 77.5 0.00 0.00 0 10% off 15…" at bounding box center [715, 129] width 406 height 133
type input "0"
click at [780, 265] on td "Services" at bounding box center [688, 274] width 352 height 18
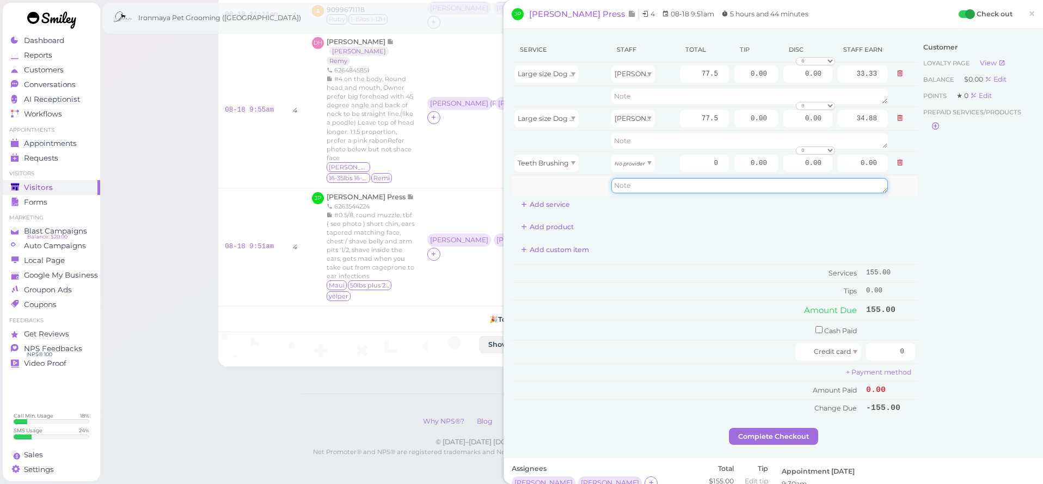
click at [629, 189] on textarea at bounding box center [749, 185] width 277 height 15
type textarea "already put in BB and FG"
drag, startPoint x: 615, startPoint y: 183, endPoint x: 818, endPoint y: 200, distance: 203.8
click at [818, 200] on div "Service Staff Total Tip Disc Staff earn Large size Dog Full Grooming (More than…" at bounding box center [715, 125] width 406 height 176
drag, startPoint x: 742, startPoint y: 75, endPoint x: 809, endPoint y: 92, distance: 69.2
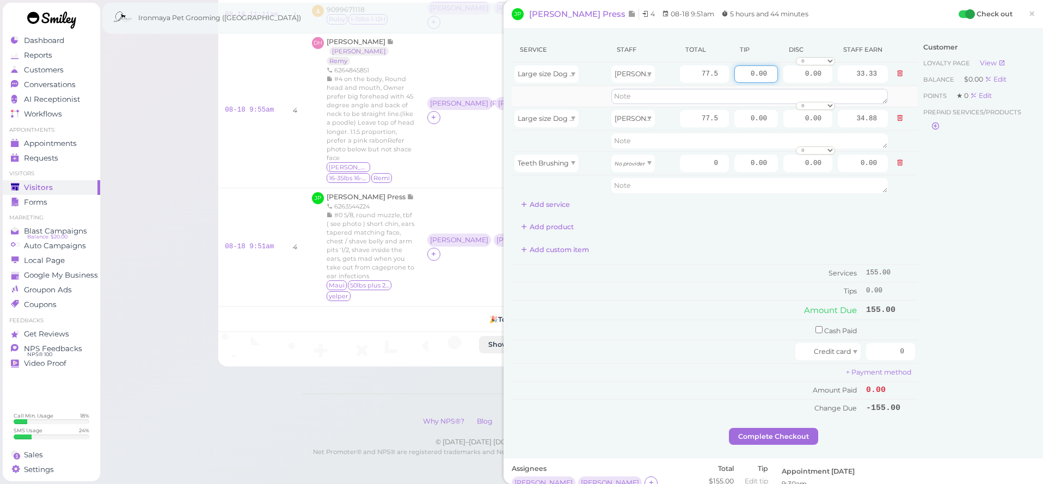
click at [809, 92] on tbody "Large size Dog Full Grooming (More than 35 lbs) Ida 77.5 0.00 0.00 0 10% off 15…" at bounding box center [715, 129] width 406 height 133
type input "14"
drag, startPoint x: 748, startPoint y: 118, endPoint x: 792, endPoint y: 120, distance: 44.7
click at [792, 120] on tr "Large size Dog Bath and Brush (More than 35 lbs) Isaac 77.5 0.00 0.00 0 10% off…" at bounding box center [715, 118] width 406 height 23
type input "14"
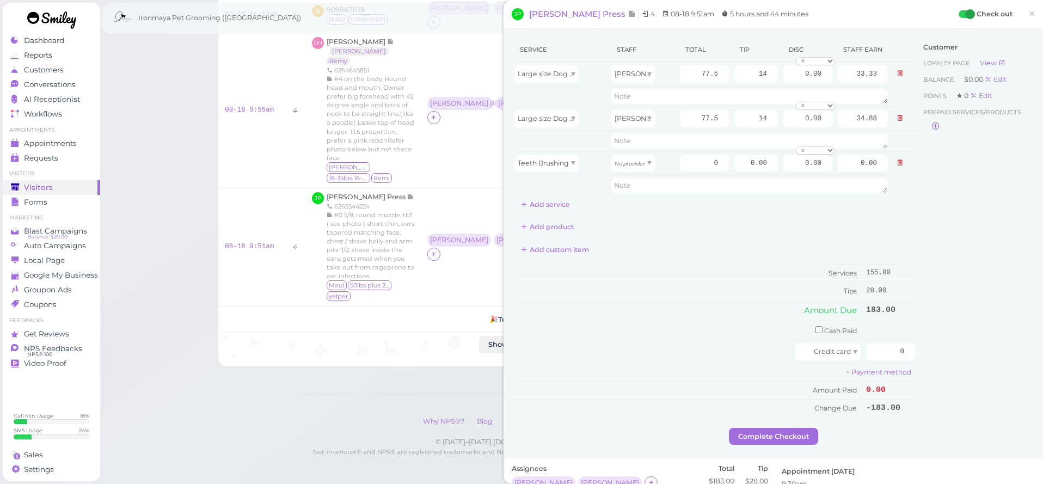
click at [770, 215] on div "Service Staff Total Tip Disc Staff earn Large size Dog Full Grooming (More than…" at bounding box center [715, 227] width 406 height 380
drag, startPoint x: 887, startPoint y: 343, endPoint x: 918, endPoint y: 347, distance: 31.9
click at [918, 347] on div "Service Staff Total Tip Disc Staff earn Large size Dog Full Grooming (More than…" at bounding box center [773, 232] width 523 height 391
type input "183"
click at [950, 347] on div "Customer Loyalty page View Balance $0.00 Edit Points ★ 0 Edit Prepaid services/…" at bounding box center [976, 232] width 117 height 391
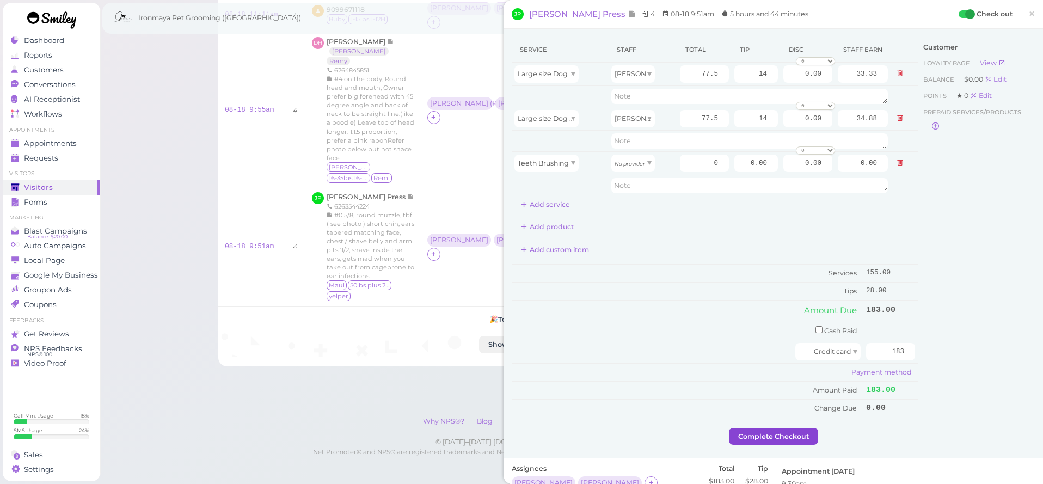
click at [774, 433] on button "Complete Checkout" at bounding box center [773, 436] width 89 height 17
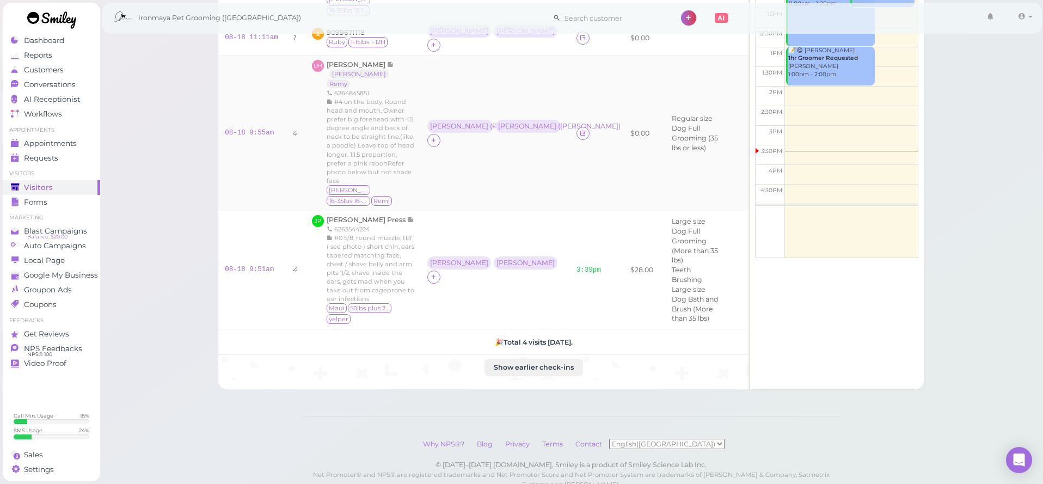
scroll to position [168, 0]
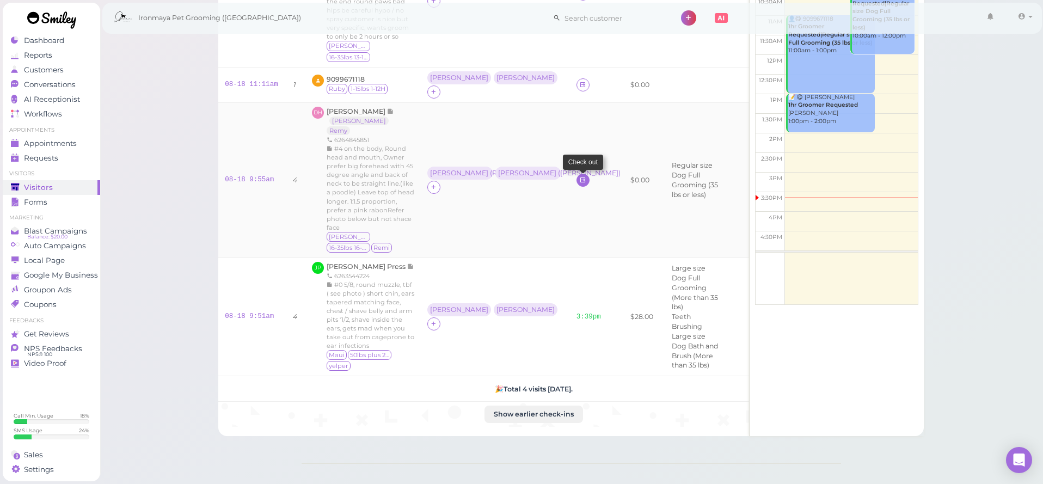
click at [579, 176] on icon at bounding box center [582, 180] width 7 height 8
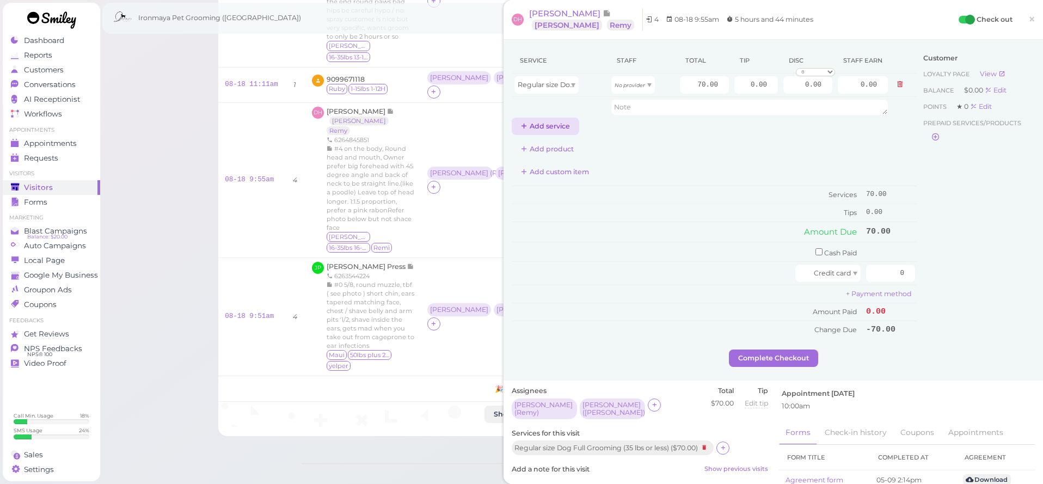
click at [547, 128] on button "Add service" at bounding box center [546, 126] width 68 height 17
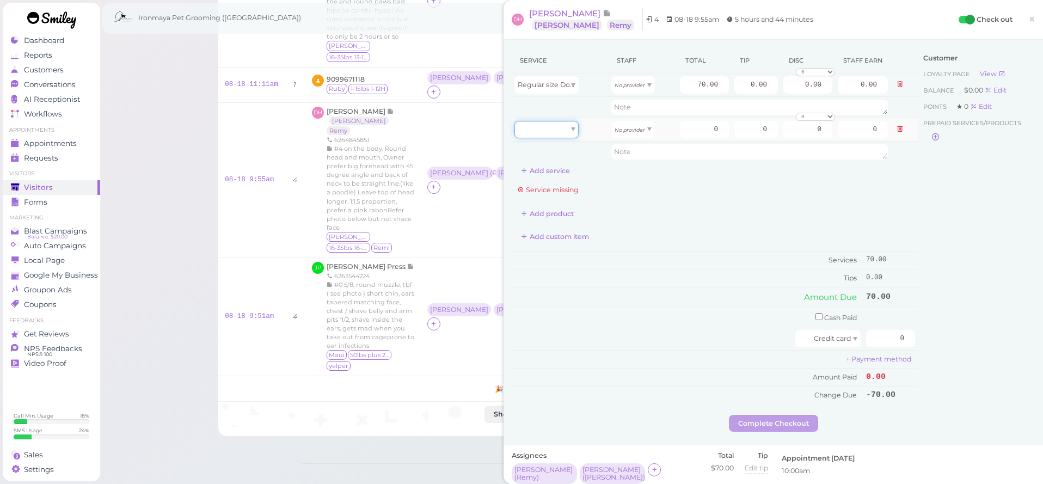
click at [548, 131] on div at bounding box center [546, 129] width 64 height 17
type input "70.00"
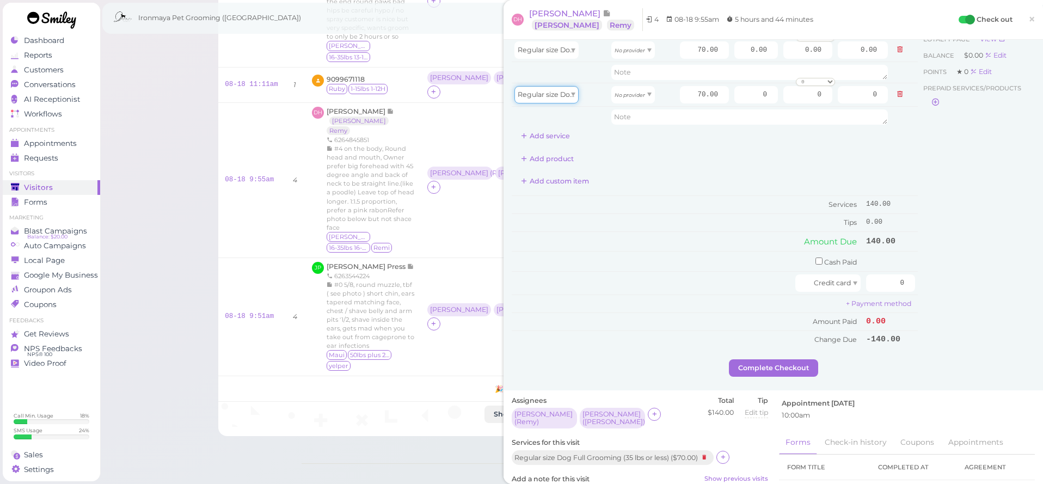
scroll to position [105, 0]
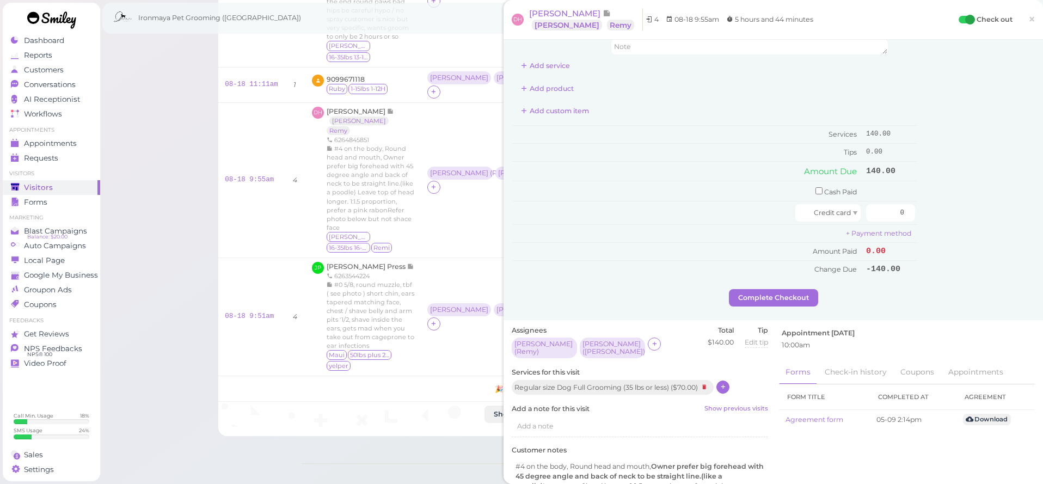
click at [725, 383] on icon at bounding box center [723, 387] width 7 height 8
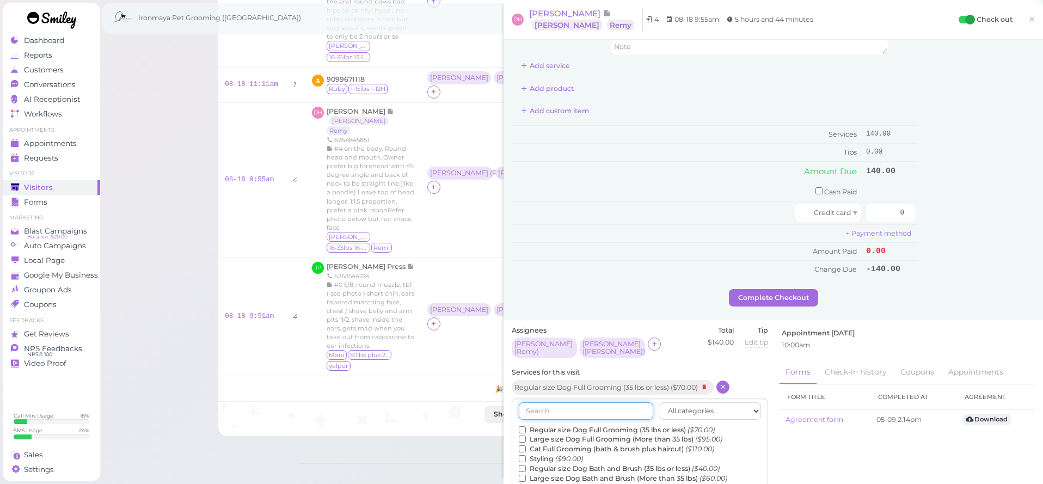
click at [616, 402] on input "text" at bounding box center [586, 410] width 134 height 17
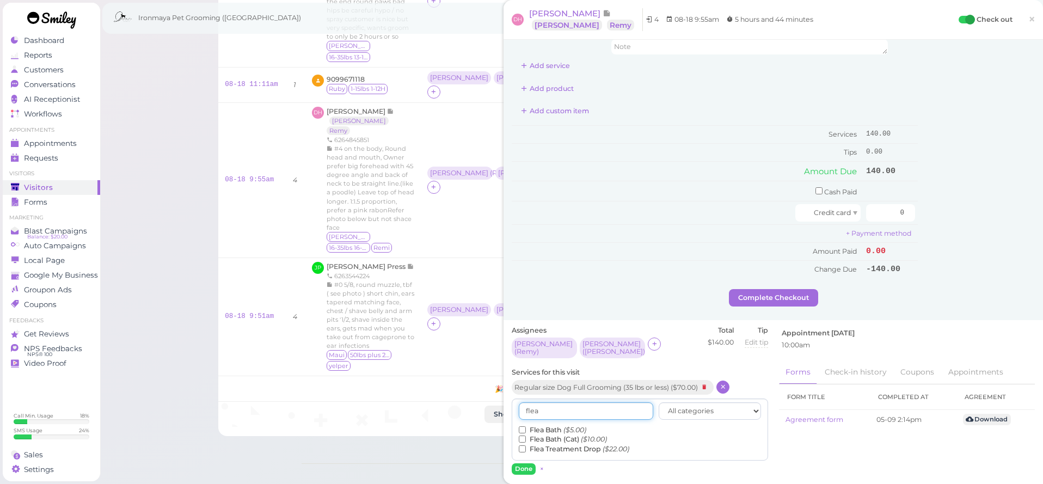
type input "flea"
click at [523, 426] on input "Flea Bath ($5.00)" at bounding box center [522, 429] width 7 height 7
click at [524, 463] on button "Done" at bounding box center [524, 468] width 24 height 11
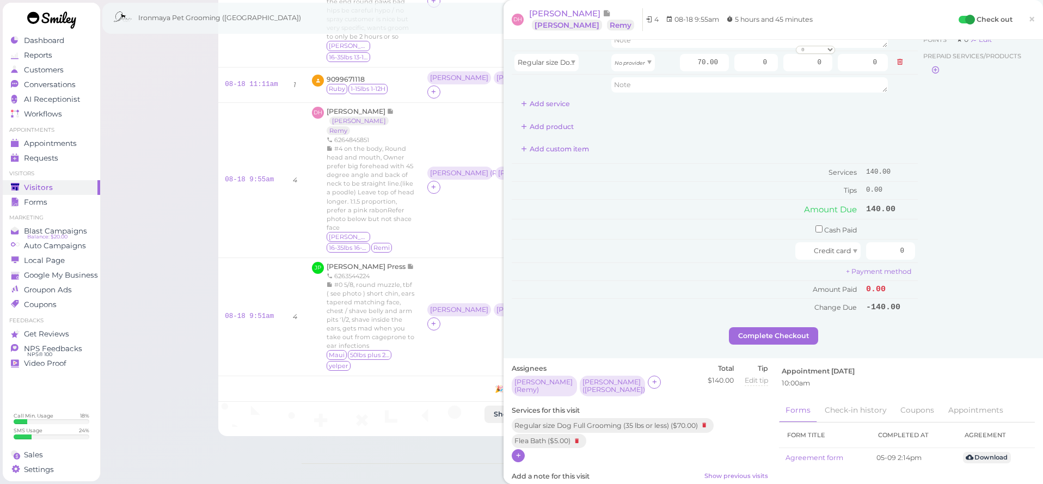
scroll to position [0, 0]
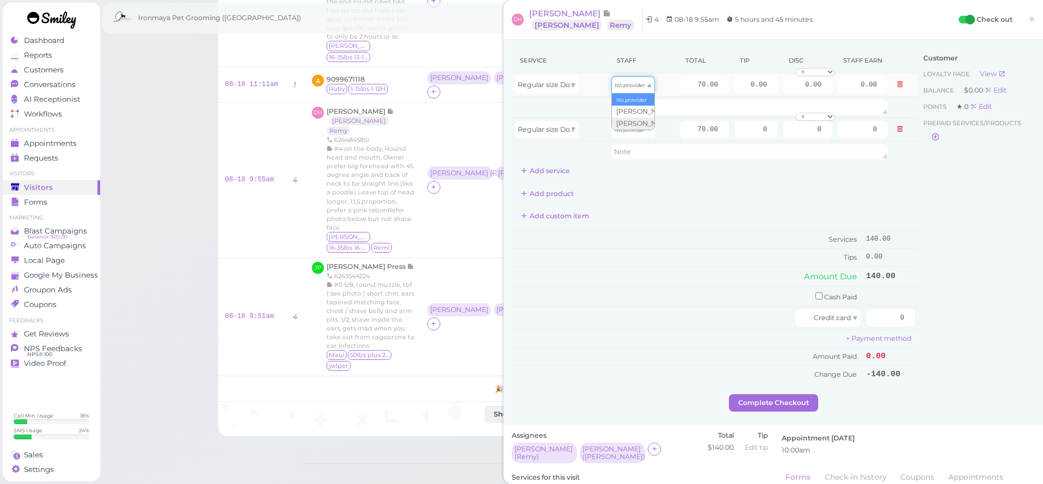
click at [630, 90] on div "No provider" at bounding box center [633, 84] width 44 height 17
type input "30.10"
click at [634, 127] on icon "No provider" at bounding box center [630, 130] width 30 height 6
type input "31.50"
drag, startPoint x: 696, startPoint y: 80, endPoint x: 757, endPoint y: 85, distance: 60.6
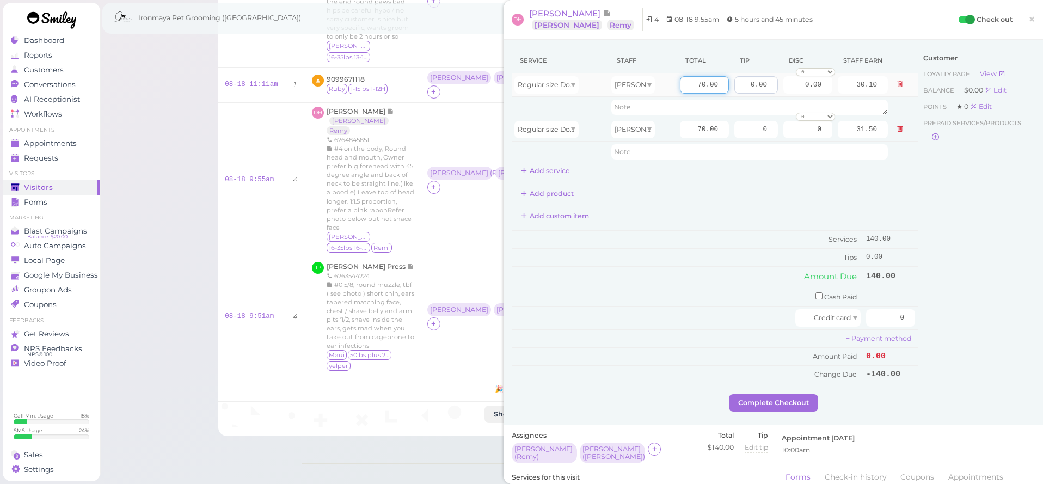
click at [757, 85] on tr "Regular size Dog Full Grooming (35 lbs or less) Ida 70.00 0.00 0.00 0 10% off 1…" at bounding box center [715, 84] width 406 height 23
type input "105"
type input "45.15"
click at [782, 193] on div "Add product" at bounding box center [715, 193] width 406 height 17
drag, startPoint x: 697, startPoint y: 128, endPoint x: 787, endPoint y: 137, distance: 90.3
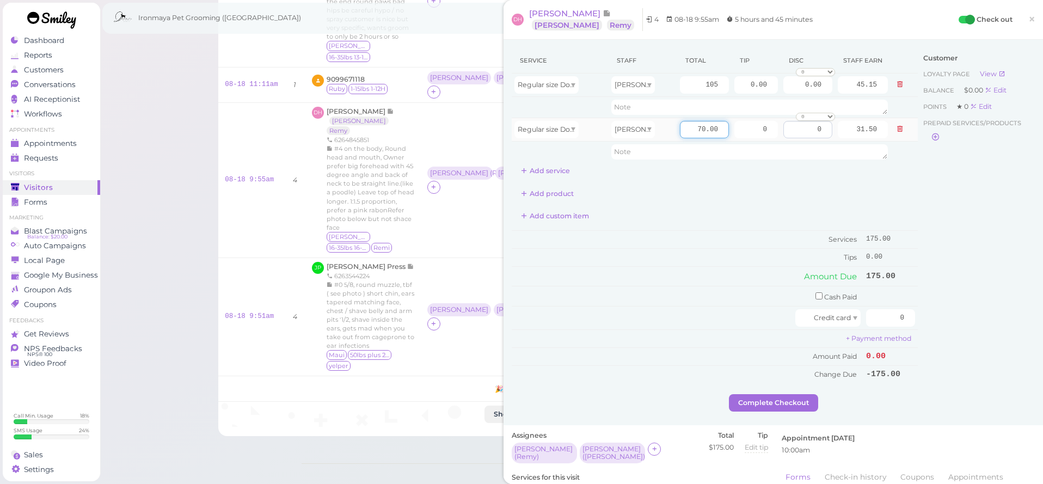
click at [787, 137] on tr "Regular size Dog Full Grooming (35 lbs or less) Isaac 70.00 0 0 0 10% off 15% o…" at bounding box center [715, 129] width 406 height 23
type input "75"
type input "33.75"
click at [745, 164] on div "Service Staff Total Tip Disc Staff earn Regular size Dog Full Grooming (35 lbs …" at bounding box center [715, 114] width 406 height 132
click at [729, 183] on div "Service Staff Total Tip Disc Staff earn Regular size Dog Full Grooming (35 lbs …" at bounding box center [715, 215] width 406 height 335
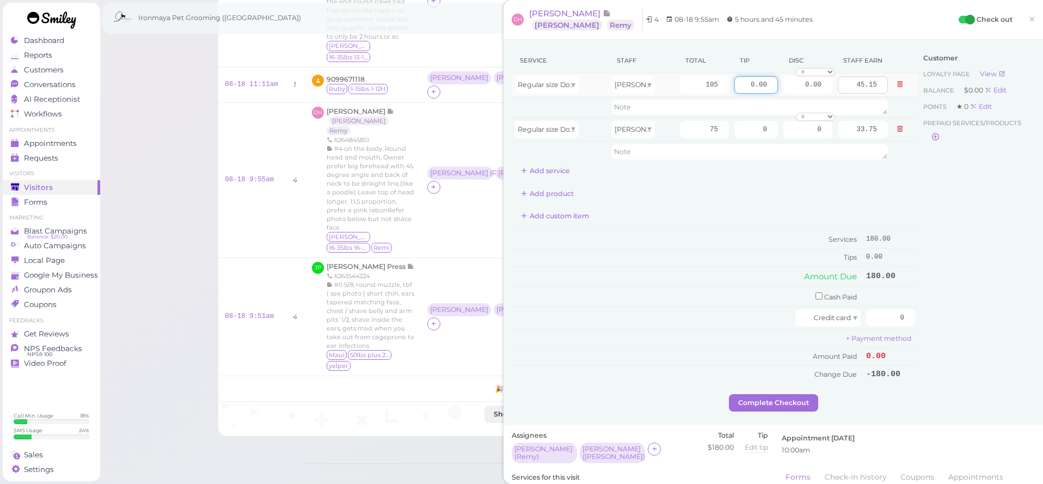
drag, startPoint x: 752, startPoint y: 84, endPoint x: 842, endPoint y: 91, distance: 90.1
click at [842, 91] on tr "Regular size Dog Full Grooming (35 lbs or less) Ida 105 0.00 0.00 0 10% off 15%…" at bounding box center [715, 84] width 406 height 23
type input "21"
drag, startPoint x: 759, startPoint y: 125, endPoint x: 834, endPoint y: 129, distance: 74.7
click at [834, 128] on tr "Regular size Dog Full Grooming (35 lbs or less) Isaac 75 0 0 0 10% off 15% off …" at bounding box center [715, 129] width 406 height 23
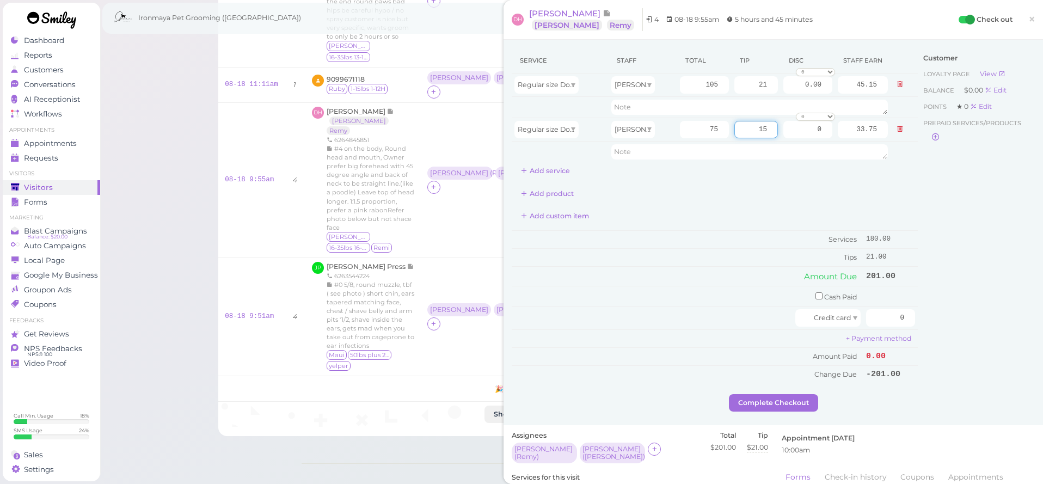
type input "15"
click at [833, 190] on div "Add product" at bounding box center [715, 193] width 406 height 17
drag, startPoint x: 889, startPoint y: 310, endPoint x: 922, endPoint y: 318, distance: 34.2
click at [921, 317] on div "Service Staff Total Tip Disc Staff earn Regular size Dog Full Grooming (35 lbs …" at bounding box center [773, 221] width 523 height 346
type input "215"
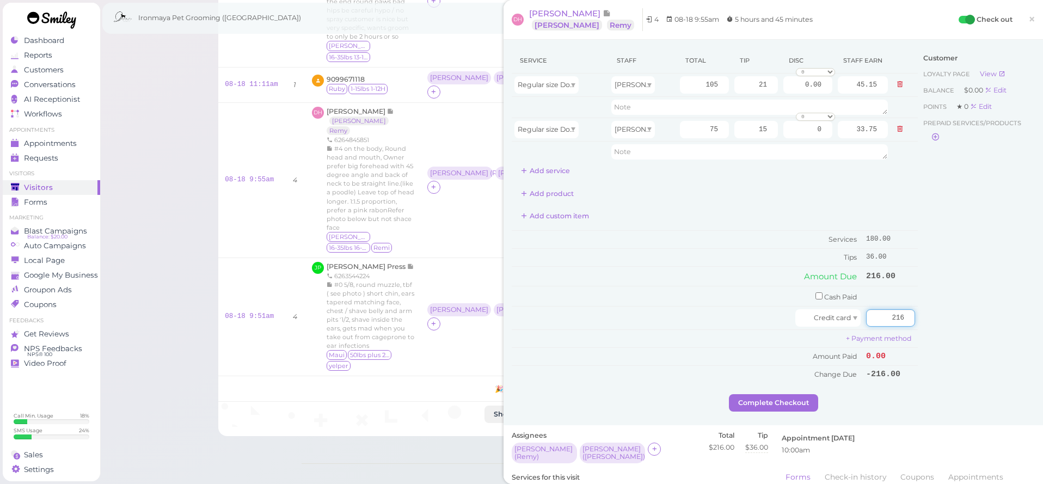
type input "216"
click at [1041, 309] on div "Service Staff Total Tip Disc Staff earn Regular size Dog Full Grooming (35 lbs …" at bounding box center [774, 232] width 540 height 385
click at [634, 87] on div "Ida" at bounding box center [633, 84] width 44 height 17
type input "47.25"
click at [628, 131] on span "Isaac" at bounding box center [644, 129] width 58 height 8
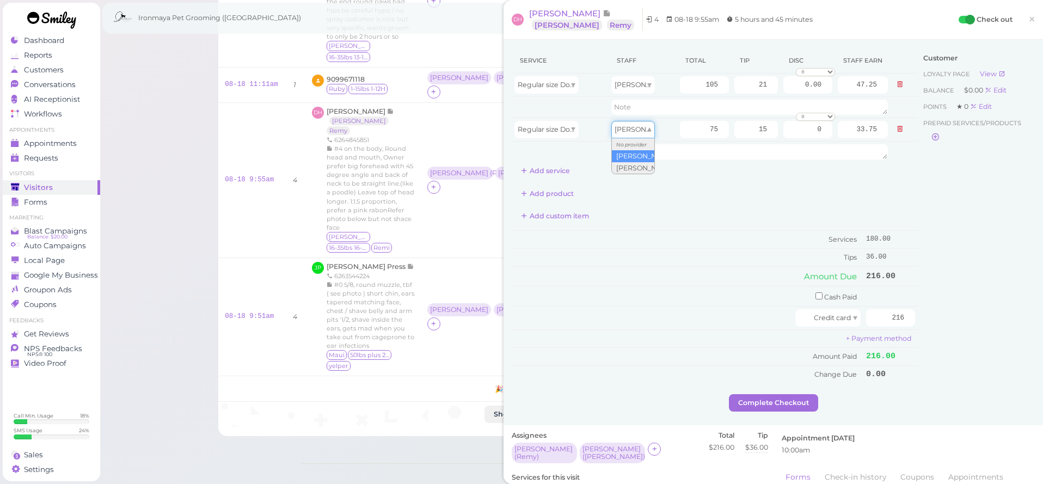
type input "32.25"
drag, startPoint x: 645, startPoint y: 178, endPoint x: 653, endPoint y: 178, distance: 8.7
click at [645, 178] on div "Service Staff Total Tip Disc Staff earn Regular size Dog Full Grooming (35 lbs …" at bounding box center [715, 114] width 406 height 132
click at [750, 203] on div "Service Staff Total Tip Disc Staff earn Regular size Dog Full Grooming (35 lbs …" at bounding box center [715, 215] width 406 height 335
click at [762, 400] on button "Complete Checkout" at bounding box center [773, 402] width 89 height 17
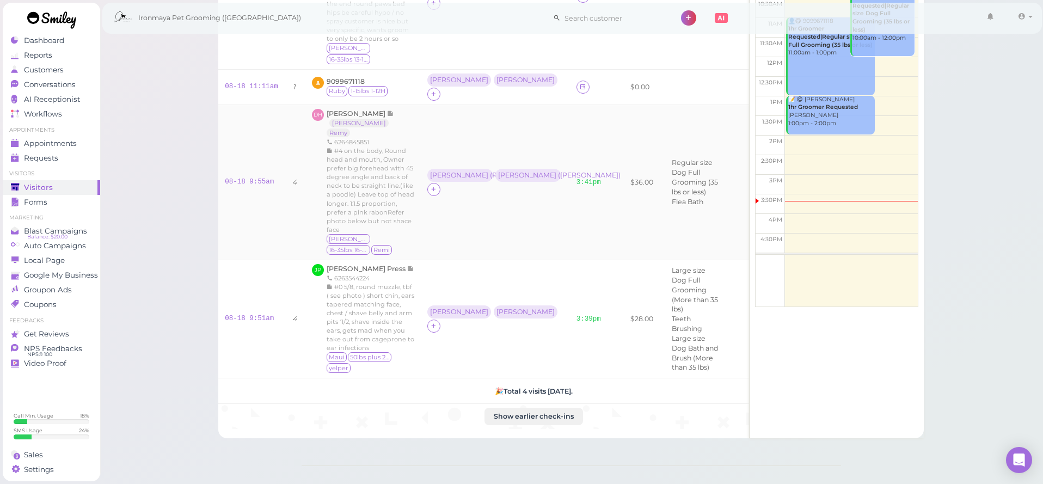
scroll to position [155, 0]
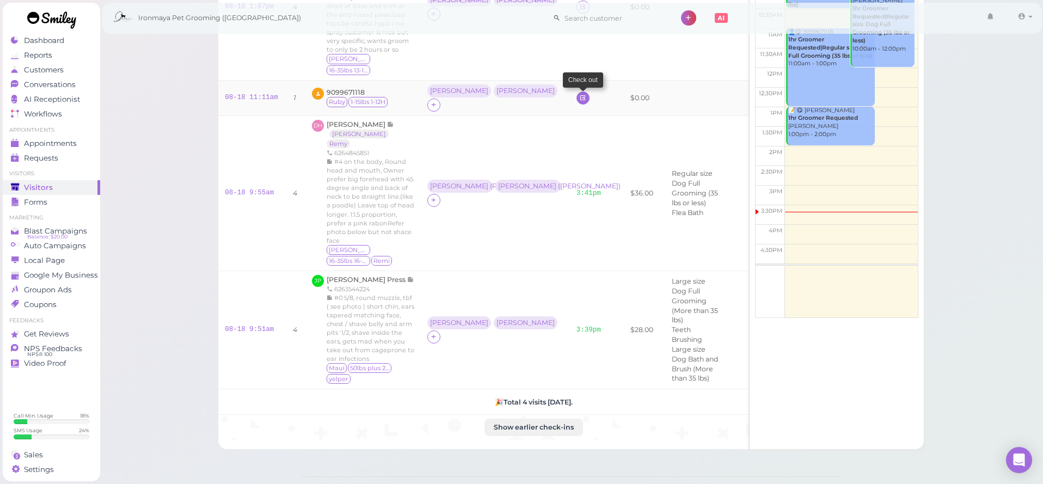
click at [579, 94] on icon at bounding box center [582, 98] width 7 height 8
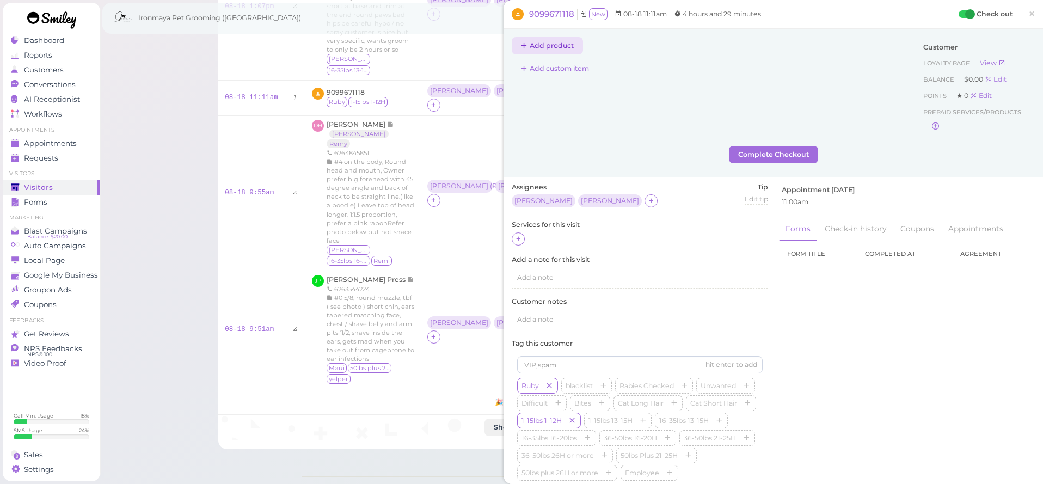
click at [558, 45] on button "Add product" at bounding box center [547, 45] width 71 height 17
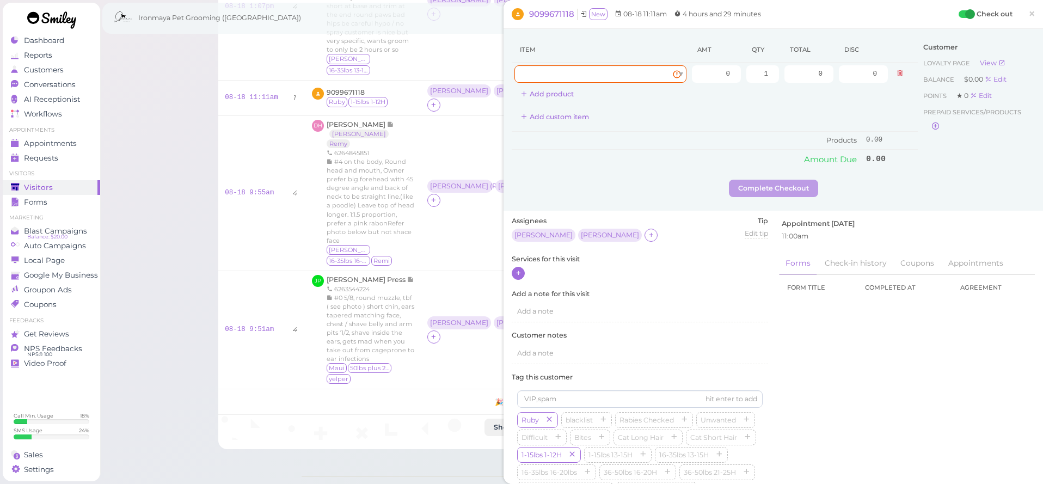
click at [516, 272] on icon at bounding box center [518, 273] width 7 height 8
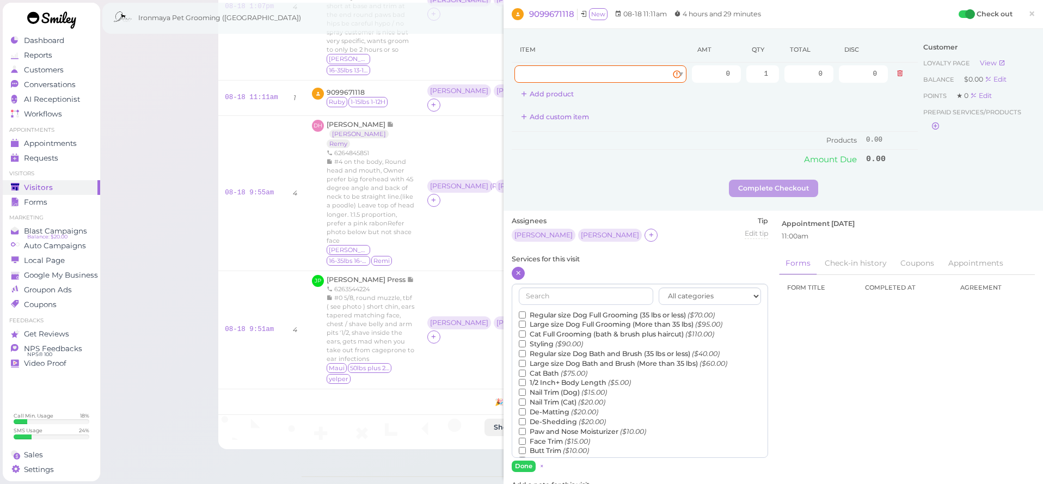
click at [538, 310] on label "Regular size Dog Full Grooming (35 lbs or less) ($70.00)" at bounding box center [617, 315] width 196 height 10
click at [526, 311] on input "Regular size Dog Full Grooming (35 lbs or less) ($70.00)" at bounding box center [522, 314] width 7 height 7
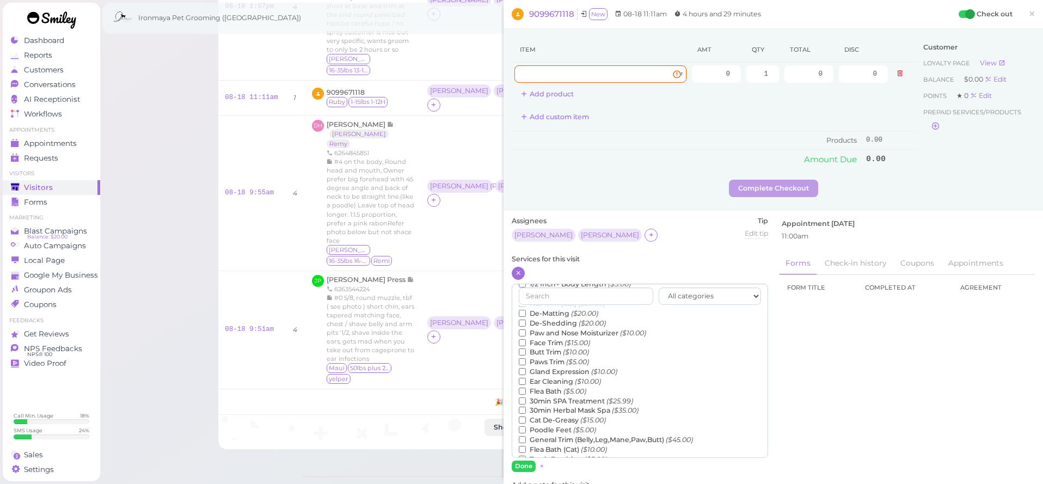
scroll to position [127, 0]
click at [547, 426] on label "Teeth Brushing ($5.00)" at bounding box center [563, 431] width 88 height 10
click at [526, 427] on input "Teeth Brushing ($5.00)" at bounding box center [522, 430] width 7 height 7
drag, startPoint x: 527, startPoint y: 465, endPoint x: 526, endPoint y: 460, distance: 5.5
click at [526, 465] on button "Done" at bounding box center [524, 466] width 24 height 11
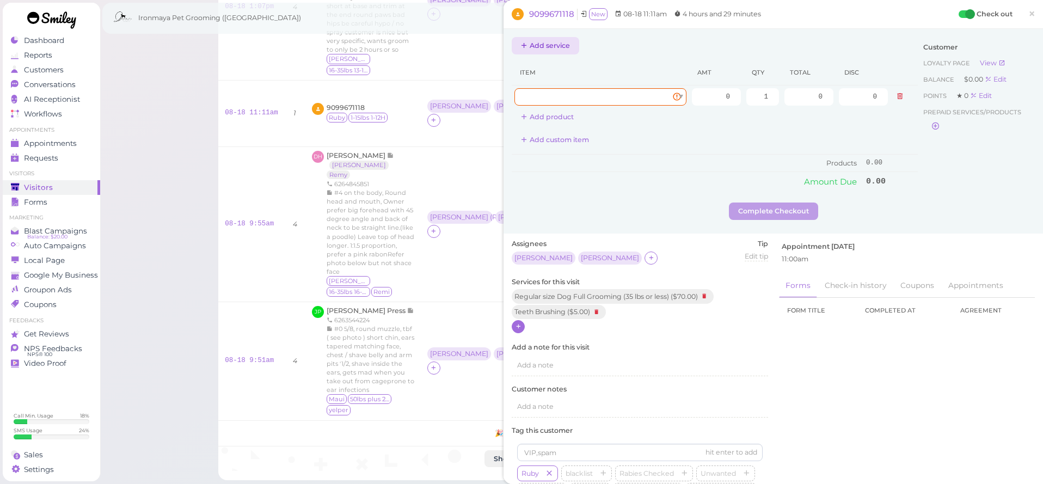
click at [544, 40] on button "Add service" at bounding box center [546, 45] width 68 height 17
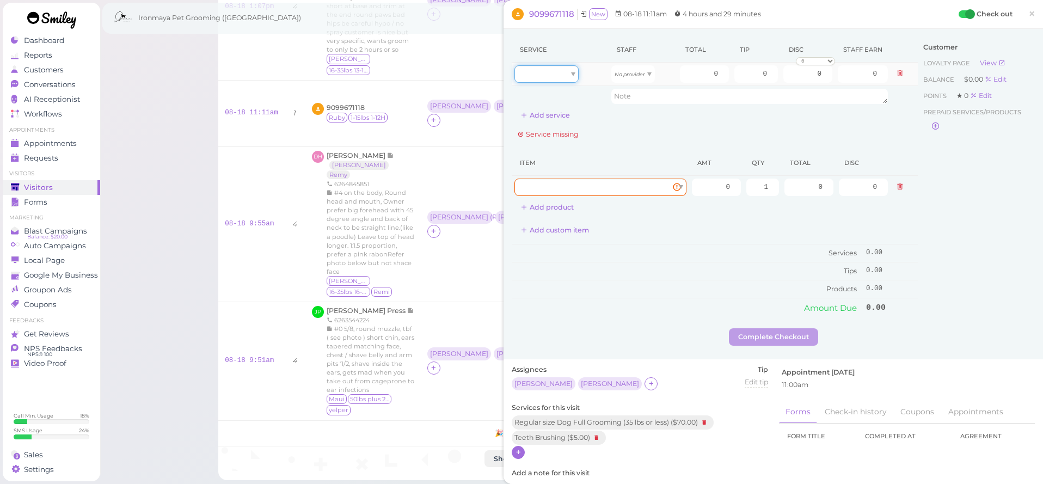
drag, startPoint x: 554, startPoint y: 74, endPoint x: 554, endPoint y: 80, distance: 6.0
click at [553, 75] on div at bounding box center [546, 73] width 64 height 17
type input "70.00"
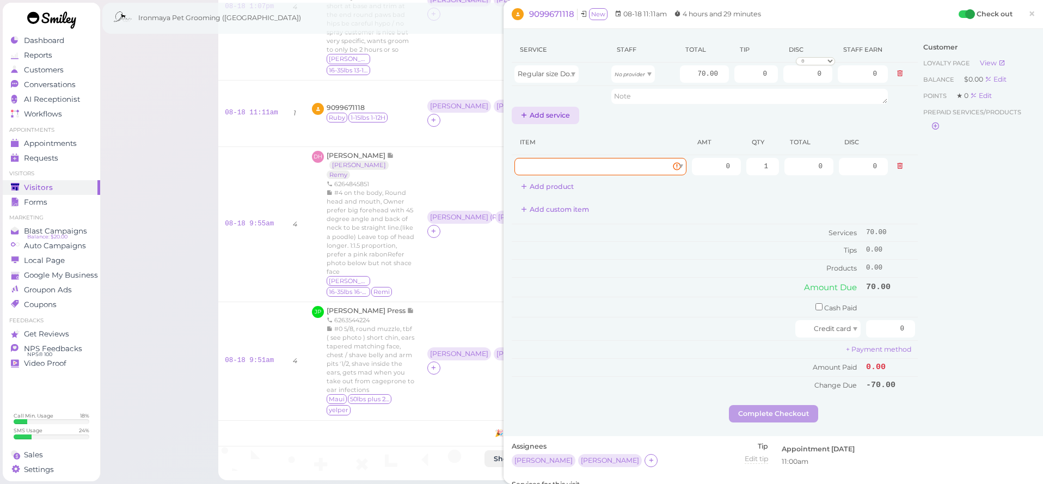
click at [552, 108] on button "Add service" at bounding box center [546, 115] width 68 height 17
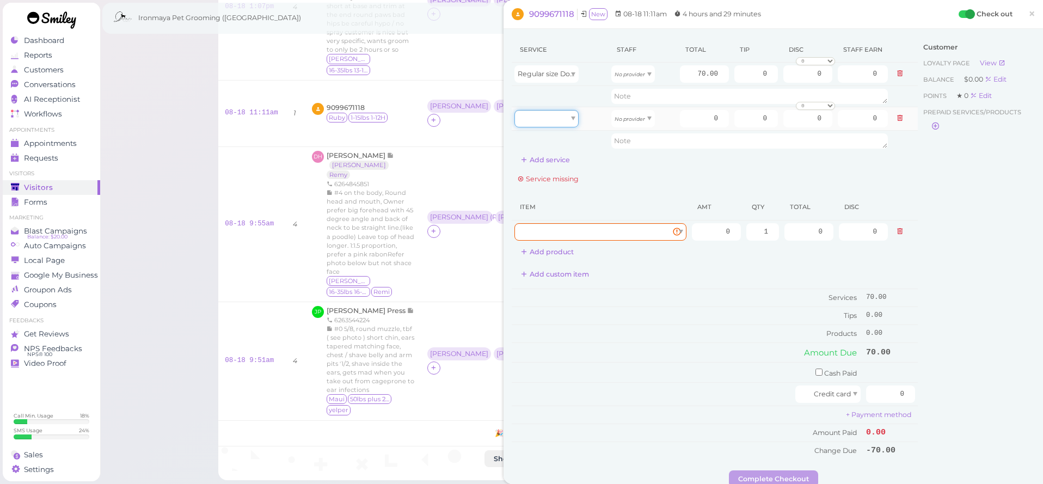
click at [544, 120] on div at bounding box center [546, 118] width 64 height 17
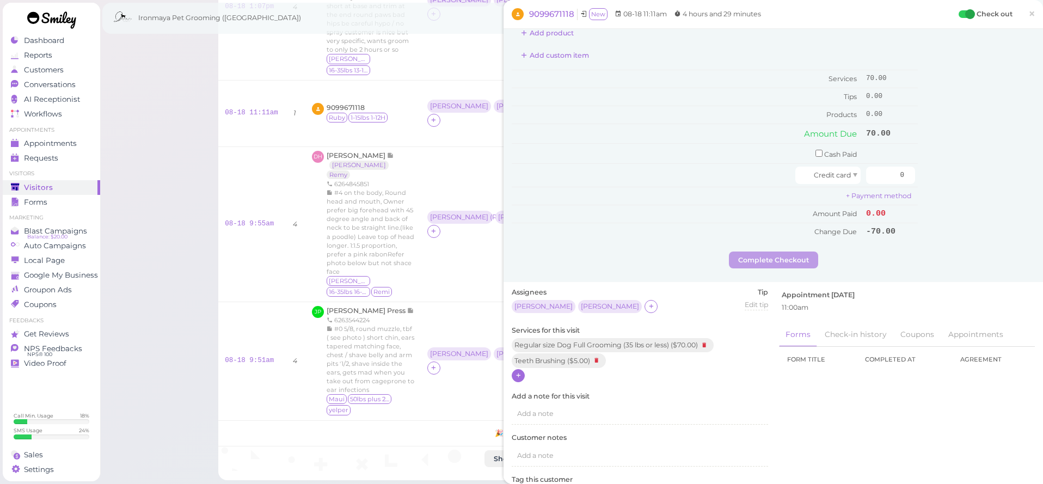
click at [523, 369] on div at bounding box center [518, 375] width 13 height 13
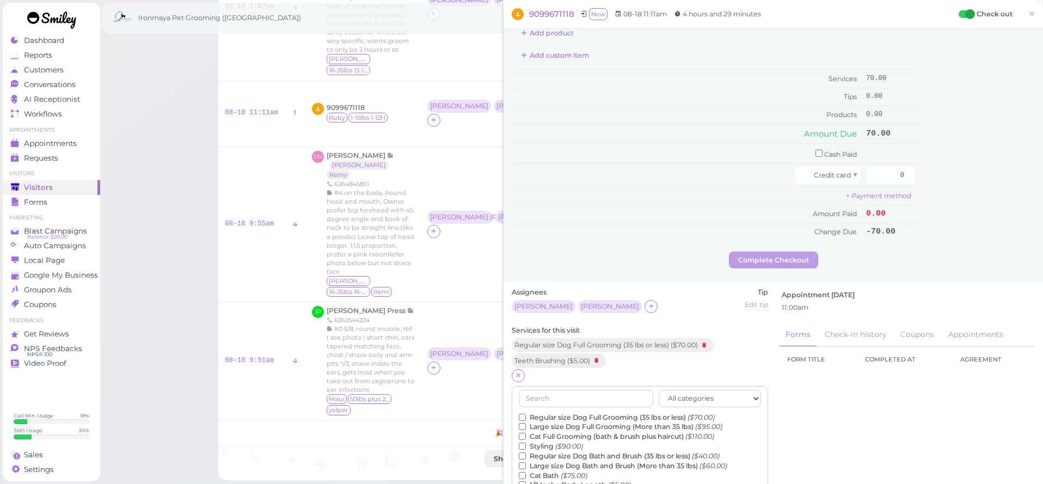
click at [557, 451] on label "Regular size Dog Bath and Brush (35 lbs or less) ($40.00)" at bounding box center [619, 456] width 201 height 10
click at [526, 452] on input "Regular size Dog Bath and Brush (35 lbs or less) ($40.00)" at bounding box center [522, 455] width 7 height 7
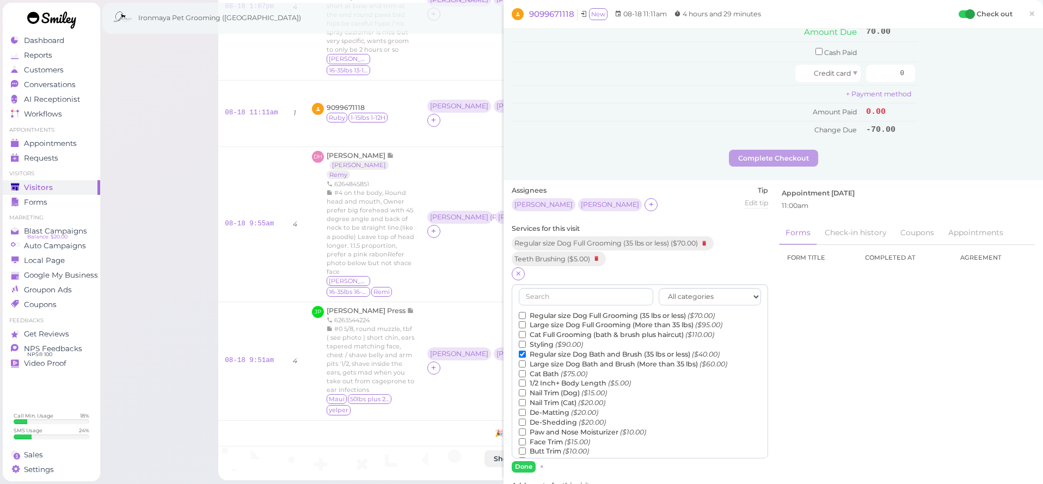
click at [528, 461] on button "Done" at bounding box center [524, 466] width 24 height 11
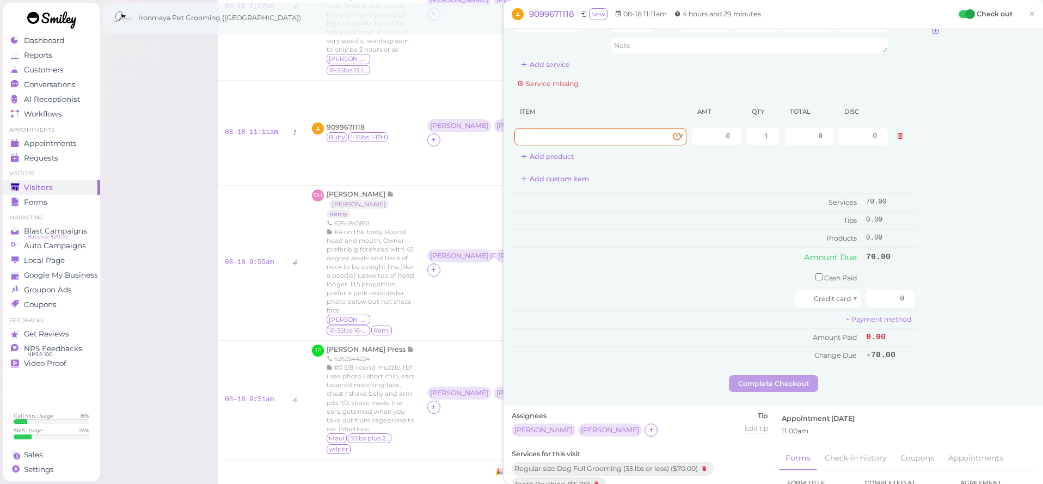
scroll to position [0, 0]
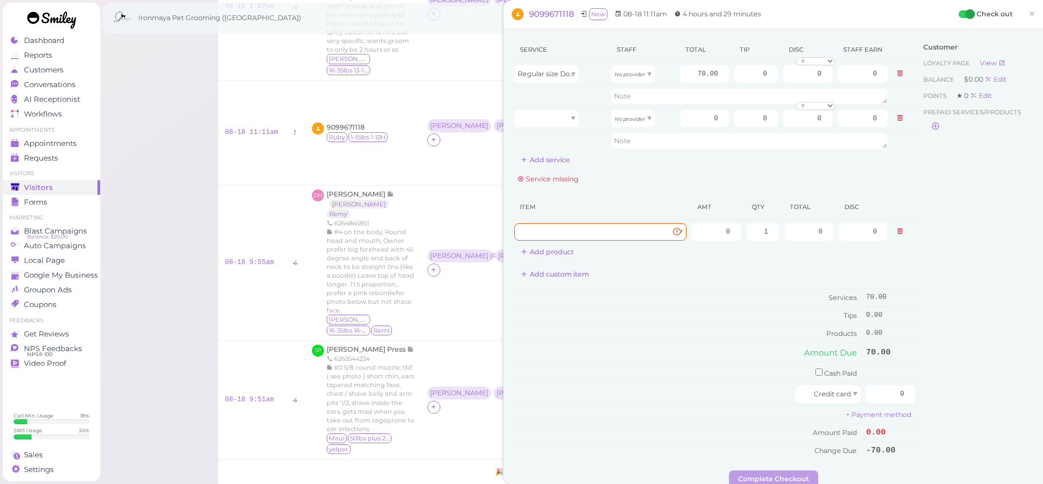
drag, startPoint x: 904, startPoint y: 232, endPoint x: 861, endPoint y: 225, distance: 43.0
click at [903, 232] on button at bounding box center [899, 231] width 13 height 11
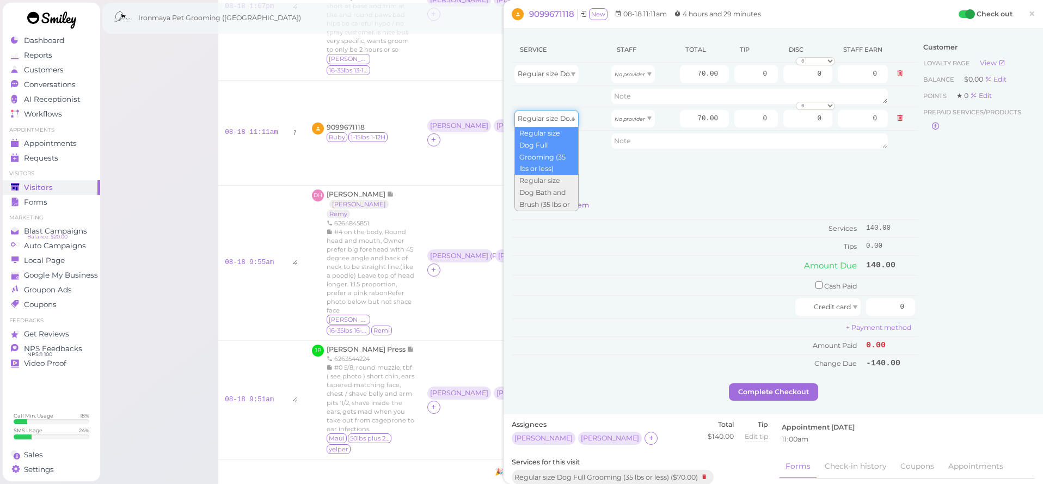
drag, startPoint x: 561, startPoint y: 120, endPoint x: 562, endPoint y: 128, distance: 8.8
click at [561, 121] on span "Regular size Dog Full Grooming (35 lbs or less)" at bounding box center [595, 118] width 155 height 8
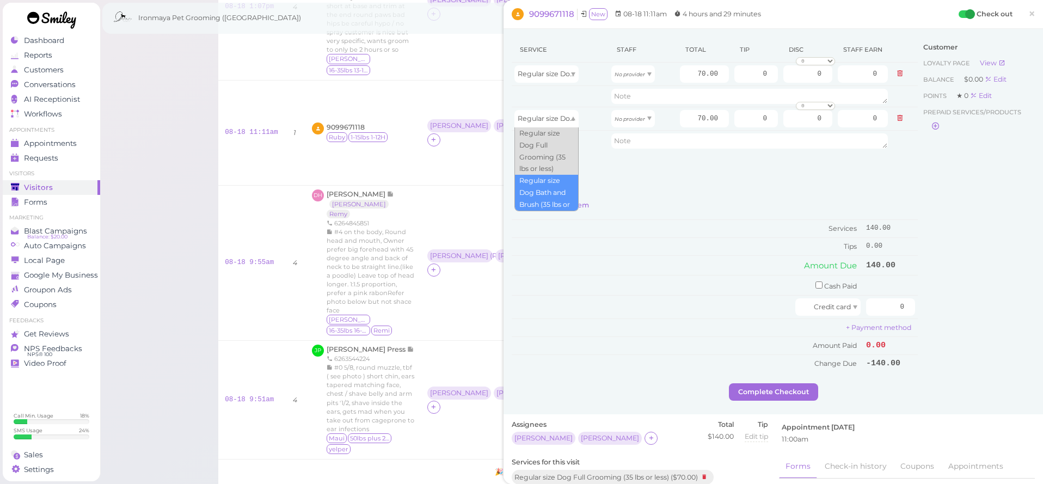
drag, startPoint x: 555, startPoint y: 185, endPoint x: 566, endPoint y: 168, distance: 20.4
type input "40.00"
click at [625, 72] on icon "No provider" at bounding box center [630, 74] width 30 height 6
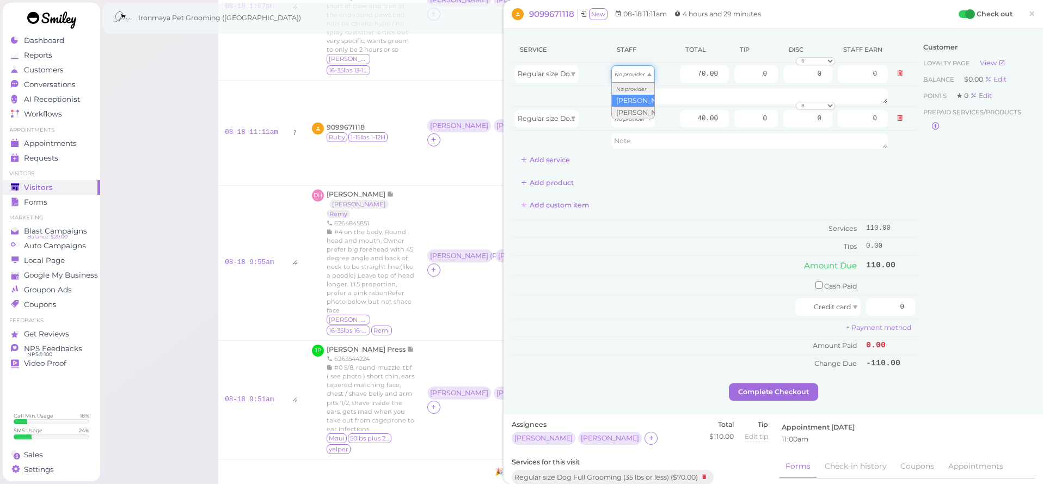
type input "31.50"
drag, startPoint x: 635, startPoint y: 116, endPoint x: 634, endPoint y: 123, distance: 7.1
click at [635, 117] on icon "No provider" at bounding box center [630, 119] width 30 height 6
drag, startPoint x: 629, startPoint y: 155, endPoint x: 644, endPoint y: 140, distance: 21.2
type input "17.20"
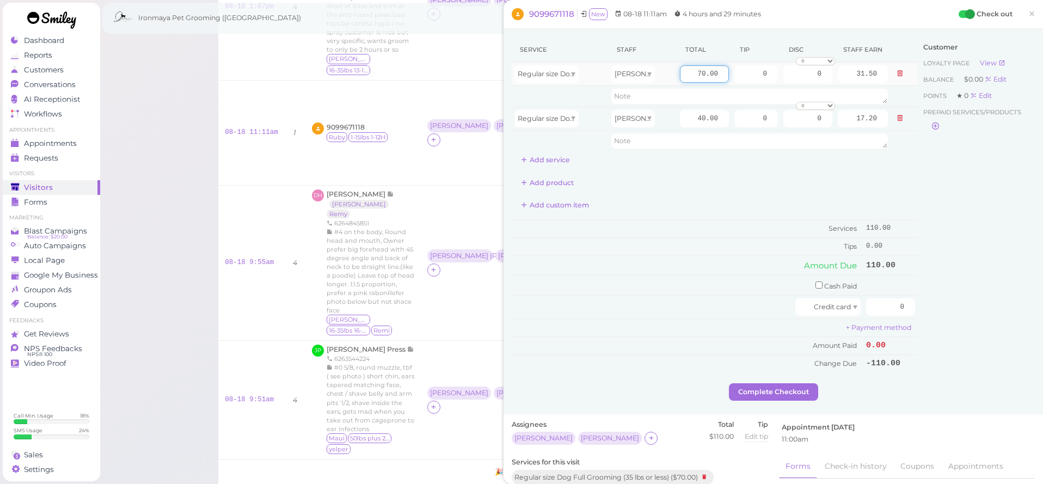
click at [685, 75] on input "70.00" at bounding box center [704, 73] width 49 height 17
type input "37.5"
type input "16.88"
drag, startPoint x: 693, startPoint y: 118, endPoint x: 756, endPoint y: 124, distance: 63.5
click at [756, 124] on tr "Regular size Dog Bath and Brush (35 lbs or less) Ida 40.00 0 0 0 10% off 15% of…" at bounding box center [715, 118] width 406 height 23
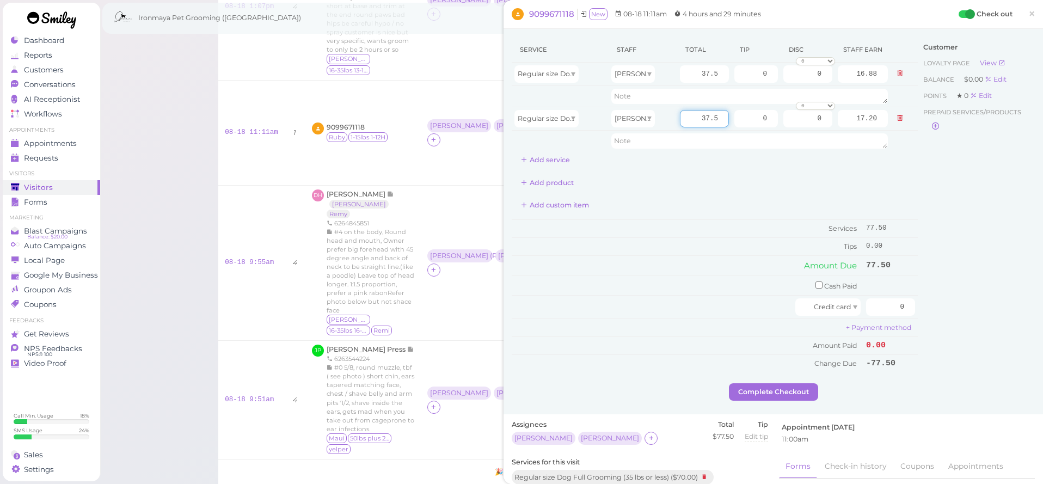
type input "37.5"
type input "16.13"
click at [789, 162] on div "Service Staff Total Tip Disc Staff earn Regular size Dog Full Grooming (35 lbs …" at bounding box center [715, 103] width 406 height 132
click at [549, 160] on button "Add service" at bounding box center [546, 159] width 68 height 17
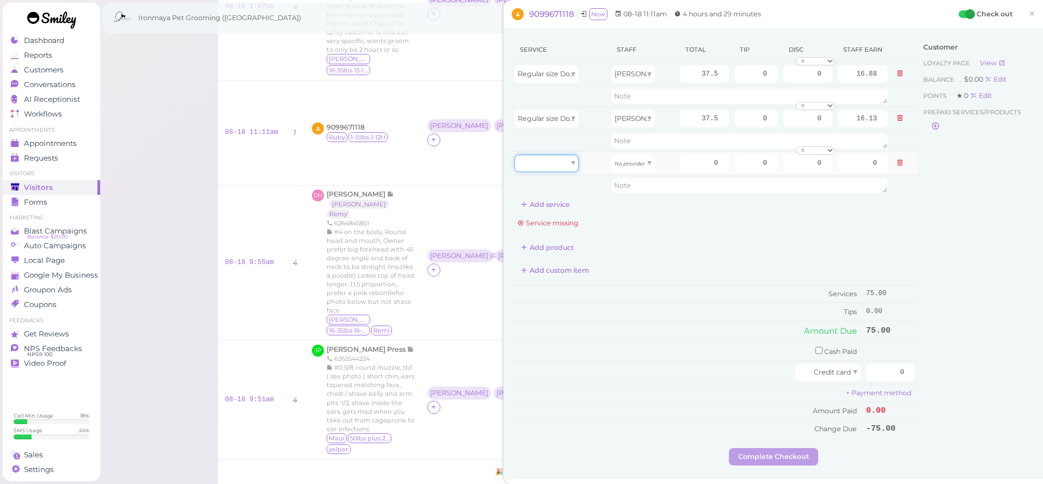
click at [561, 160] on div at bounding box center [546, 163] width 64 height 17
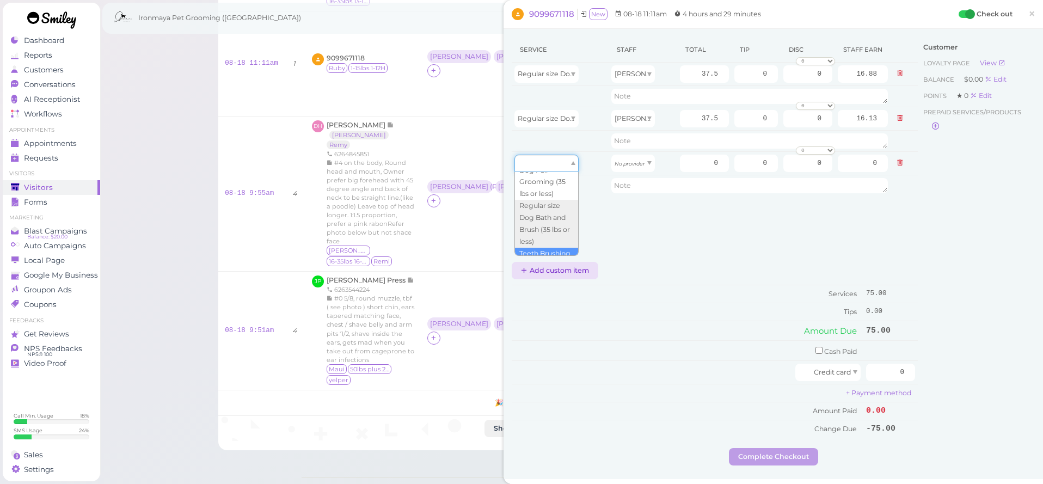
type input "5.00"
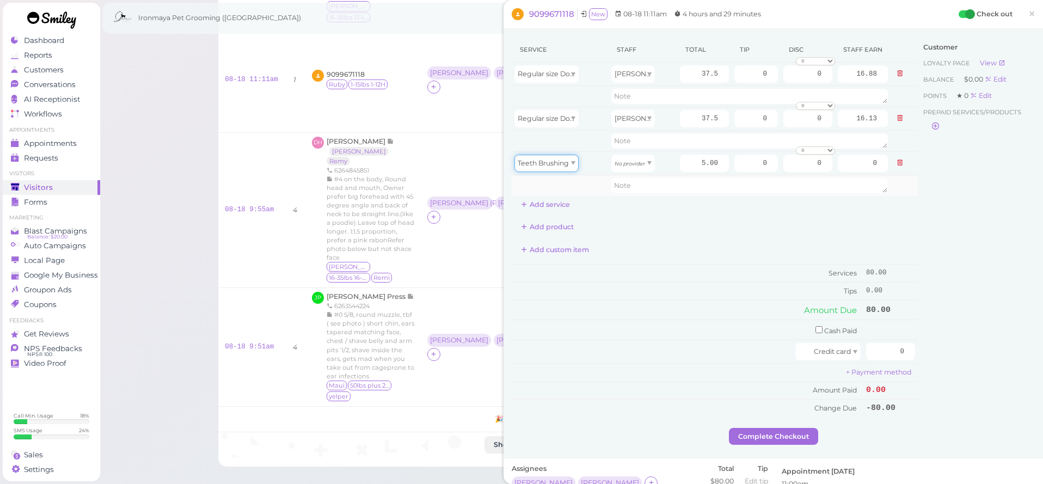
scroll to position [115, 0]
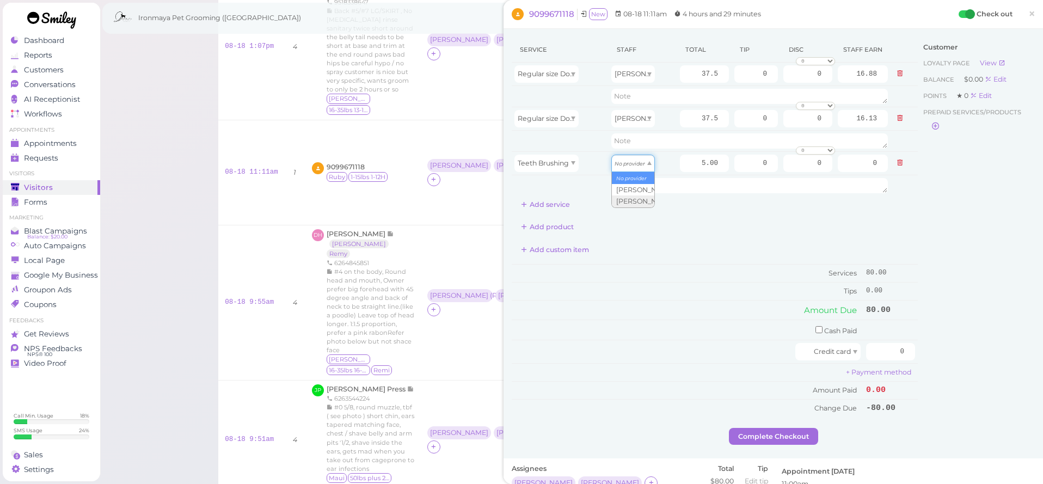
drag, startPoint x: 645, startPoint y: 164, endPoint x: 640, endPoint y: 175, distance: 11.9
click at [645, 164] on div "No provider" at bounding box center [633, 163] width 44 height 17
type input "2.15"
drag, startPoint x: 698, startPoint y: 122, endPoint x: 729, endPoint y: 122, distance: 31.0
click at [729, 122] on td "37.5" at bounding box center [704, 118] width 54 height 23
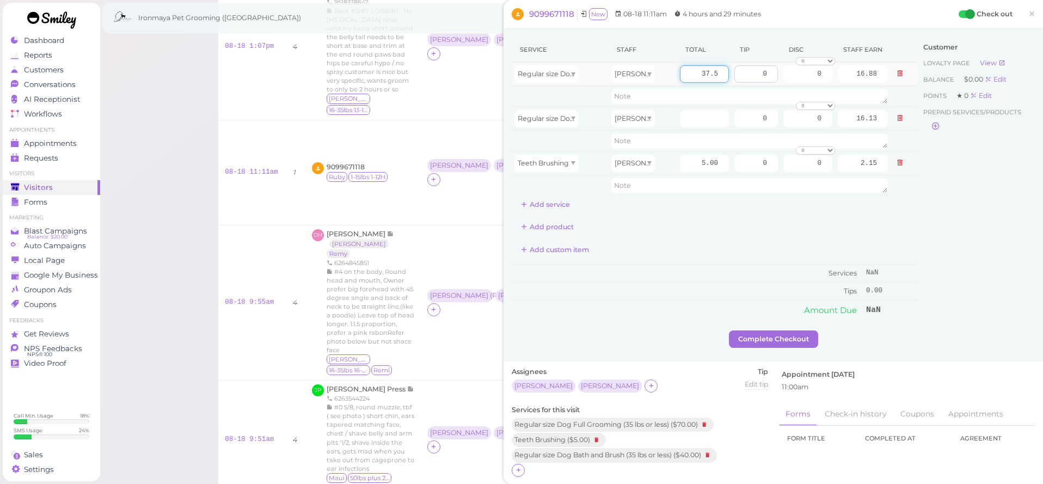
drag, startPoint x: 701, startPoint y: 68, endPoint x: 735, endPoint y: 77, distance: 35.7
click at [735, 77] on tr "Regular size Dog Full Grooming (35 lbs or less) Isaac 37.5 0 0 0 10% off 15% of…" at bounding box center [715, 74] width 406 height 23
type input "35"
type input "15.75"
click at [703, 119] on input "number" at bounding box center [704, 118] width 49 height 17
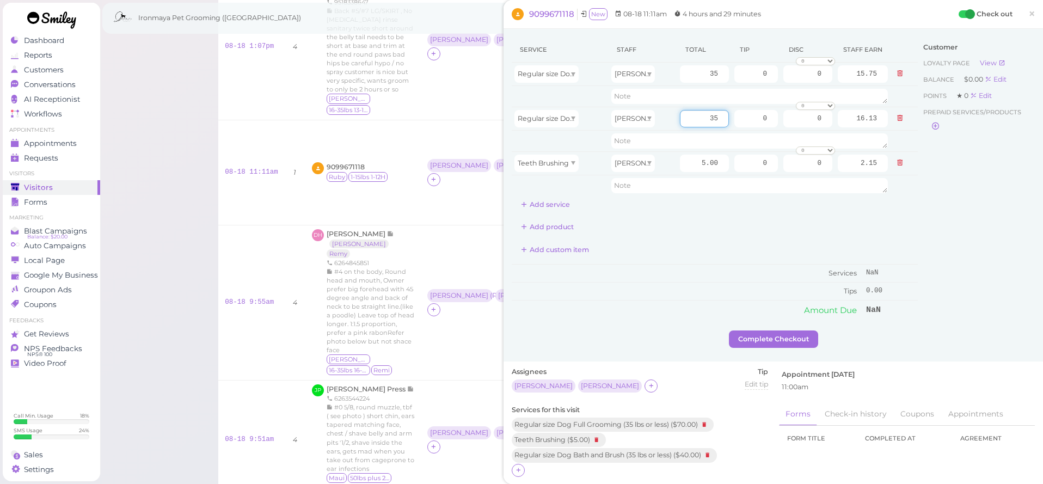
type input "35"
type input "15.05"
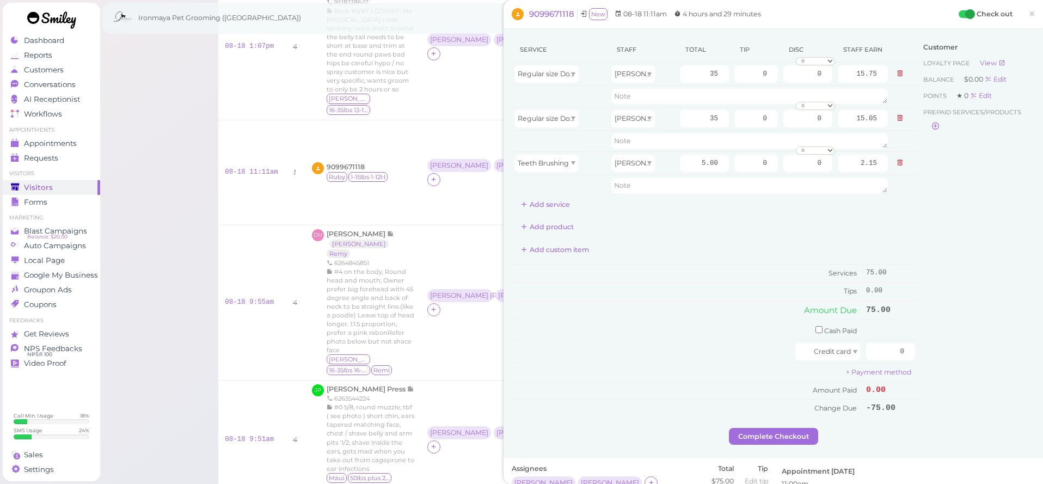
click at [721, 197] on div "Service Staff Total Tip Disc Staff earn Regular size Dog Full Grooming (35 lbs …" at bounding box center [715, 125] width 406 height 176
drag, startPoint x: 756, startPoint y: 76, endPoint x: 770, endPoint y: 77, distance: 13.7
click at [770, 77] on input "0" at bounding box center [756, 73] width 44 height 17
type input "7.5"
drag, startPoint x: 751, startPoint y: 111, endPoint x: 806, endPoint y: 138, distance: 61.4
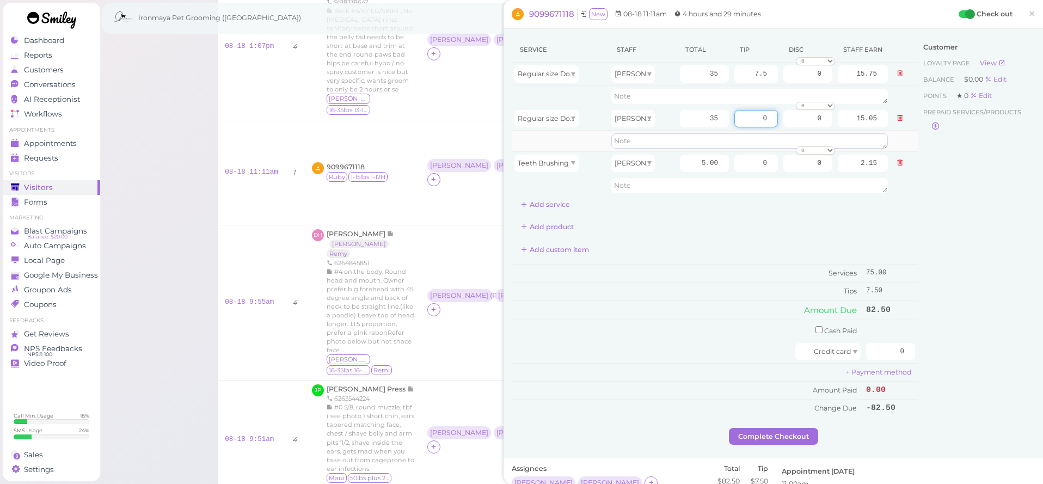
click at [806, 138] on tbody "Regular size Dog Full Grooming (35 lbs or less) Isaac 35 7.5 0 0 10% off 15% of…" at bounding box center [715, 129] width 406 height 133
type input "7"
type input "7.5"
click at [776, 232] on div "Add product" at bounding box center [715, 226] width 406 height 17
drag, startPoint x: 891, startPoint y: 341, endPoint x: 904, endPoint y: 346, distance: 14.5
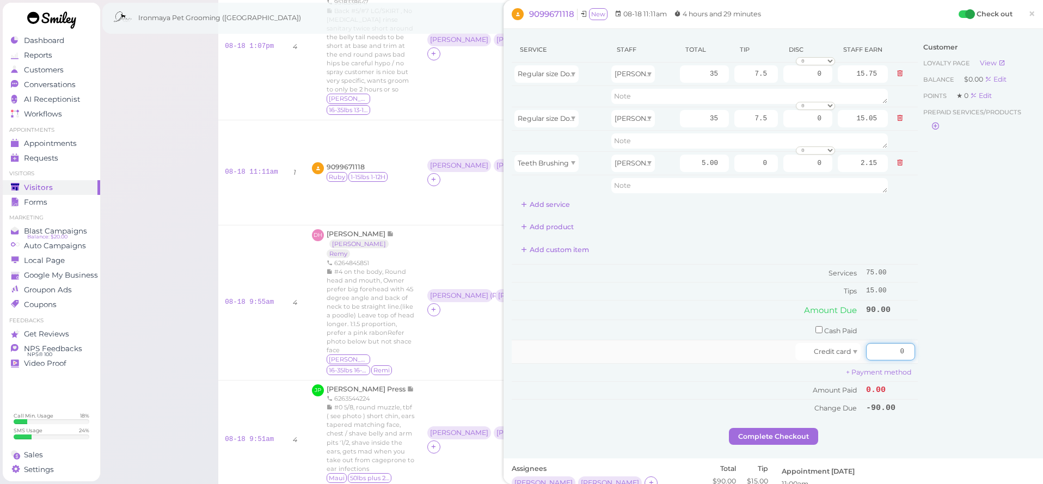
click at [904, 346] on input "0" at bounding box center [890, 351] width 49 height 17
type input "90"
drag, startPoint x: 933, startPoint y: 324, endPoint x: 920, endPoint y: 338, distance: 18.5
click at [933, 324] on div "Customer Loyalty page View Balance $0.00 Edit Points ★ 0 Edit Prepaid services/…" at bounding box center [976, 232] width 117 height 391
click at [759, 431] on button "Complete Checkout" at bounding box center [773, 436] width 89 height 17
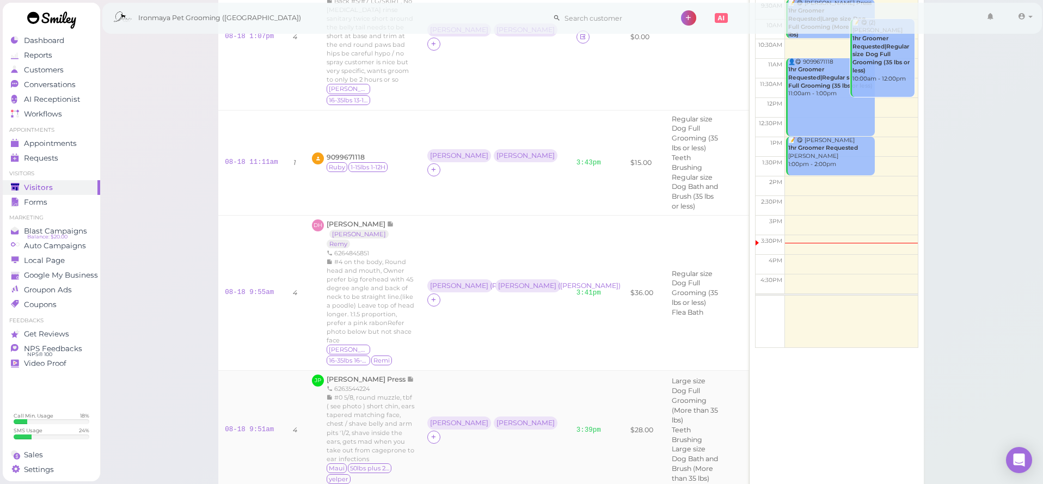
scroll to position [127, 0]
click at [577, 424] on link "3:39pm" at bounding box center [589, 428] width 24 height 8
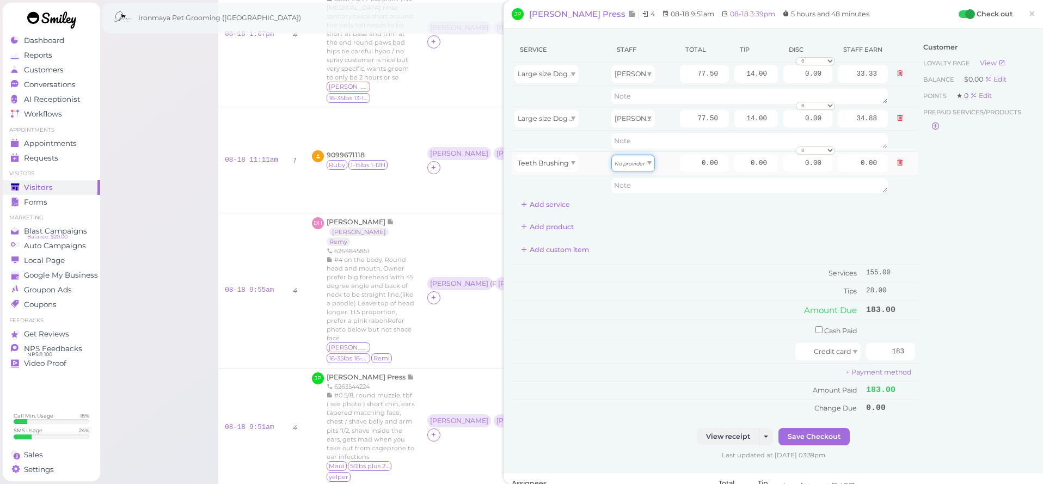
click at [640, 168] on div "No provider" at bounding box center [633, 163] width 44 height 17
drag, startPoint x: 697, startPoint y: 159, endPoint x: 748, endPoint y: 167, distance: 51.8
click at [748, 167] on tr "Teeth Brushing Ida 0.00 0.00 0.00 0 10% off 15% off 20% off 25% off 30% off 50%…" at bounding box center [715, 162] width 406 height 23
drag, startPoint x: 697, startPoint y: 66, endPoint x: 764, endPoint y: 81, distance: 68.1
click at [764, 81] on tr "Large size Dog Full Grooming (More than 35 lbs) Ida 77.50 14.00 0.00 0 10% off …" at bounding box center [715, 74] width 406 height 23
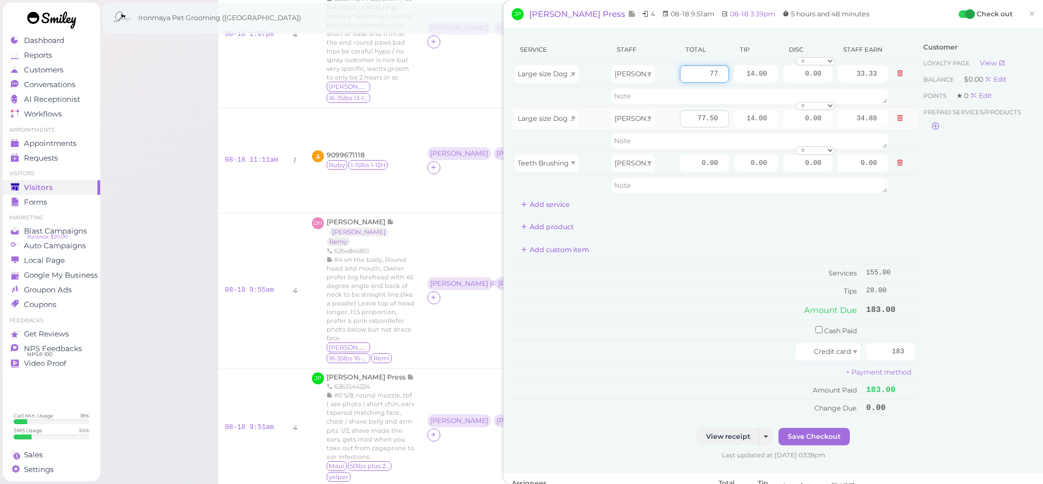
type input "77"
type input "33.11"
drag, startPoint x: 692, startPoint y: 120, endPoint x: 726, endPoint y: 121, distance: 33.8
click at [726, 121] on input "77.50" at bounding box center [704, 118] width 49 height 17
type input "77"
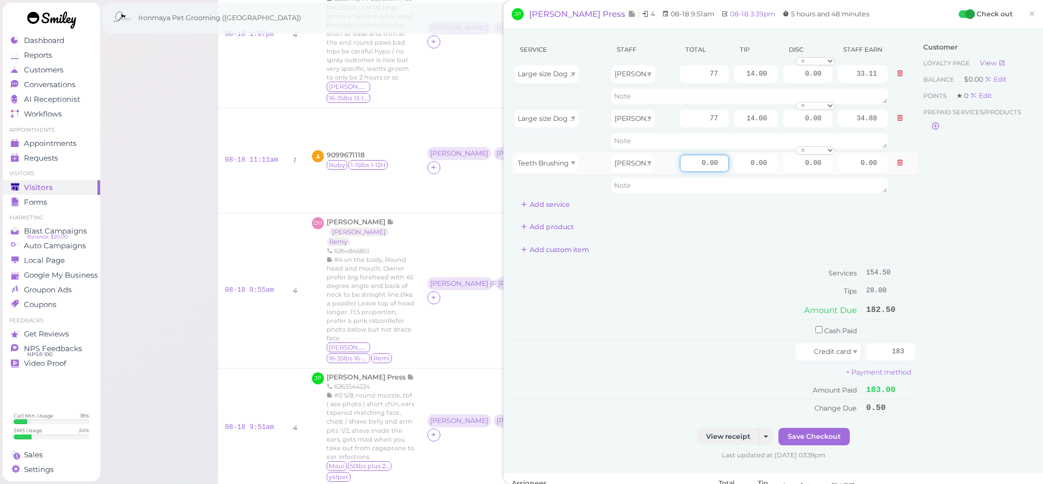
type input "34.65"
click at [731, 163] on td "0.00" at bounding box center [704, 162] width 54 height 23
drag, startPoint x: 695, startPoint y: 158, endPoint x: 732, endPoint y: 167, distance: 37.5
click at [732, 167] on tr "Teeth Brushing Ida 0.00 0.00 0.00 0 10% off 15% off 20% off 25% off 30% off 50%…" at bounding box center [715, 162] width 406 height 23
type input "5"
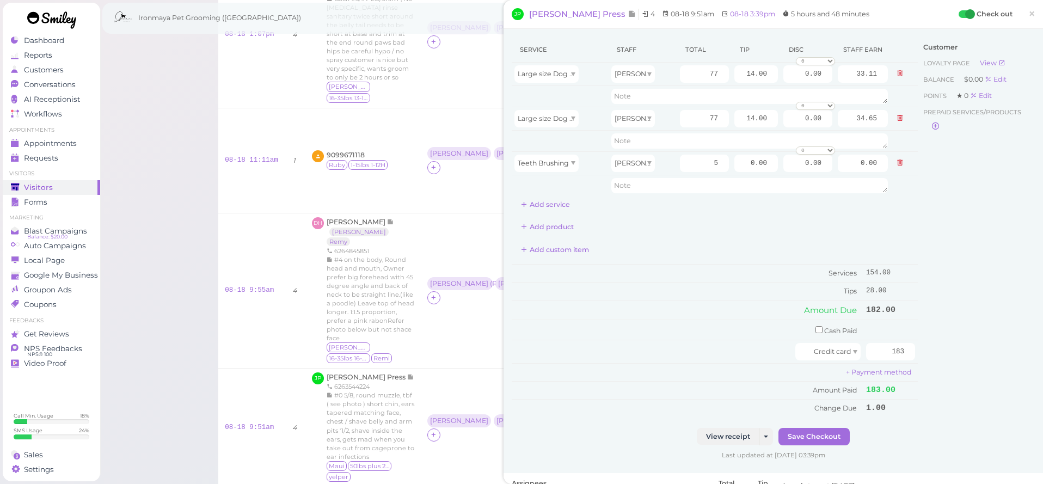
type input "2.15"
click at [727, 200] on div "Service Staff Total Tip Disc Staff earn Large size Dog Full Grooming (More than…" at bounding box center [715, 125] width 406 height 176
drag, startPoint x: 702, startPoint y: 70, endPoint x: 740, endPoint y: 78, distance: 38.9
click at [739, 78] on tr "Large size Dog Full Grooming (More than 35 lbs) Ida 77 14.00 0.00 0 10% off 15%…" at bounding box center [715, 74] width 406 height 23
type input "75"
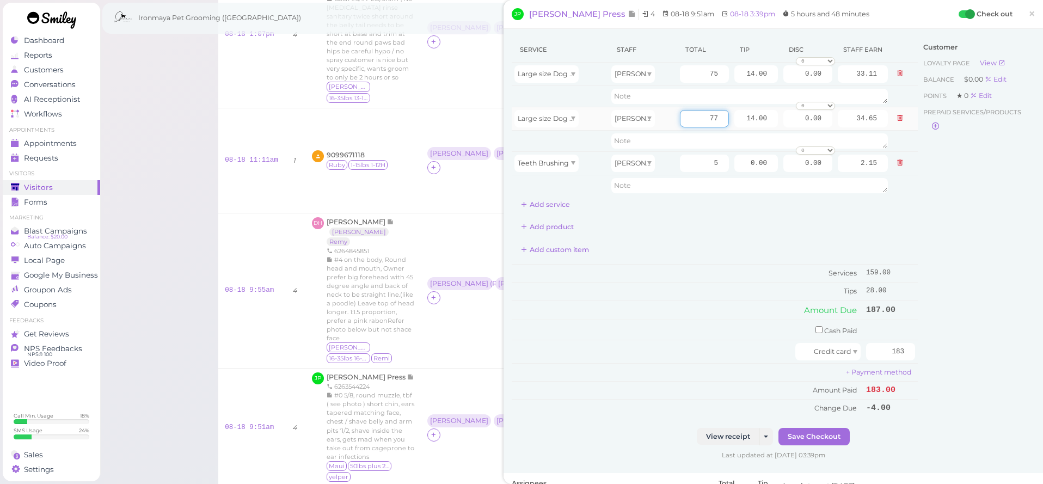
type input "32.25"
drag, startPoint x: 707, startPoint y: 118, endPoint x: 840, endPoint y: 159, distance: 139.5
click at [840, 159] on tbody "Large size Dog Full Grooming (More than 35 lbs) Ida 75 14.00 0.00 0 10% off 15%…" at bounding box center [715, 129] width 406 height 133
type input "75"
type input "33.75"
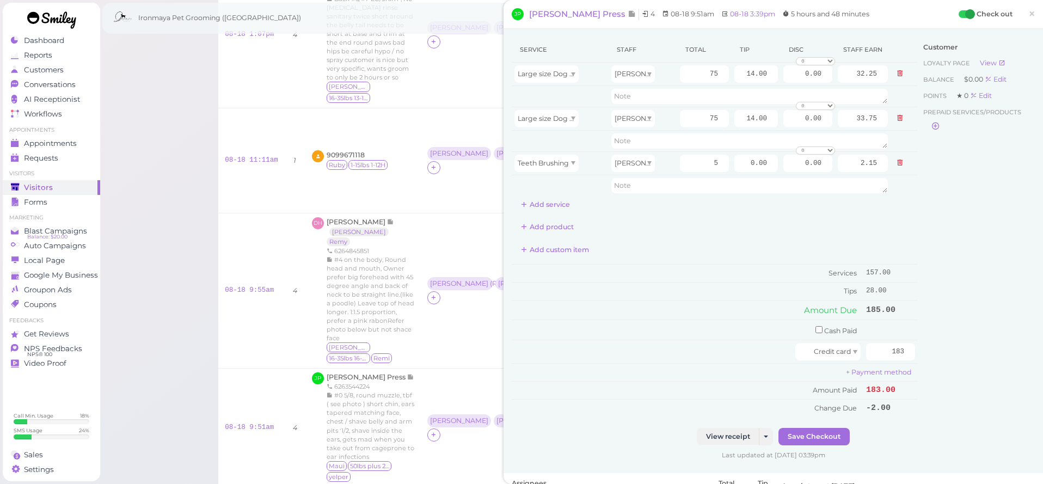
click at [832, 228] on div "Add product" at bounding box center [715, 226] width 406 height 17
click at [847, 250] on div "Add custom item" at bounding box center [715, 249] width 406 height 17
click at [806, 431] on button "Save Checkout" at bounding box center [814, 436] width 71 height 17
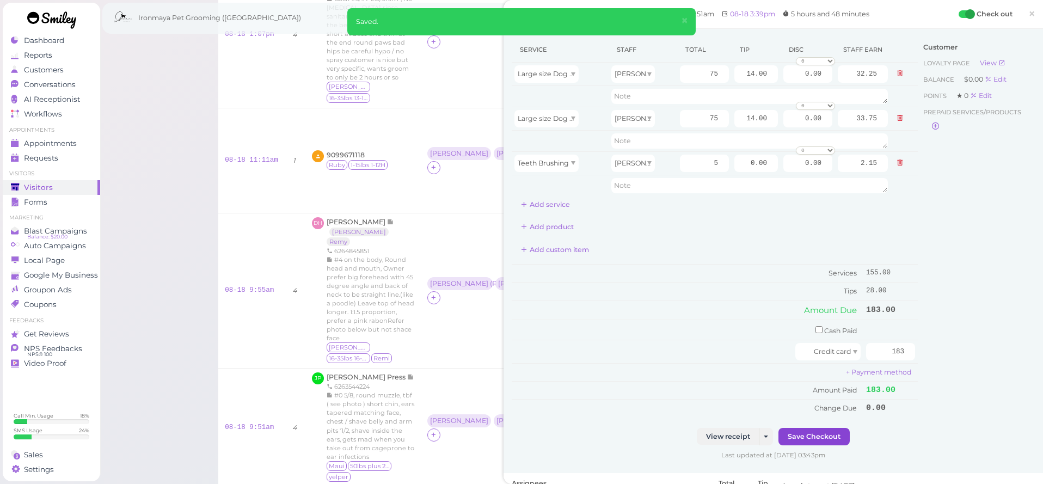
click at [806, 430] on button "Save Checkout" at bounding box center [814, 436] width 71 height 17
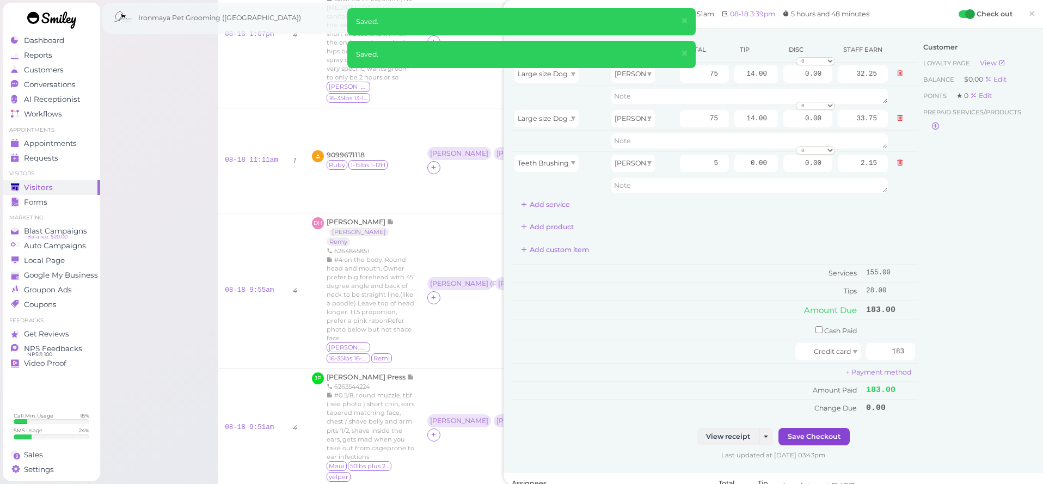
click at [806, 430] on button "Save Checkout" at bounding box center [814, 436] width 71 height 17
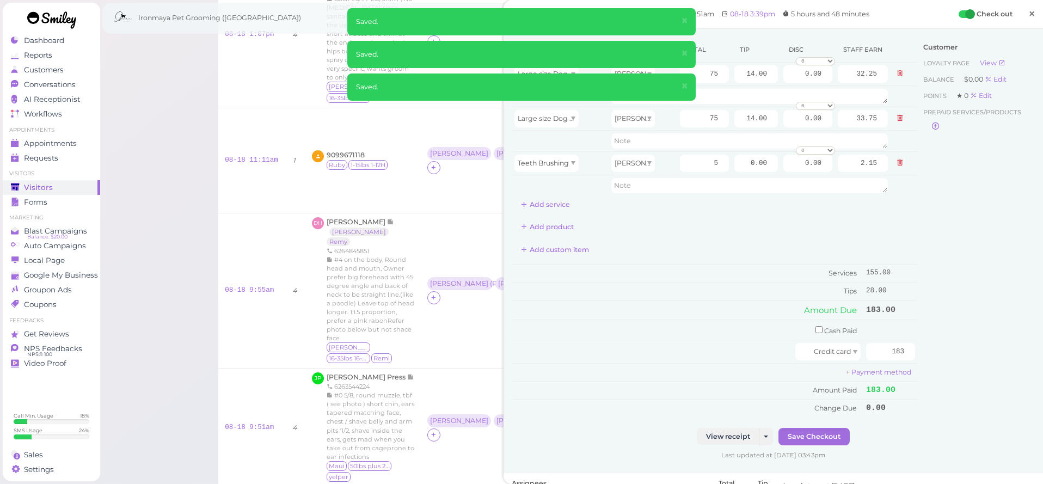
click at [1026, 10] on link "×" at bounding box center [1032, 15] width 20 height 26
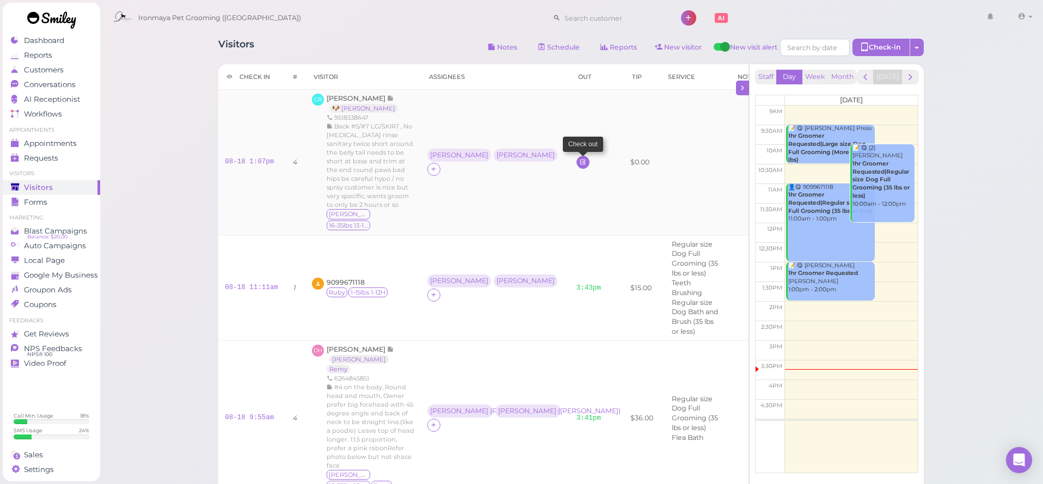
click at [579, 161] on icon at bounding box center [582, 162] width 7 height 8
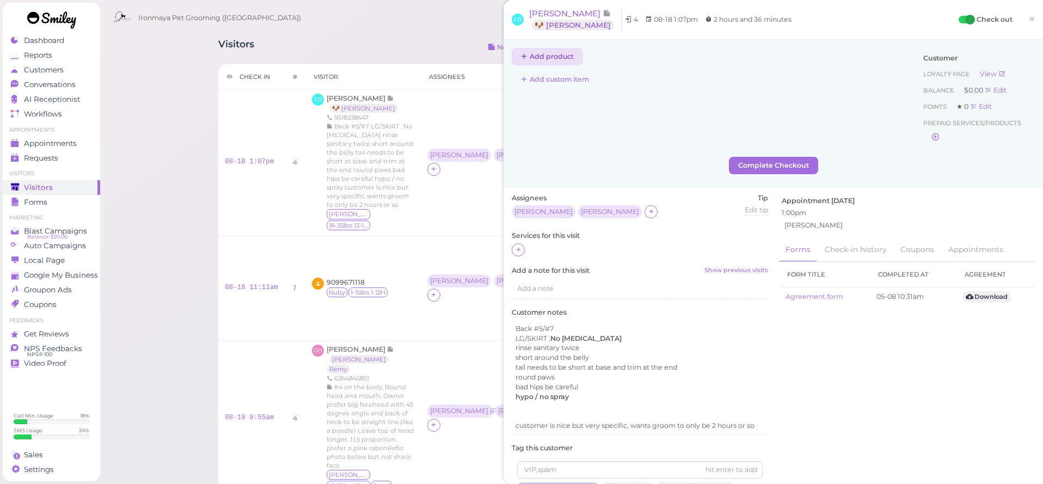
click at [552, 52] on button "Add product" at bounding box center [547, 56] width 71 height 17
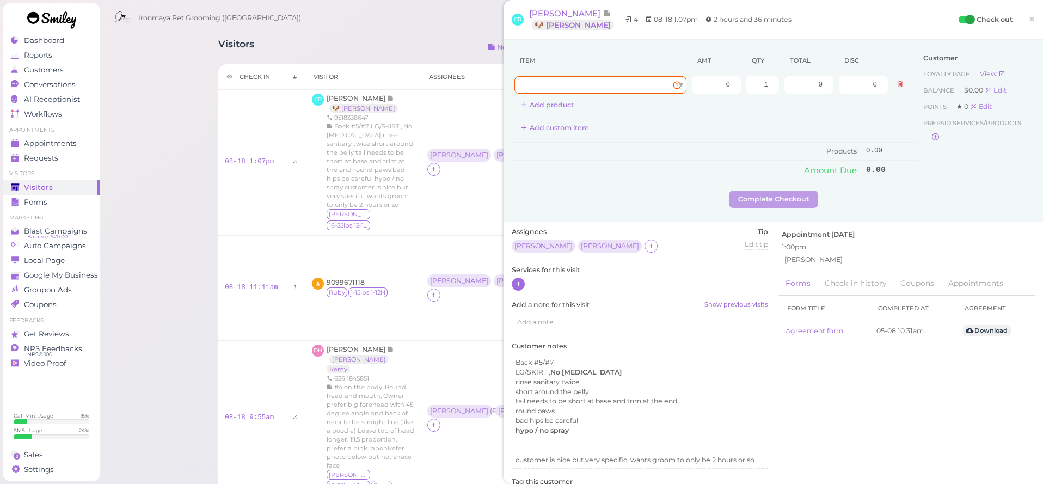
click at [522, 281] on div at bounding box center [518, 284] width 13 height 13
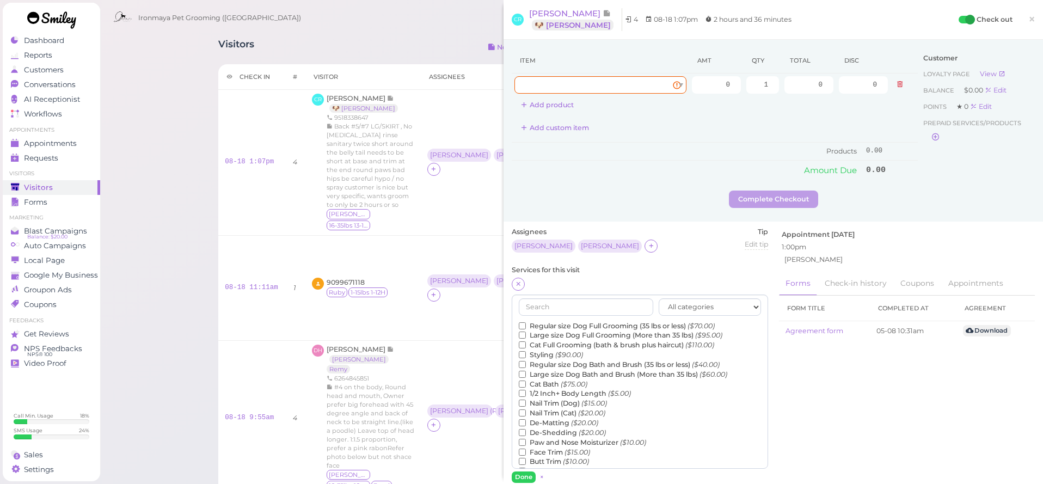
click at [536, 323] on label "Regular size Dog Full Grooming (35 lbs or less) ($70.00)" at bounding box center [617, 326] width 196 height 10
click at [526, 323] on input "Regular size Dog Full Grooming (35 lbs or less) ($70.00)" at bounding box center [522, 325] width 7 height 7
click at [546, 360] on label "Regular size Dog Bath and Brush (35 lbs or less) ($40.00)" at bounding box center [619, 365] width 201 height 10
click at [526, 361] on input "Regular size Dog Bath and Brush (35 lbs or less) ($40.00)" at bounding box center [522, 364] width 7 height 7
click at [522, 471] on button "Done" at bounding box center [524, 476] width 24 height 11
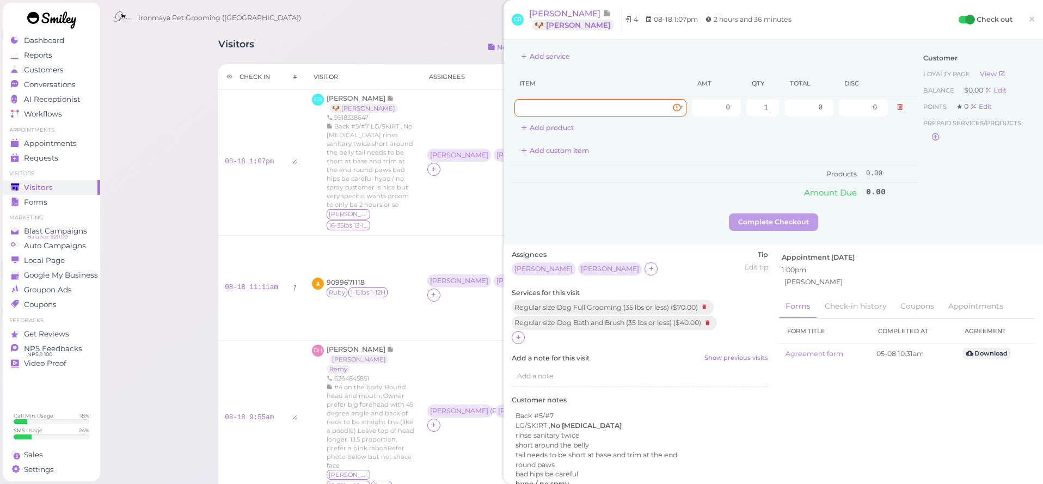
click at [897, 107] on icon at bounding box center [900, 107] width 7 height 8
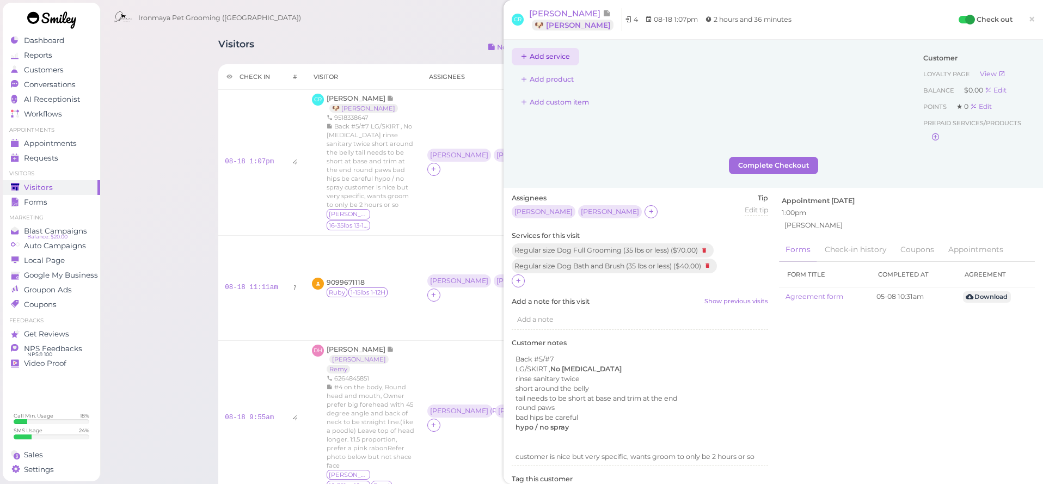
click at [561, 59] on button "Add service" at bounding box center [546, 56] width 68 height 17
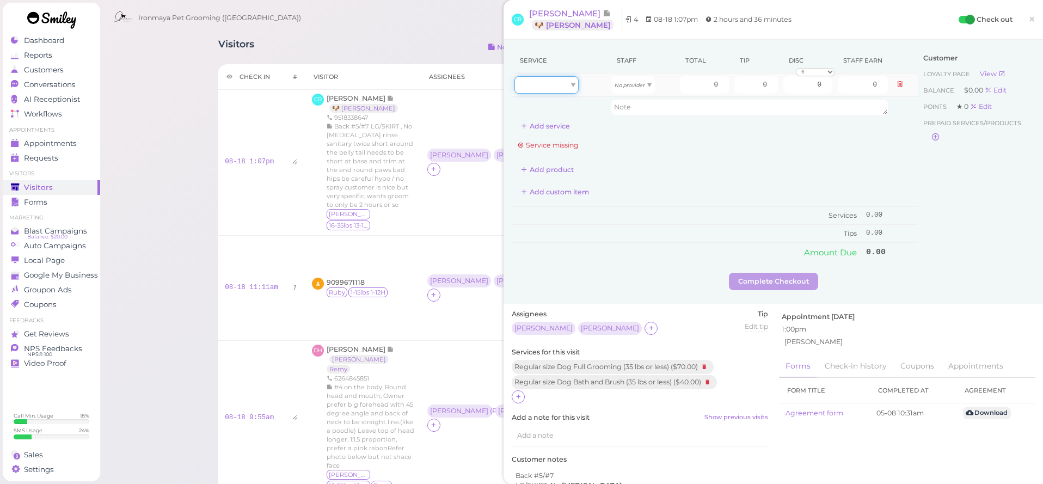
click at [559, 87] on div at bounding box center [546, 84] width 64 height 17
type input "40.00"
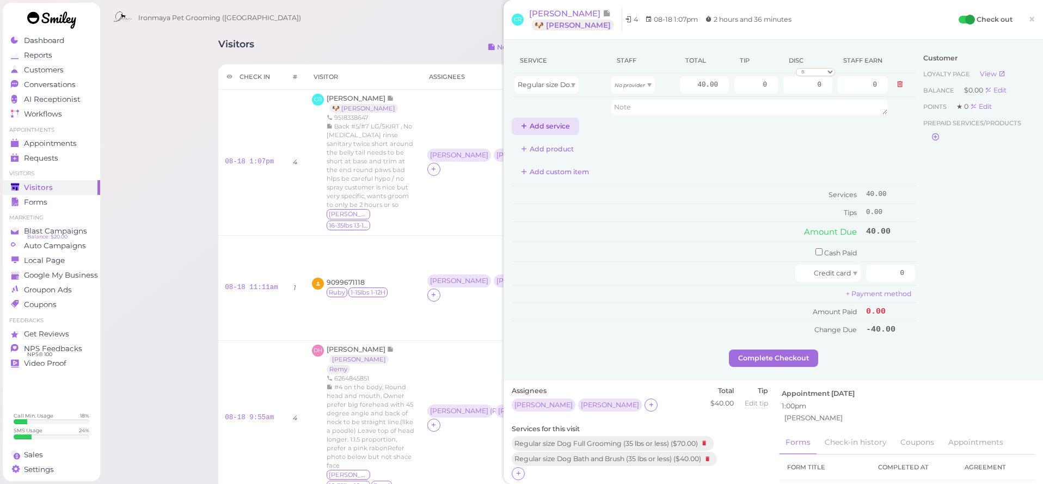
click at [550, 126] on button "Add service" at bounding box center [546, 126] width 68 height 17
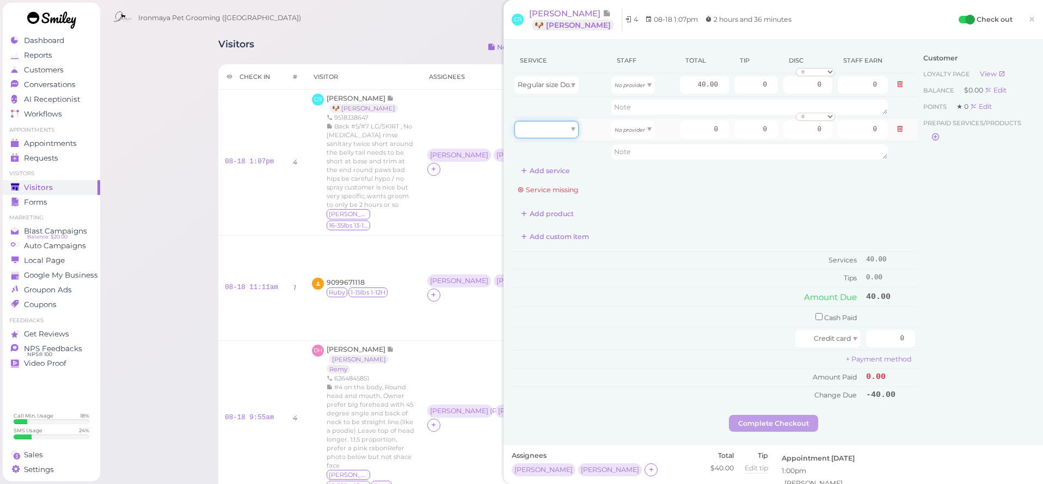
click at [552, 127] on div at bounding box center [546, 129] width 64 height 17
type input "70.00"
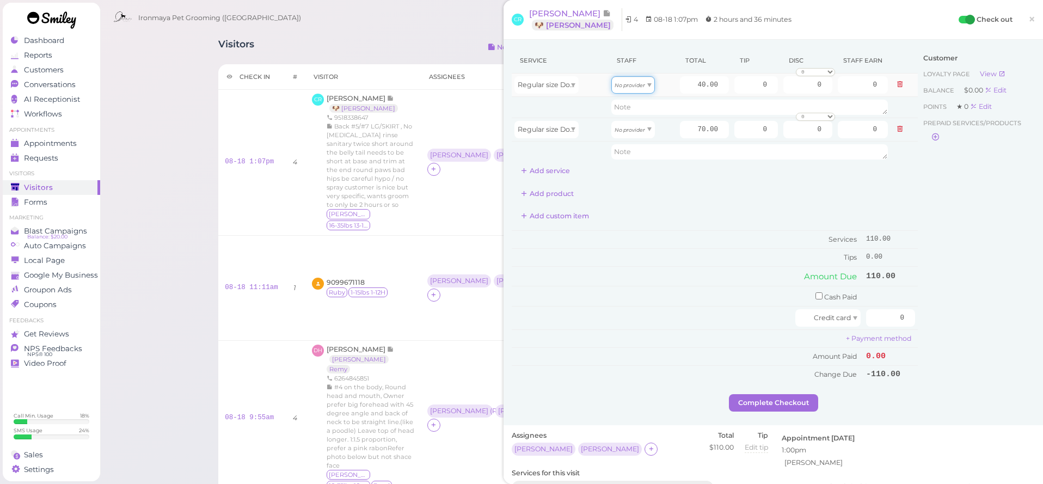
click at [632, 78] on div "No provider" at bounding box center [633, 84] width 44 height 17
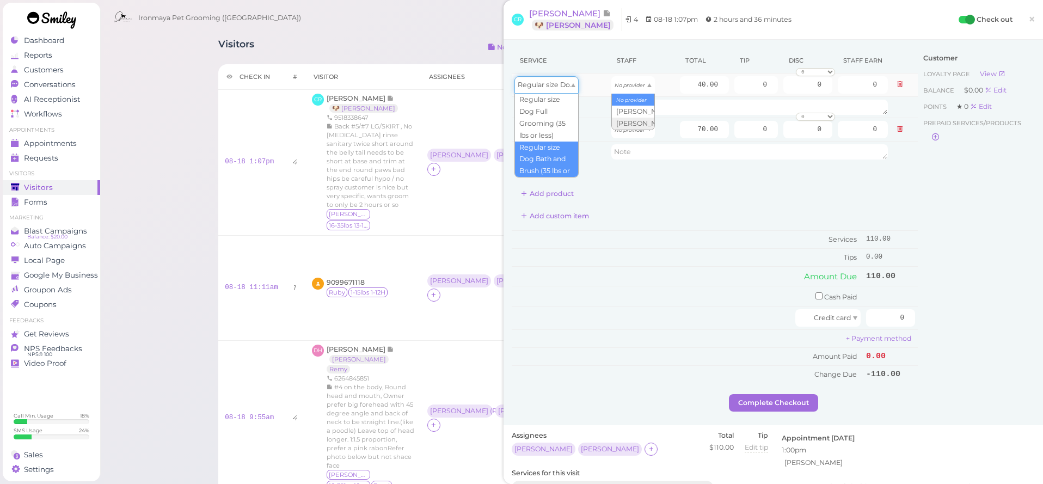
click at [534, 85] on span "Regular size Dog Bath and Brush (35 lbs or less)" at bounding box center [596, 85] width 157 height 8
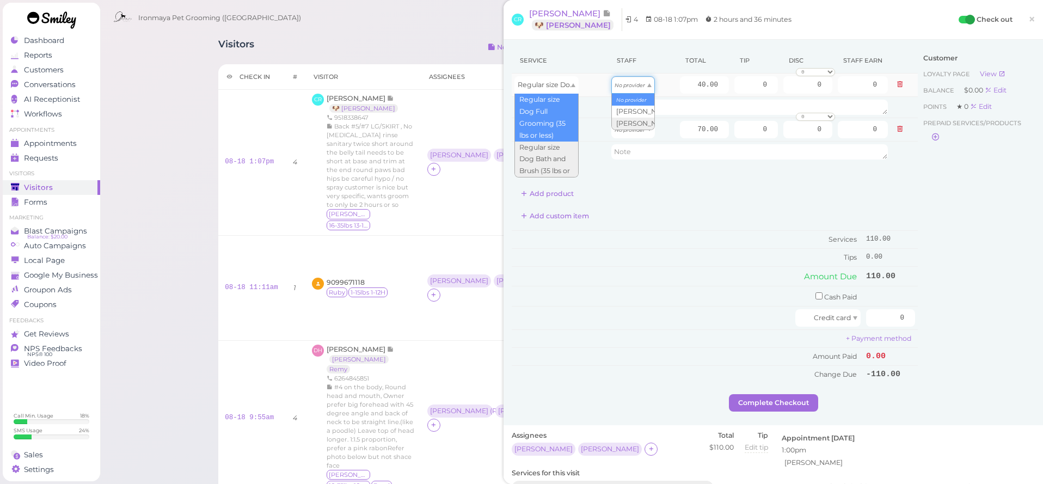
click at [624, 84] on icon "No provider" at bounding box center [630, 85] width 30 height 6
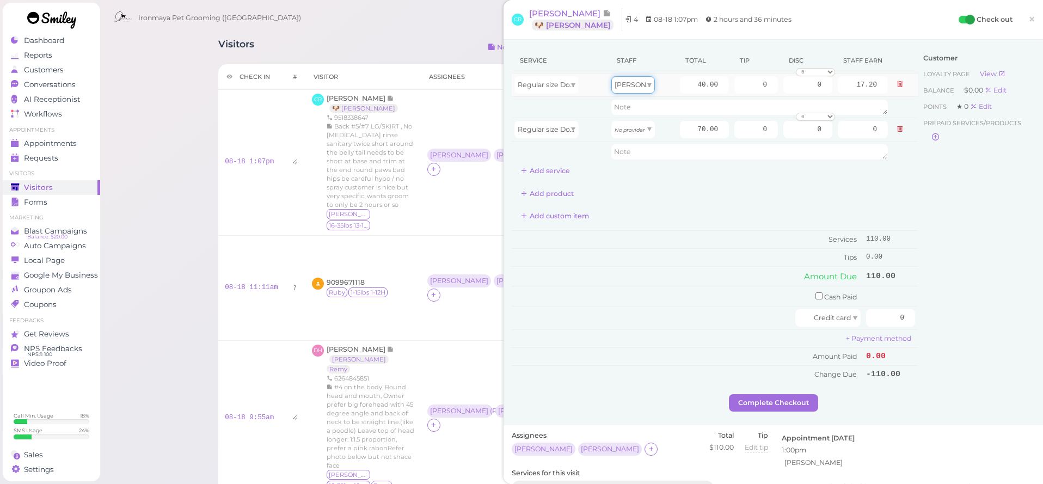
click at [630, 89] on div "Ida" at bounding box center [633, 84] width 44 height 17
type input "18.00"
click at [624, 127] on icon "No provider" at bounding box center [630, 130] width 30 height 6
type input "30.10"
drag, startPoint x: 687, startPoint y: 78, endPoint x: 759, endPoint y: 90, distance: 73.4
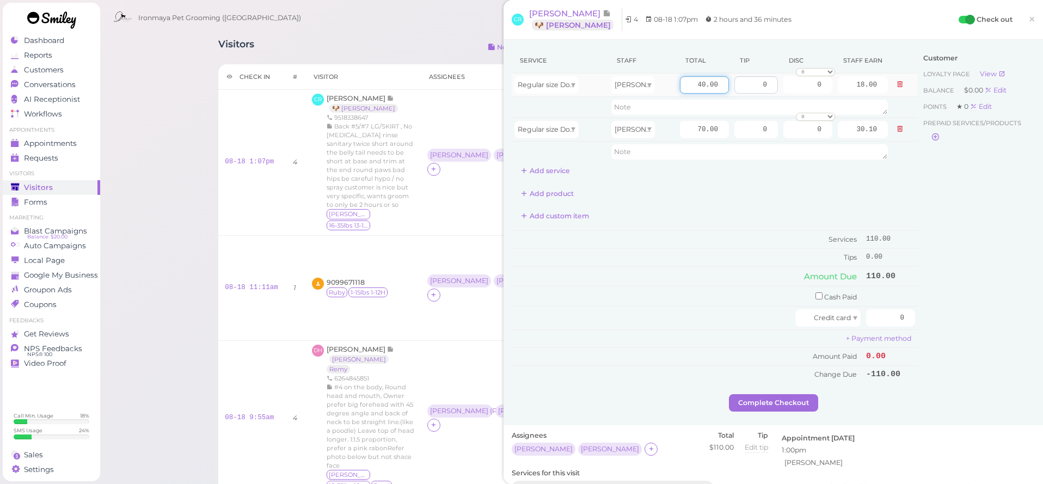
click at [759, 90] on tr "Regular size Dog Bath and Brush (35 lbs or less) Isaac 40.00 0 0 0 10% off 15% …" at bounding box center [715, 84] width 406 height 23
type input "50"
type input "22.50"
drag, startPoint x: 689, startPoint y: 127, endPoint x: 780, endPoint y: 145, distance: 92.6
click at [780, 145] on tbody "Regular size Dog Bath and Brush (35 lbs or less) Isaac 50 0 0 0 10% off 15% off…" at bounding box center [715, 117] width 406 height 89
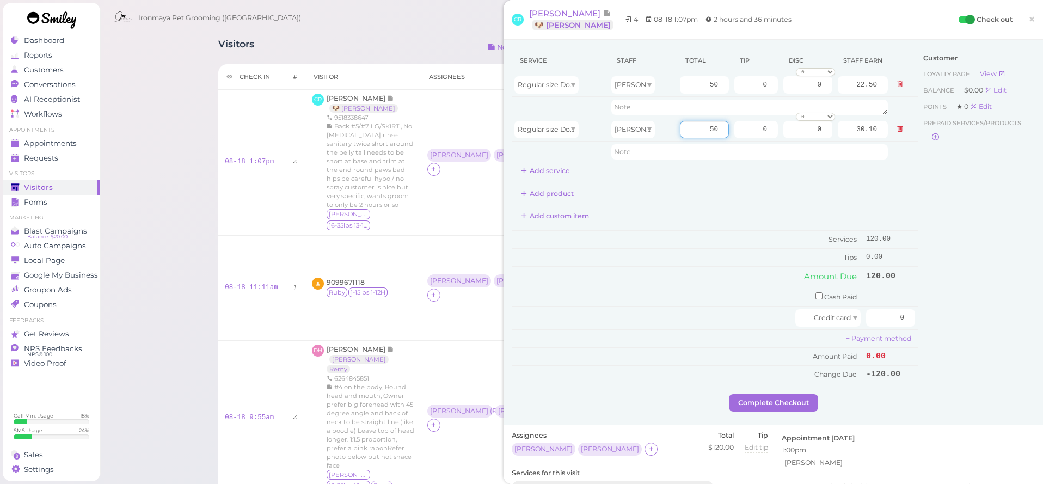
type input "50"
type input "21.50"
click at [781, 181] on div "Service Staff Total Tip Disc Staff earn Regular size Dog Bath and Brush (35 lbs…" at bounding box center [715, 215] width 406 height 335
drag, startPoint x: 756, startPoint y: 83, endPoint x: 782, endPoint y: 87, distance: 26.4
click at [782, 87] on tr "Regular size Dog Bath and Brush (35 lbs or less) Isaac 50 0 0 0 10% off 15% off…" at bounding box center [715, 84] width 406 height 23
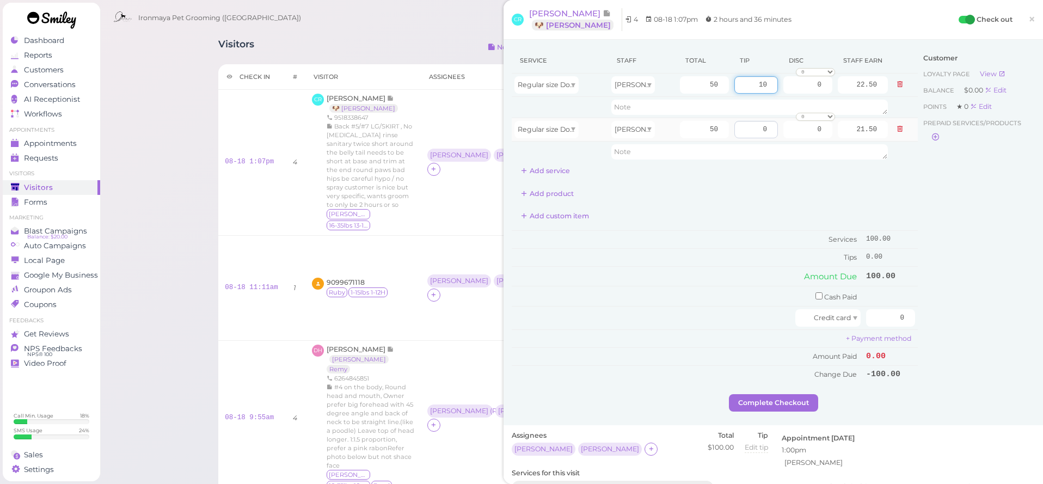
type input "10"
drag, startPoint x: 739, startPoint y: 134, endPoint x: 726, endPoint y: 119, distance: 20.5
click at [726, 119] on tr "Regular size Dog Full Grooming (35 lbs or less) Ida 50 0 0 0 10% off 15% off 20…" at bounding box center [715, 129] width 406 height 23
type input "10"
click at [824, 203] on div "Service Staff Total Tip Disc Staff earn Regular size Dog Bath and Brush (35 lbs…" at bounding box center [715, 215] width 406 height 335
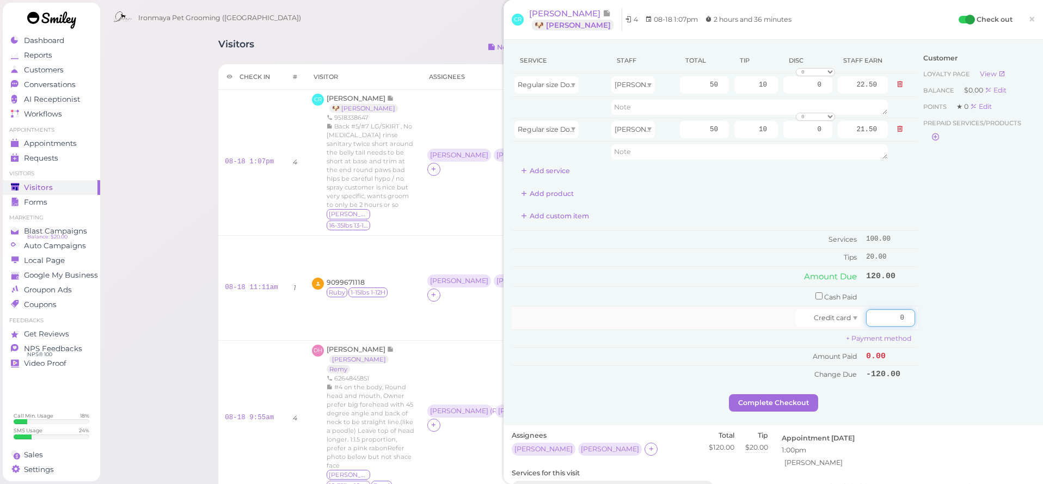
click at [891, 315] on input "0" at bounding box center [890, 317] width 49 height 17
type input "120"
click at [965, 313] on div "Customer Loyalty page View Balance $0.00 Edit Points ★ 0 Edit Prepaid services/…" at bounding box center [976, 221] width 117 height 346
click at [762, 399] on button "Complete Checkout" at bounding box center [773, 402] width 89 height 17
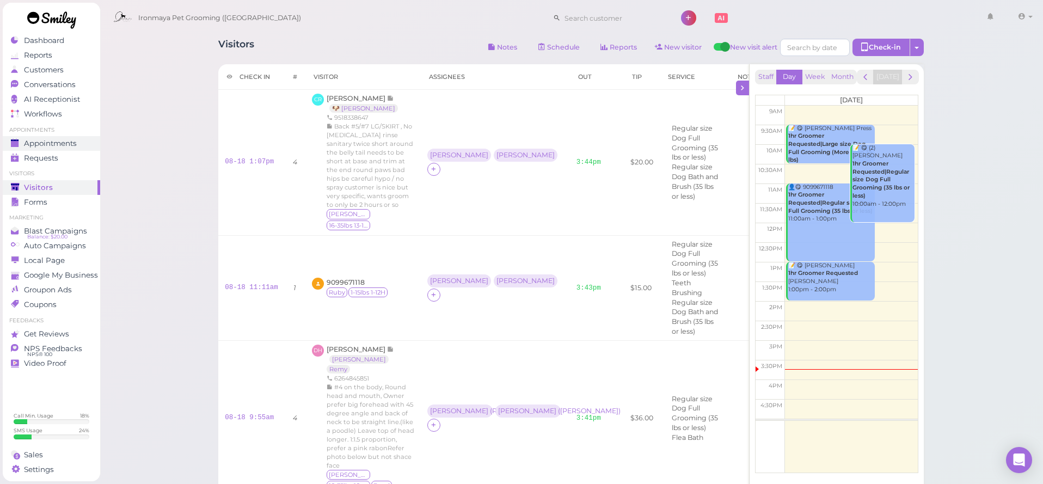
click at [60, 144] on span "Appointments" at bounding box center [50, 143] width 53 height 9
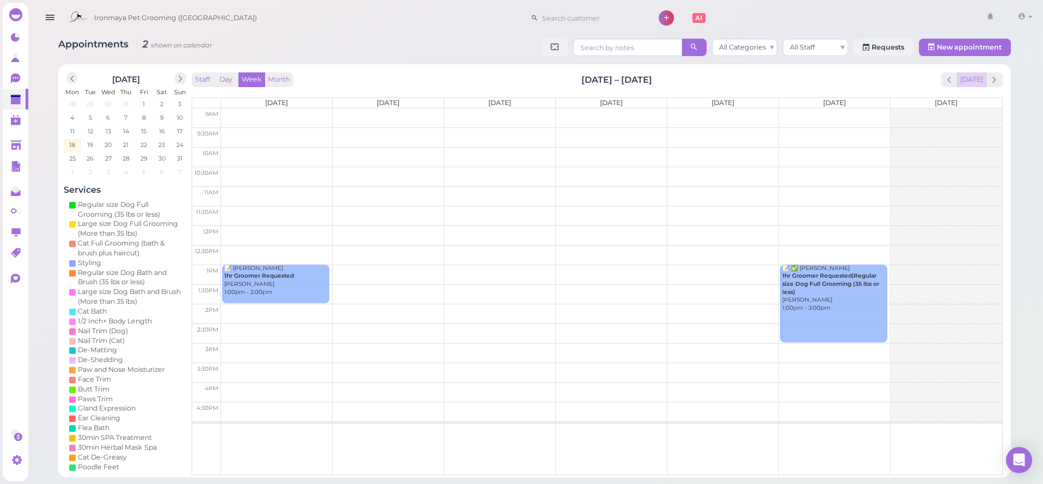
click at [981, 75] on button "[DATE]" at bounding box center [971, 79] width 29 height 15
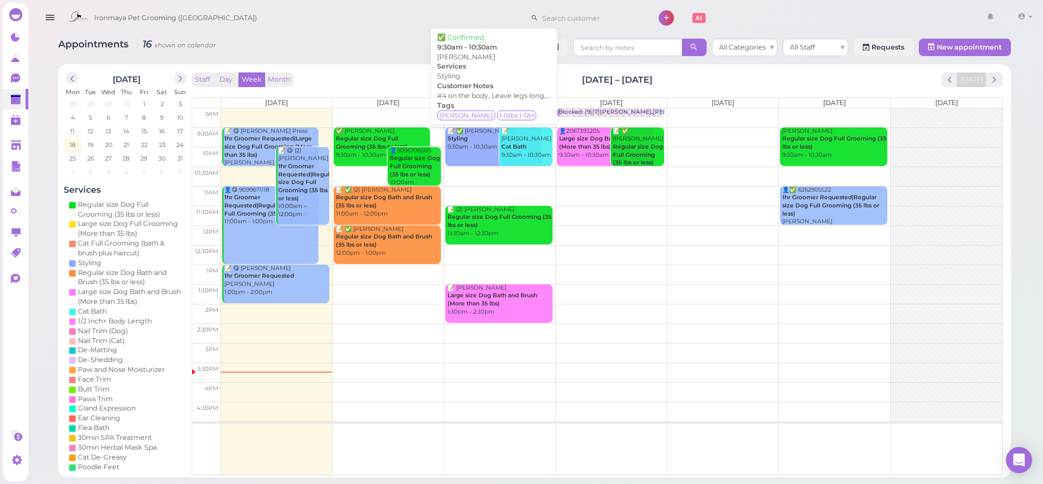
click at [485, 150] on link "📝 ✅ Ed Martija Styling 9:30am - 10:30am" at bounding box center [493, 146] width 96 height 39
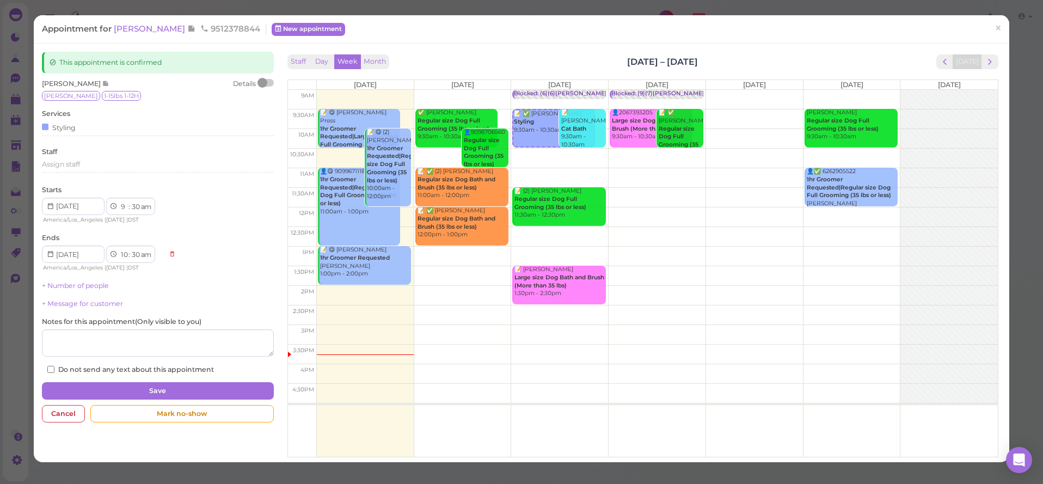
click at [155, 27] on span "Ed Martija" at bounding box center [150, 28] width 73 height 10
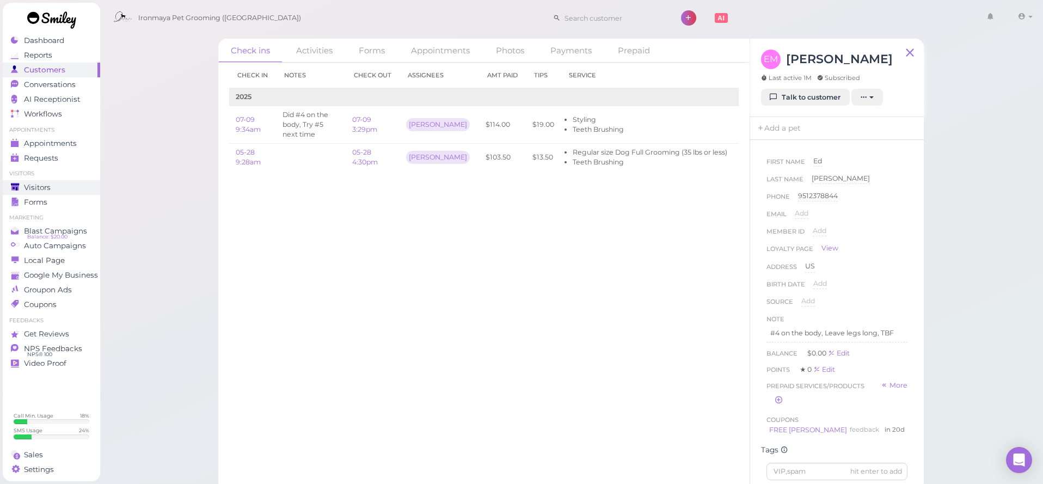
click at [40, 193] on link "Visitors" at bounding box center [51, 187] width 97 height 15
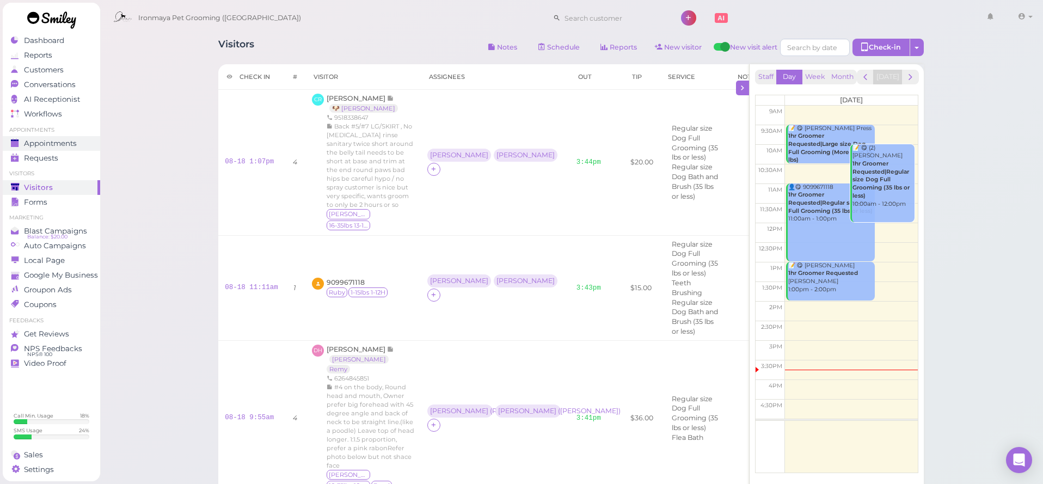
click at [63, 145] on span "Appointments" at bounding box center [50, 143] width 53 height 9
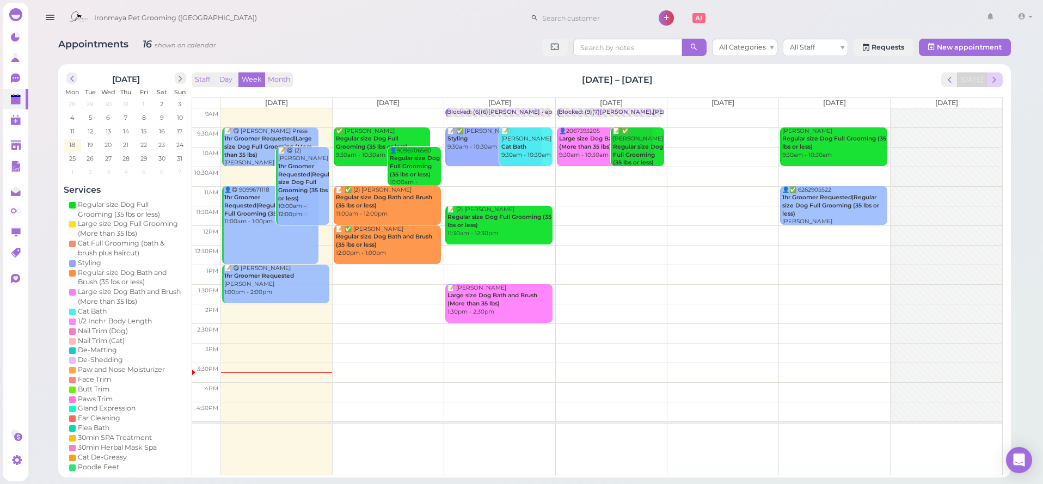
click at [995, 82] on span "next" at bounding box center [994, 80] width 10 height 10
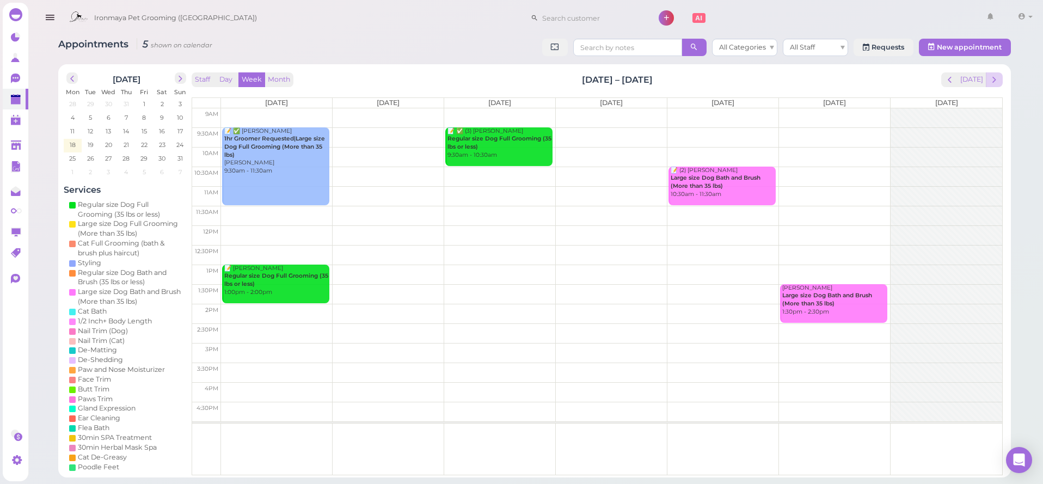
click at [997, 83] on span "next" at bounding box center [994, 80] width 10 height 10
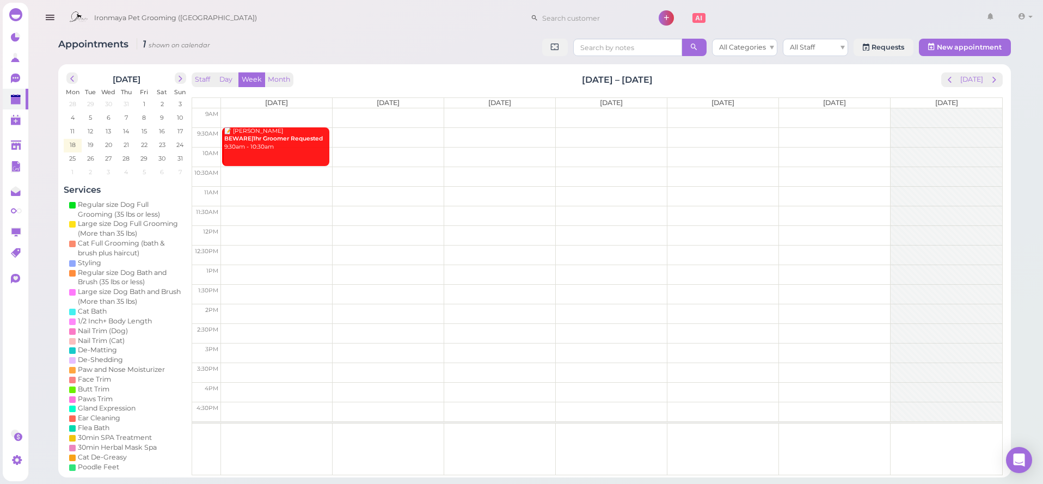
click at [308, 113] on td at bounding box center [611, 118] width 781 height 20
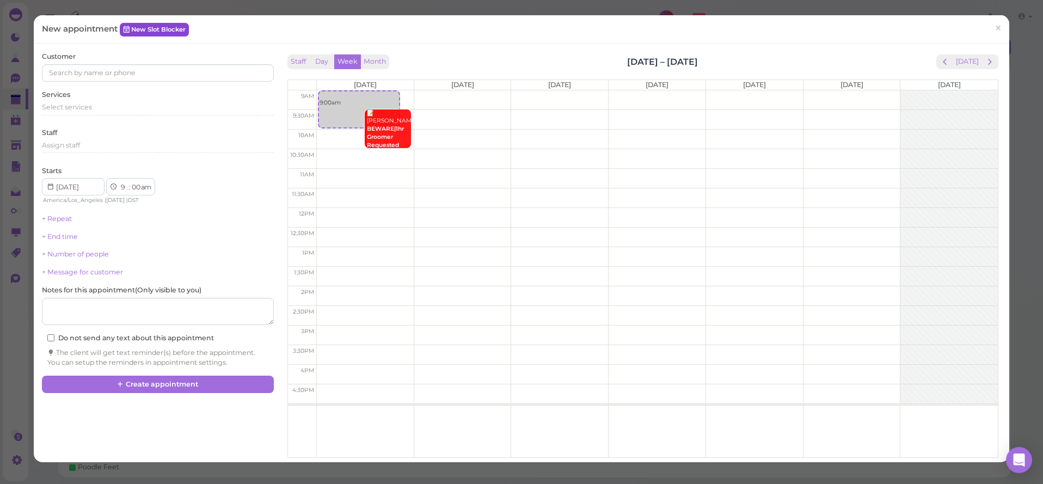
click at [159, 30] on link "New Slot Blocker" at bounding box center [154, 29] width 69 height 13
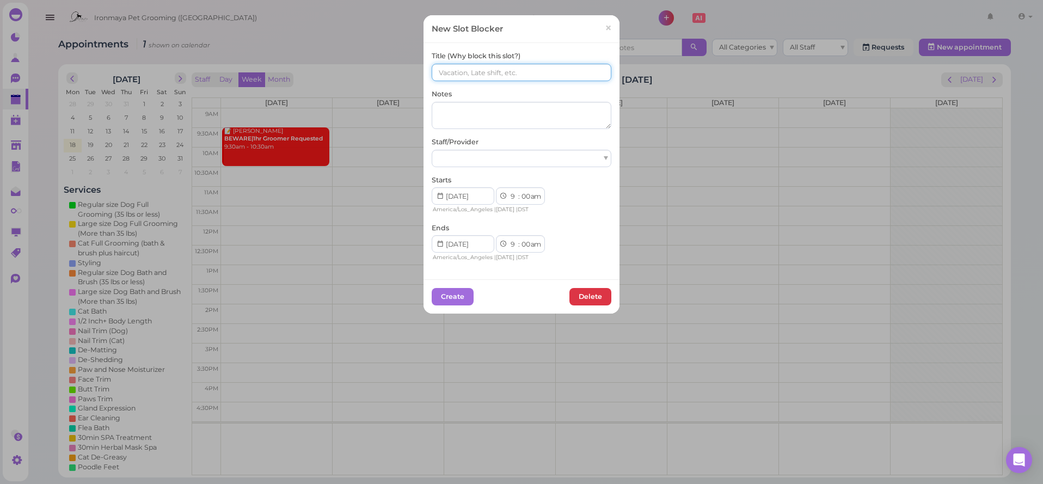
click at [495, 70] on input at bounding box center [522, 72] width 180 height 17
type input "New semester Isaac not working on dogs"
select select "15"
click at [467, 289] on button "Create" at bounding box center [453, 296] width 42 height 17
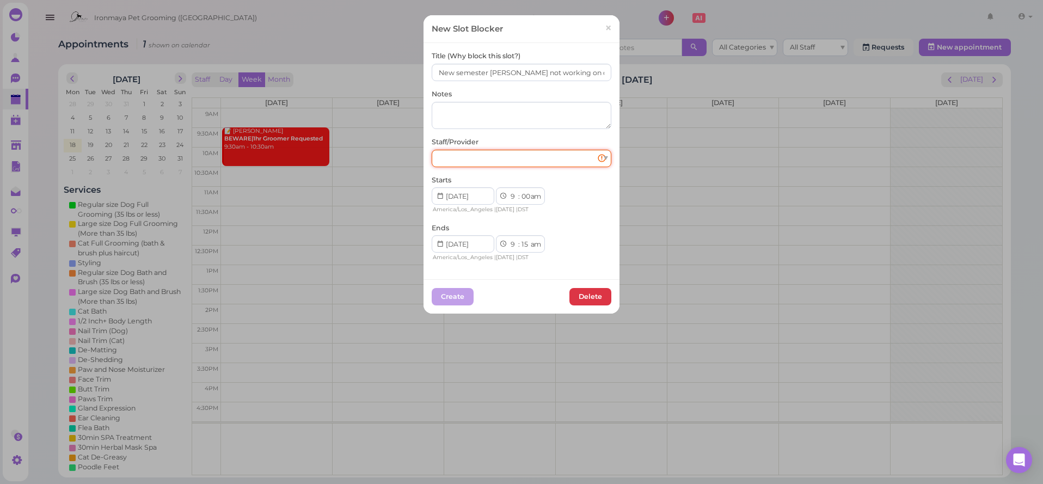
click at [484, 158] on div at bounding box center [522, 158] width 180 height 17
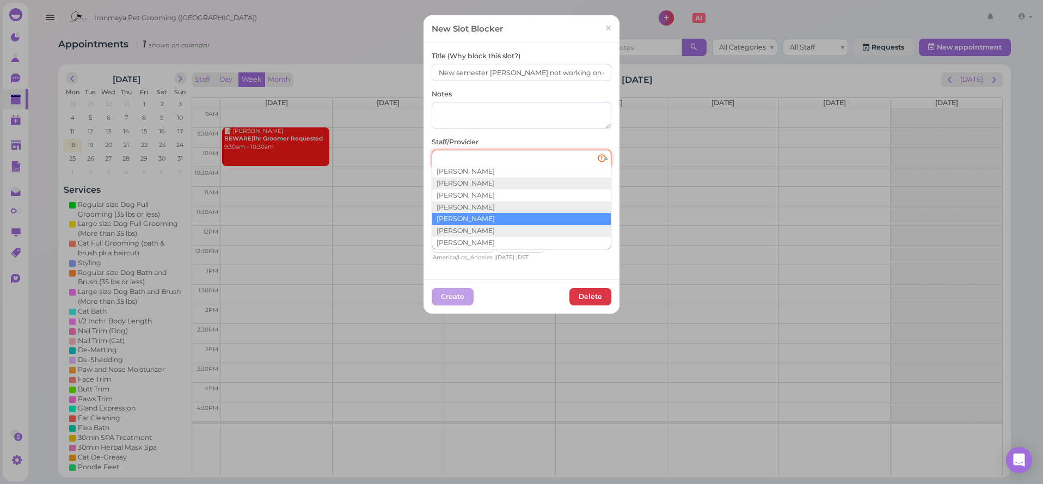
scroll to position [20, 0]
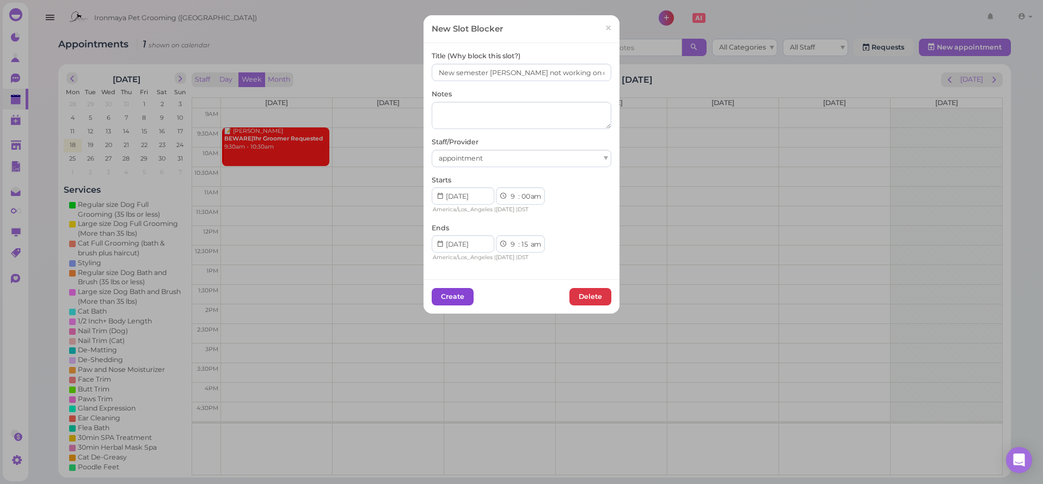
click at [465, 290] on button "Create" at bounding box center [453, 296] width 42 height 17
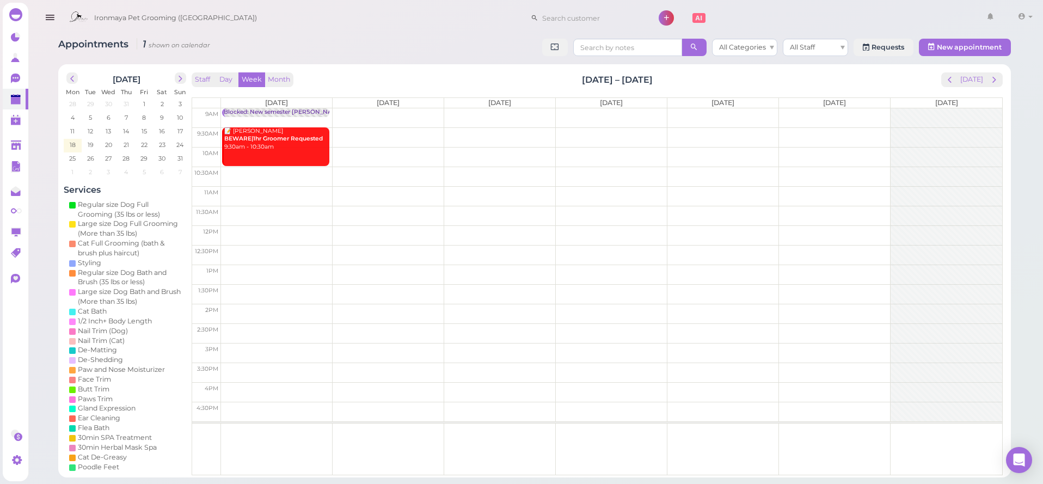
click at [43, 13] on button "button" at bounding box center [50, 18] width 28 height 30
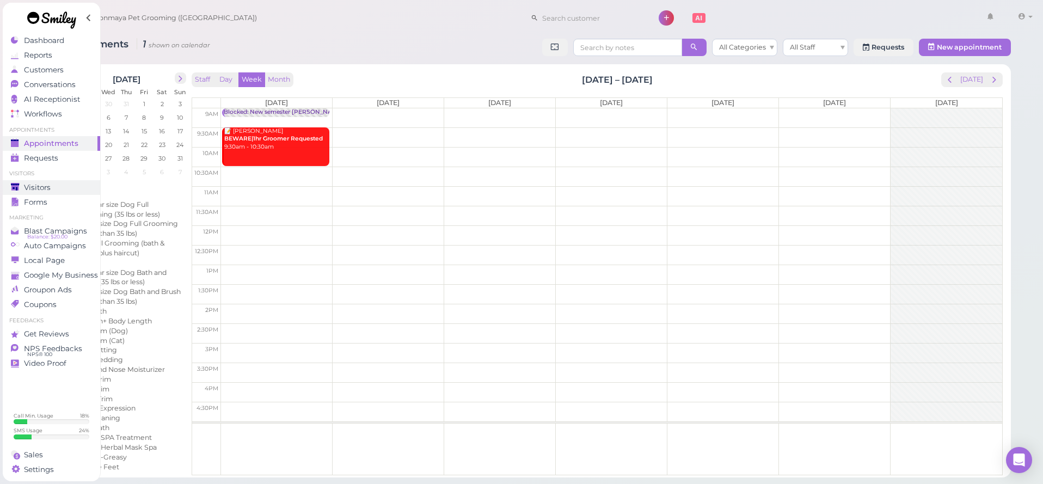
click at [66, 183] on div "Visitors" at bounding box center [50, 187] width 78 height 9
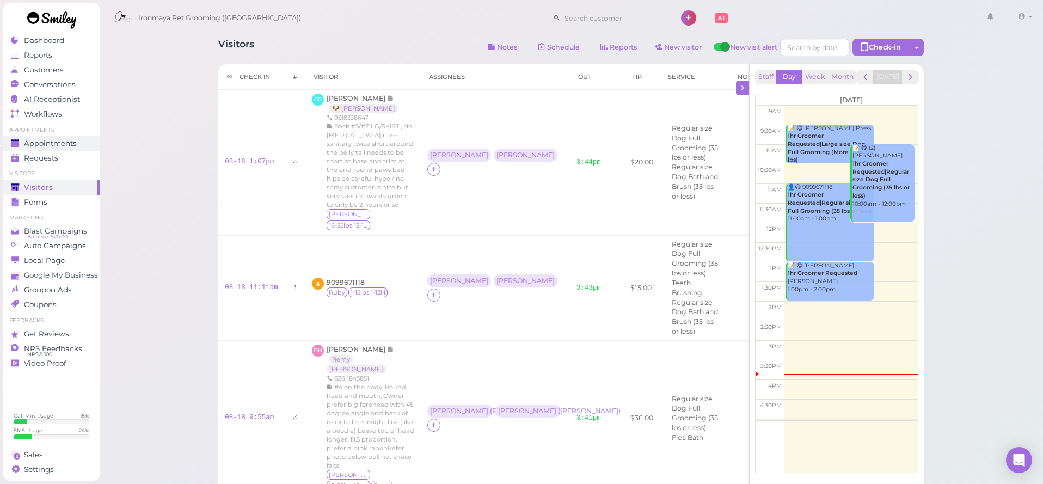
click at [60, 143] on span "Appointments" at bounding box center [50, 143] width 53 height 9
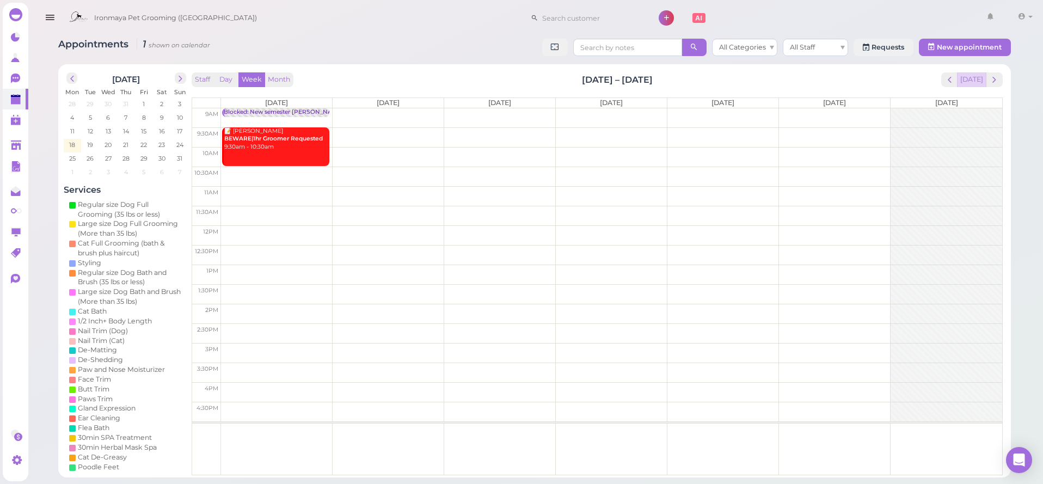
click at [971, 81] on button "[DATE]" at bounding box center [971, 79] width 29 height 15
